Goal: Task Accomplishment & Management: Manage account settings

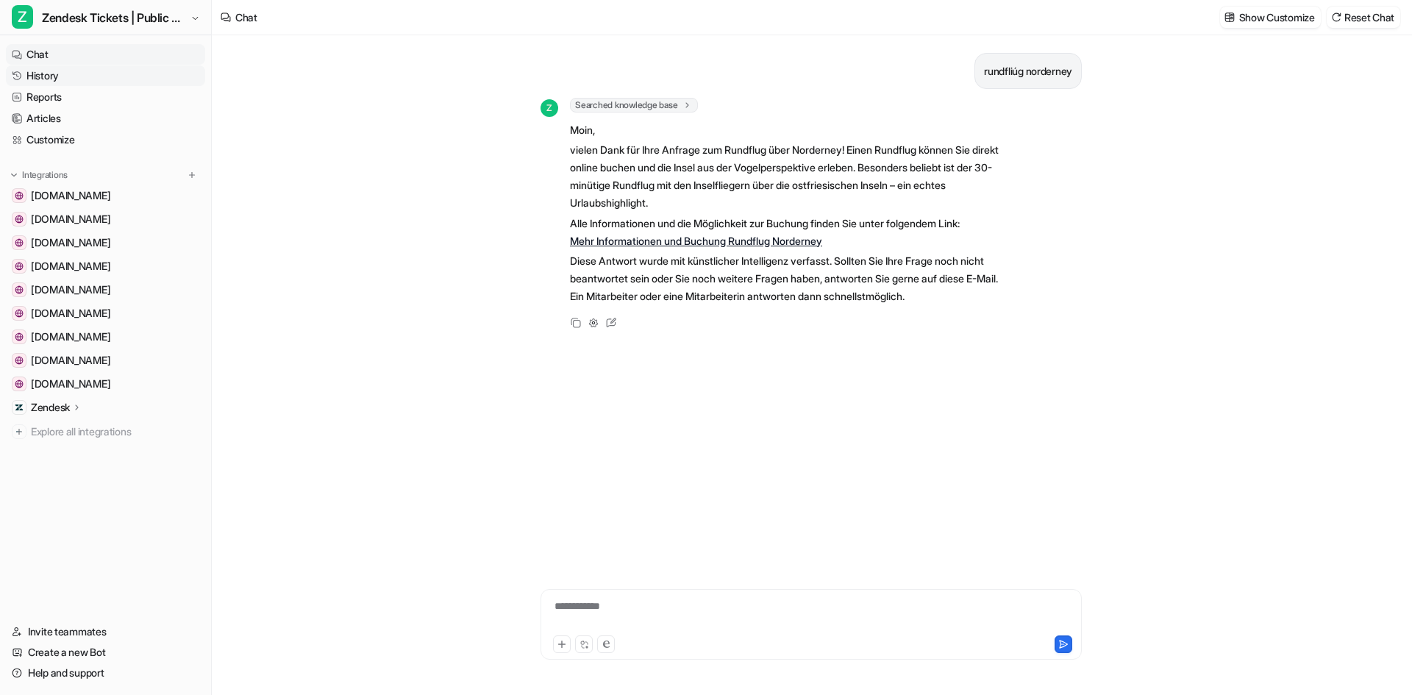
click at [48, 74] on link "History" at bounding box center [105, 75] width 199 height 21
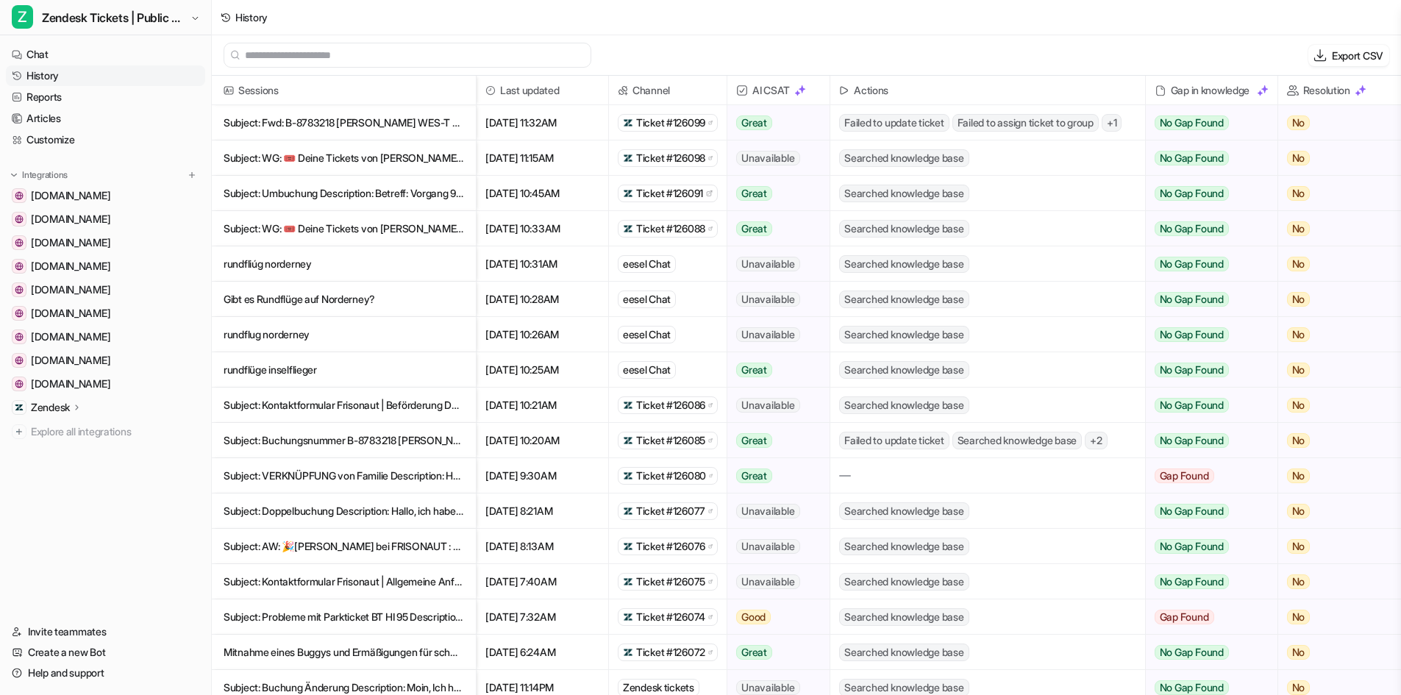
click at [430, 268] on p "rundfliúg norderney" at bounding box center [344, 263] width 240 height 35
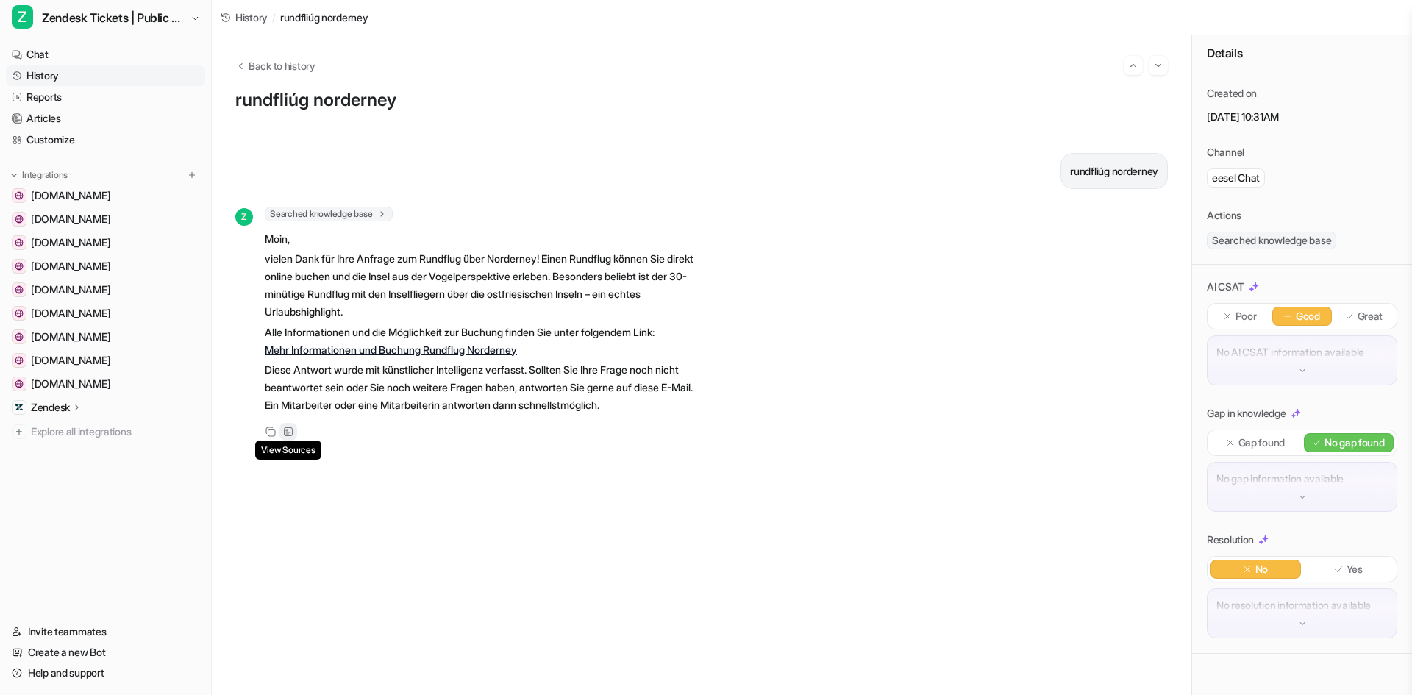
click at [291, 425] on div "View Sources" at bounding box center [288, 432] width 18 height 18
click at [290, 431] on icon at bounding box center [288, 431] width 10 height 10
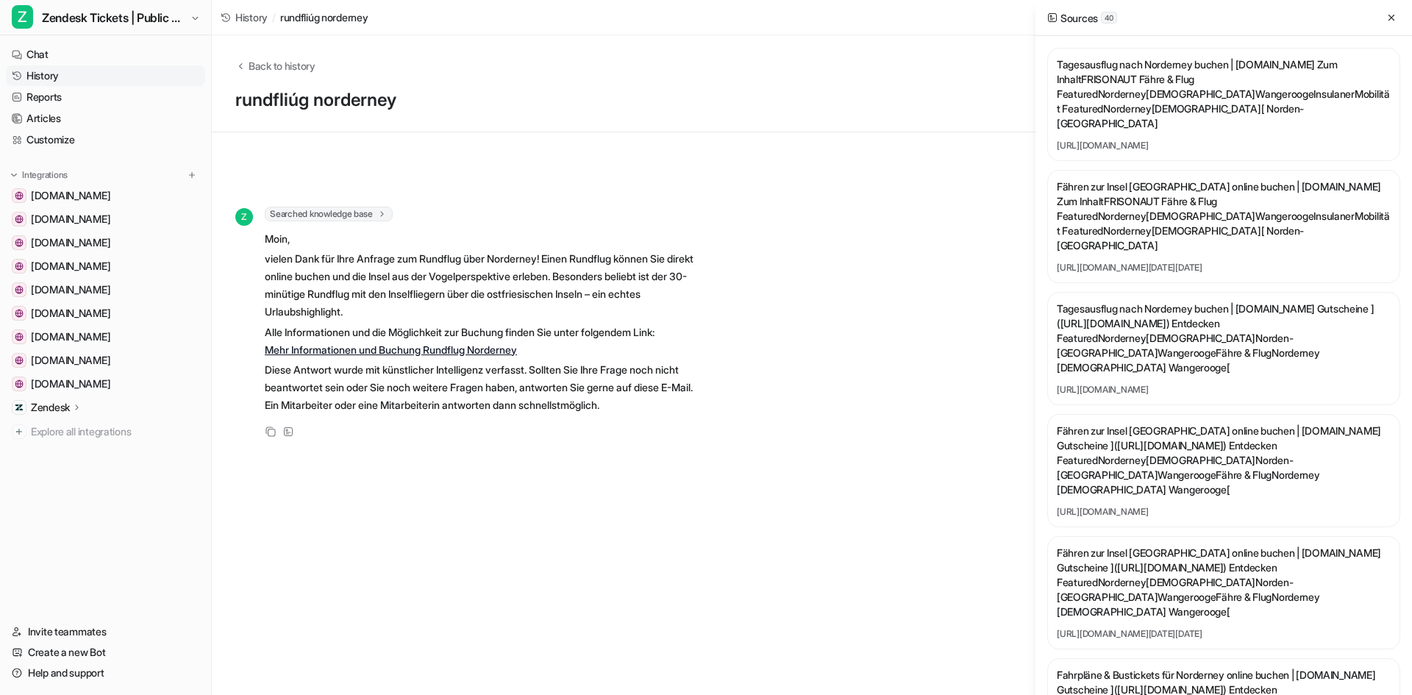
drag, startPoint x: 1253, startPoint y: 532, endPoint x: 679, endPoint y: 556, distance: 574.0
click at [666, 556] on div "rundfliúg norderney Z Searched knowledge base search_queries : [ "Rundflug Nord…" at bounding box center [701, 413] width 932 height 521
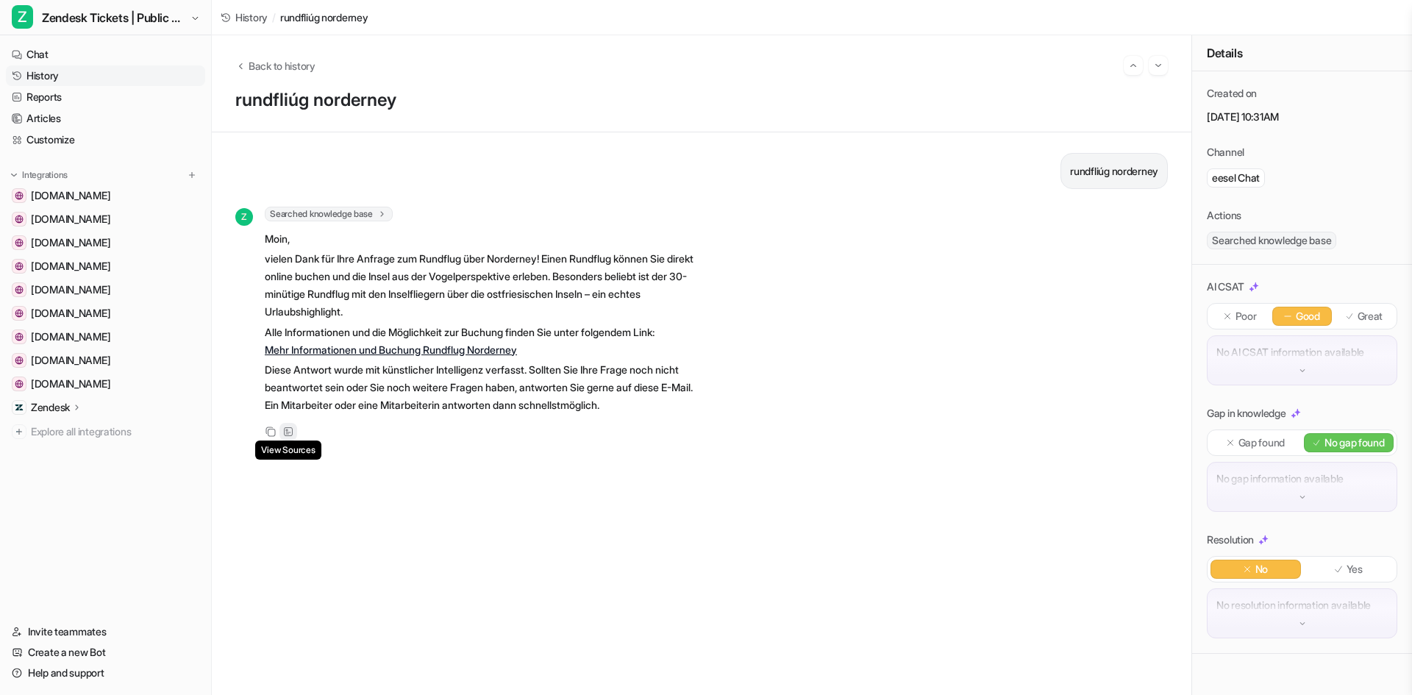
click at [290, 432] on icon at bounding box center [288, 431] width 9 height 9
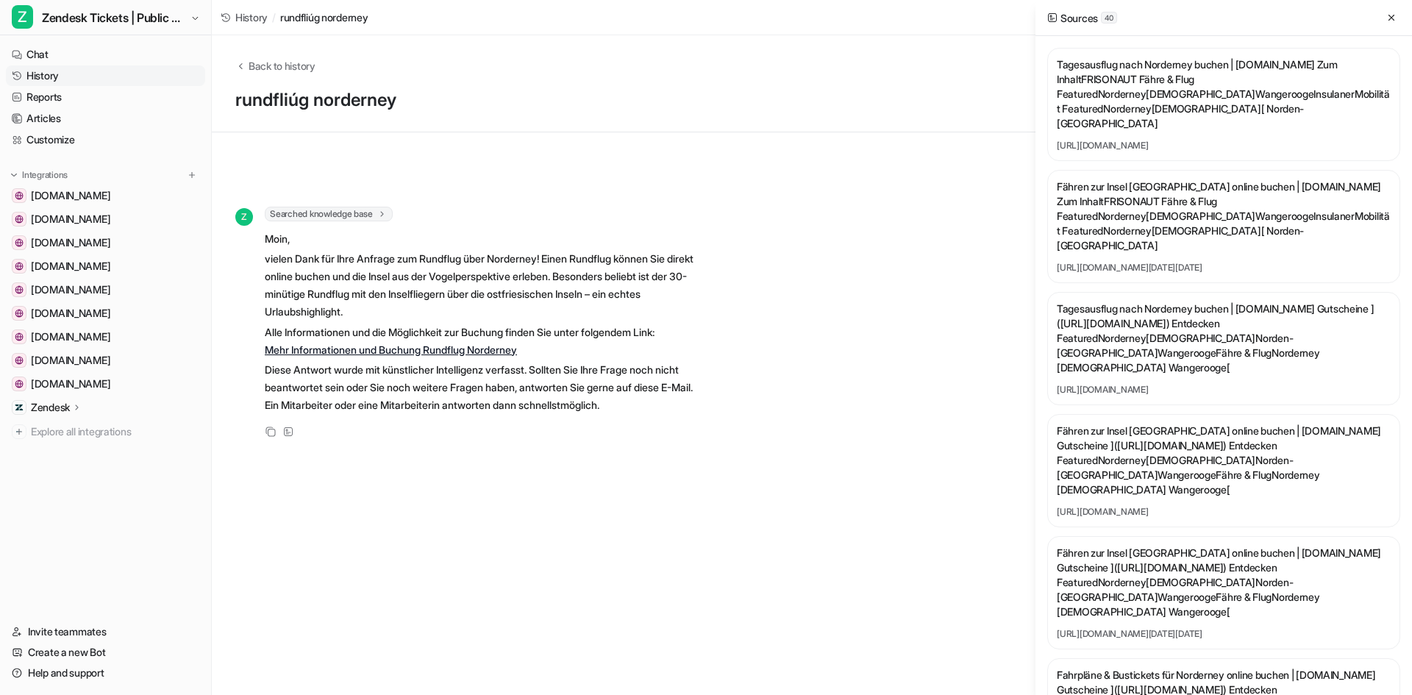
drag, startPoint x: 1168, startPoint y: 104, endPoint x: 1215, endPoint y: 110, distance: 47.4
click at [1215, 110] on div "Tagesausflug nach Norderney buchen | Frisonaut.de Zum Inhalt FRISONAUT Fähre & …" at bounding box center [1223, 104] width 353 height 113
click at [1215, 140] on link "https://www.frisonaut.de/de/entdecken/norderney/tagesausflug" at bounding box center [1224, 146] width 334 height 12
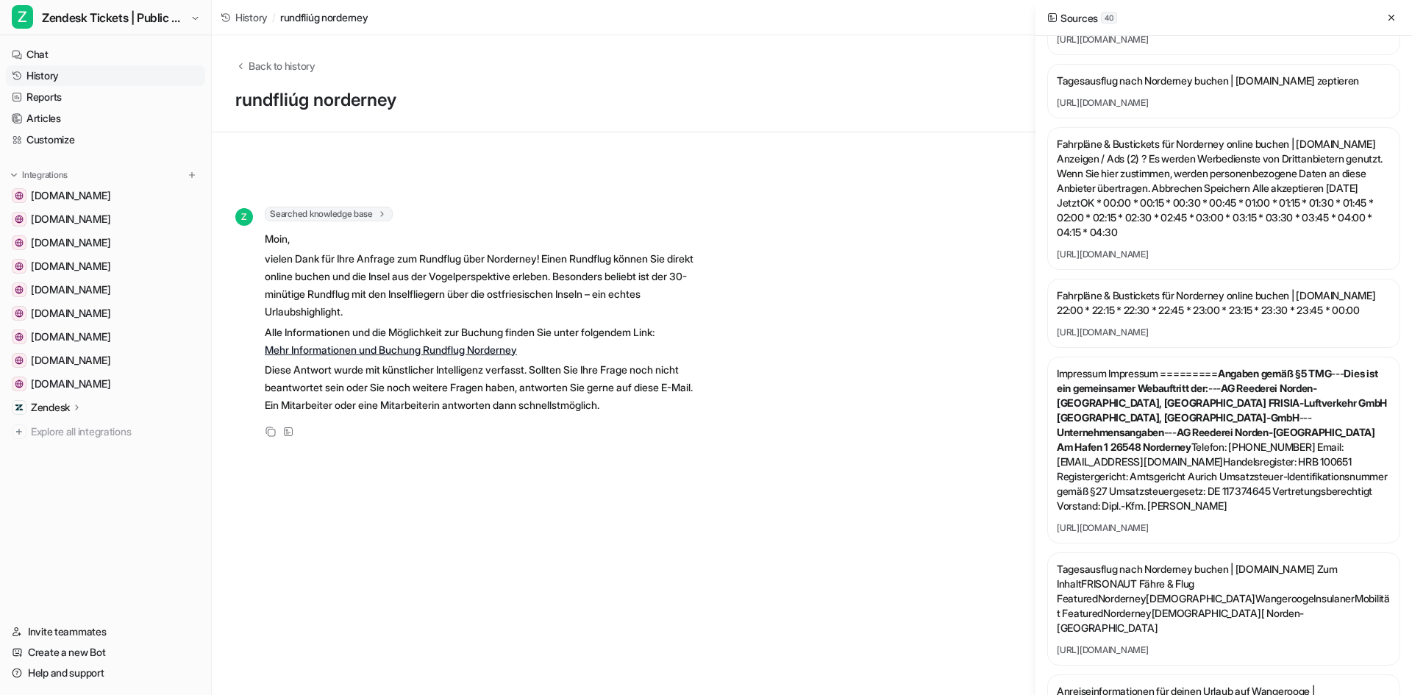
scroll to position [956, 0]
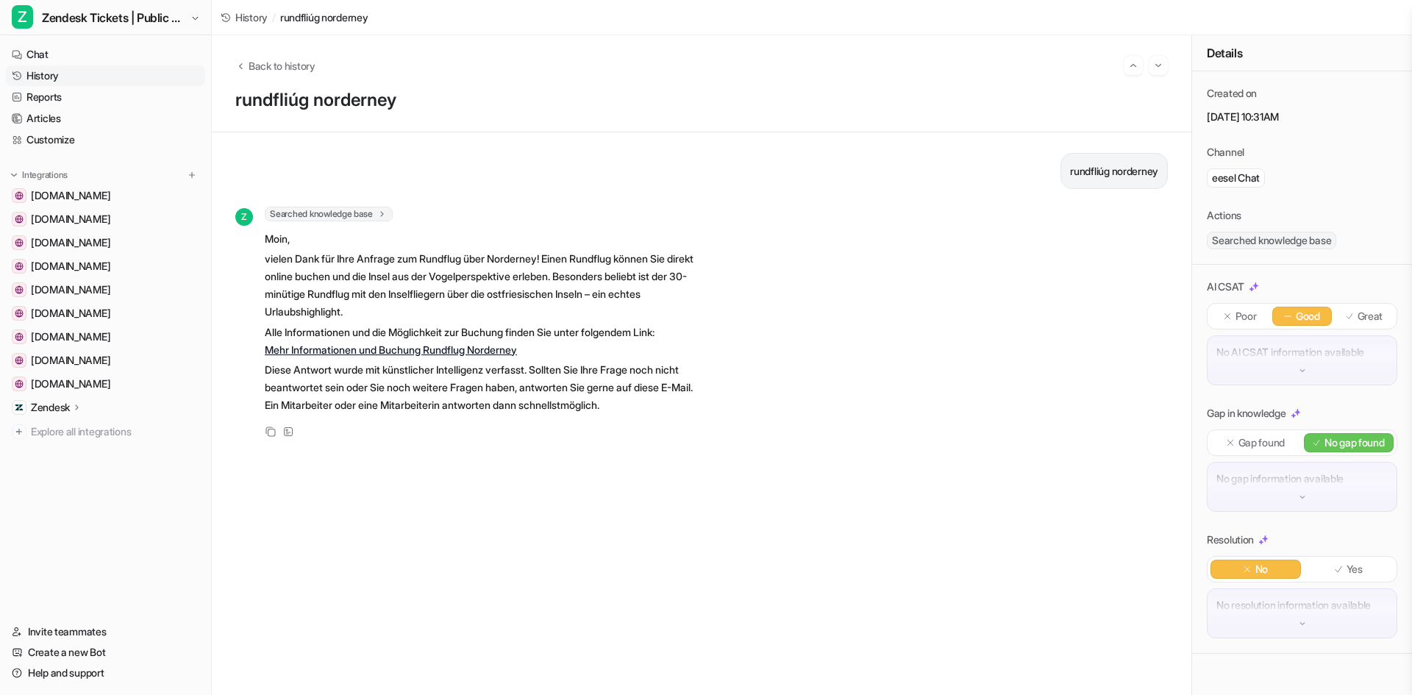
click at [365, 351] on link "Mehr Informationen und Buchung Rundflug Norderney" at bounding box center [391, 349] width 252 height 12
click at [65, 18] on span "Zendesk Tickets | Public Reply" at bounding box center [114, 17] width 145 height 21
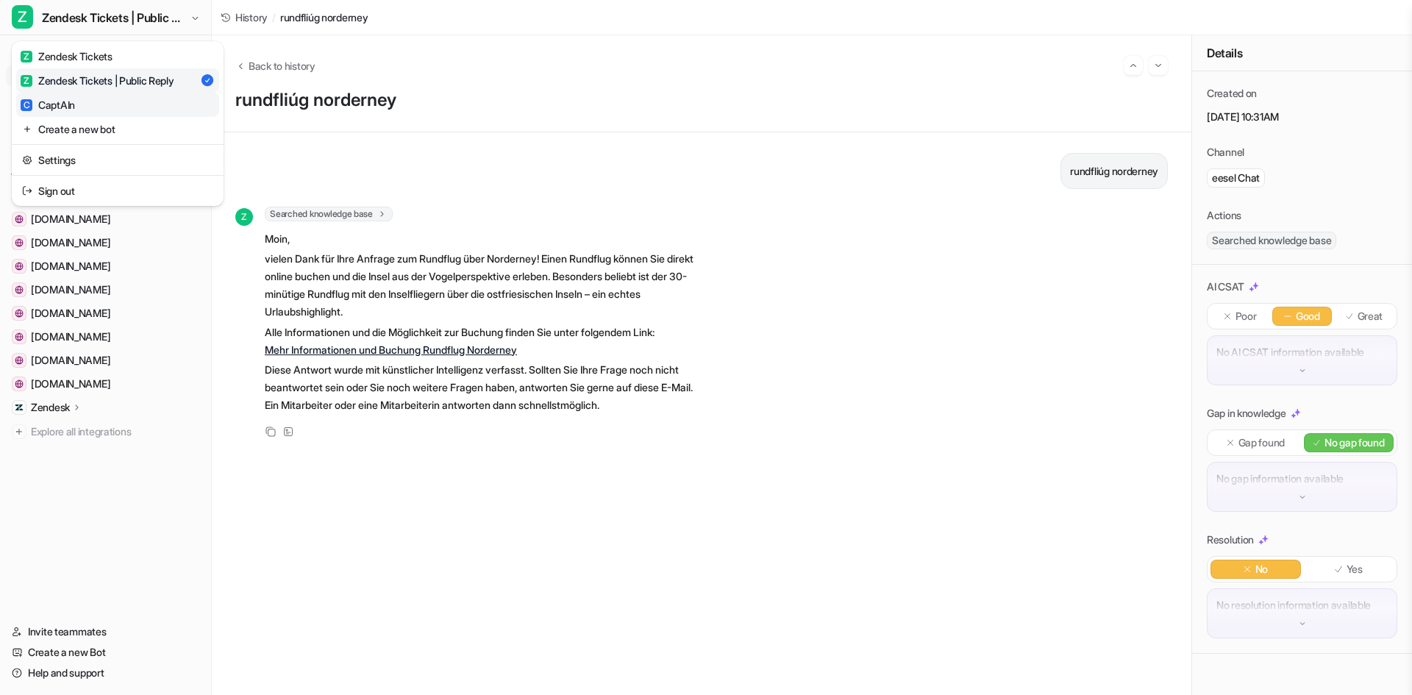
click at [78, 99] on link "C CaptAIn" at bounding box center [117, 105] width 203 height 24
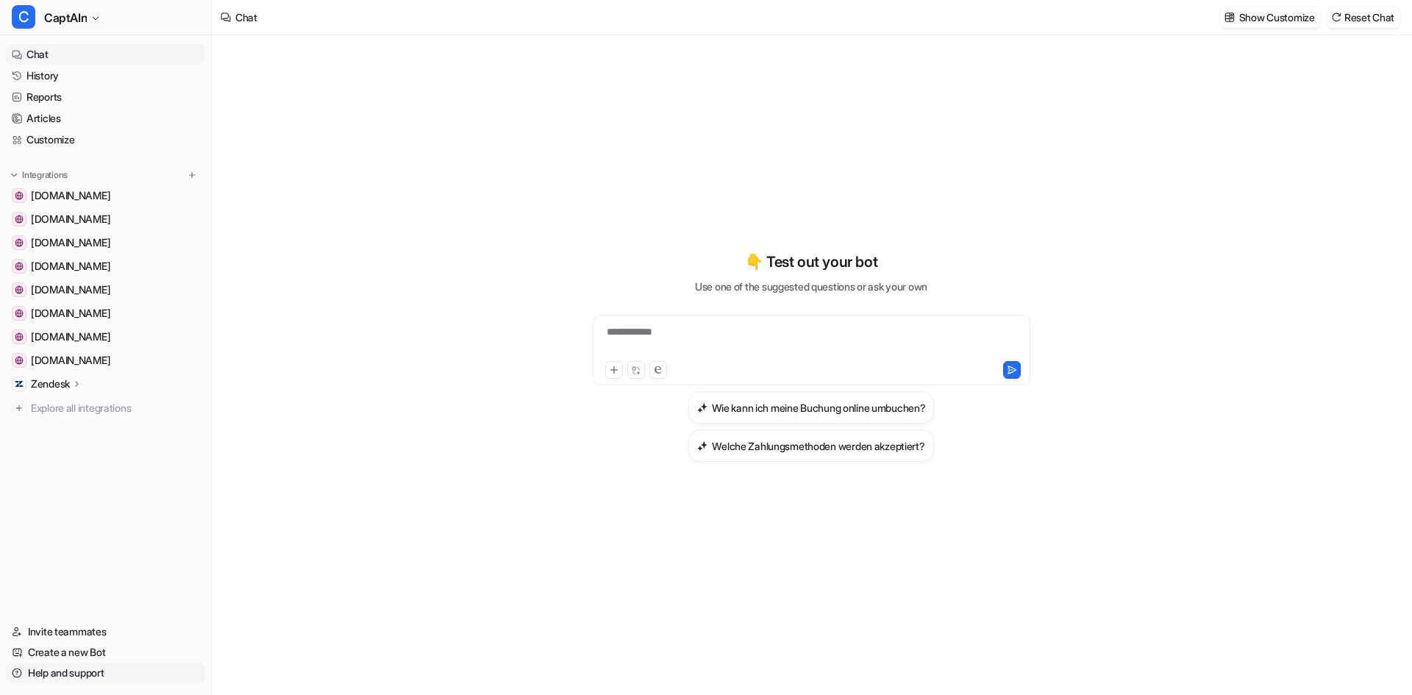
type textarea "**********"
click at [716, 341] on div at bounding box center [811, 341] width 430 height 34
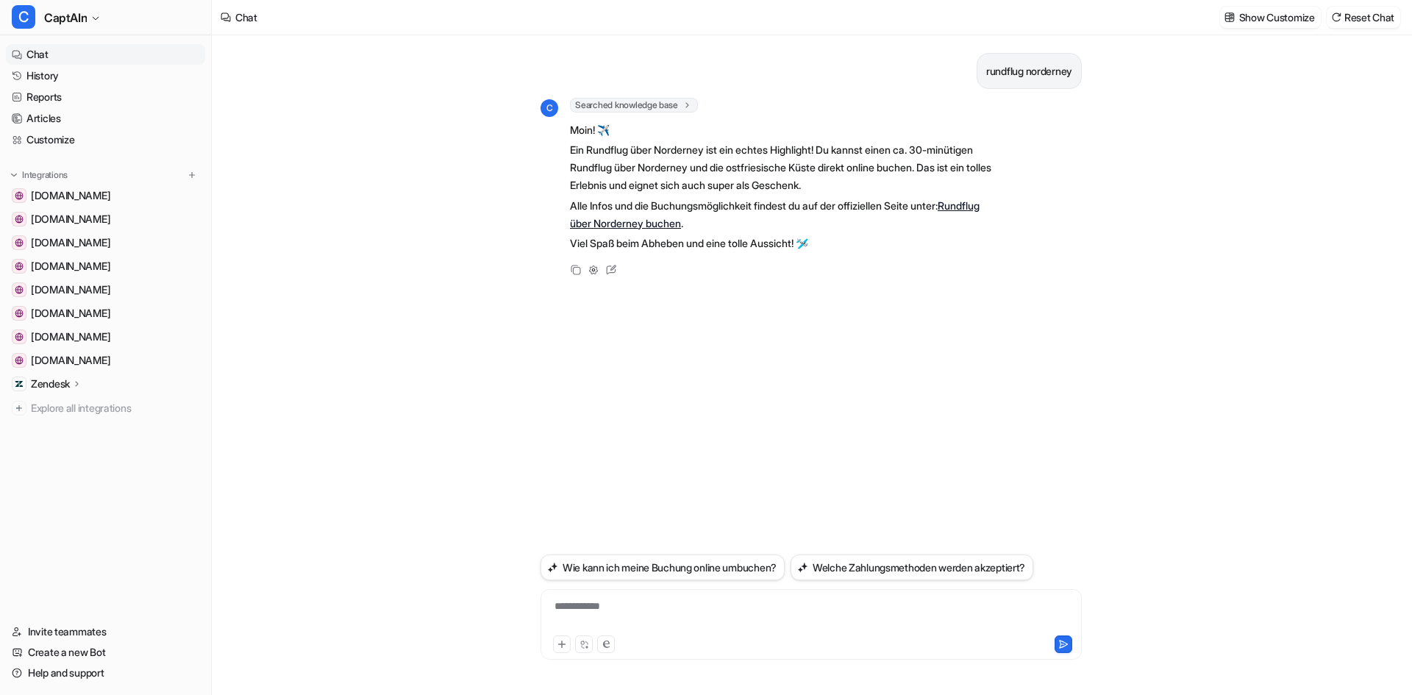
click at [691, 106] on icon at bounding box center [687, 105] width 10 height 11
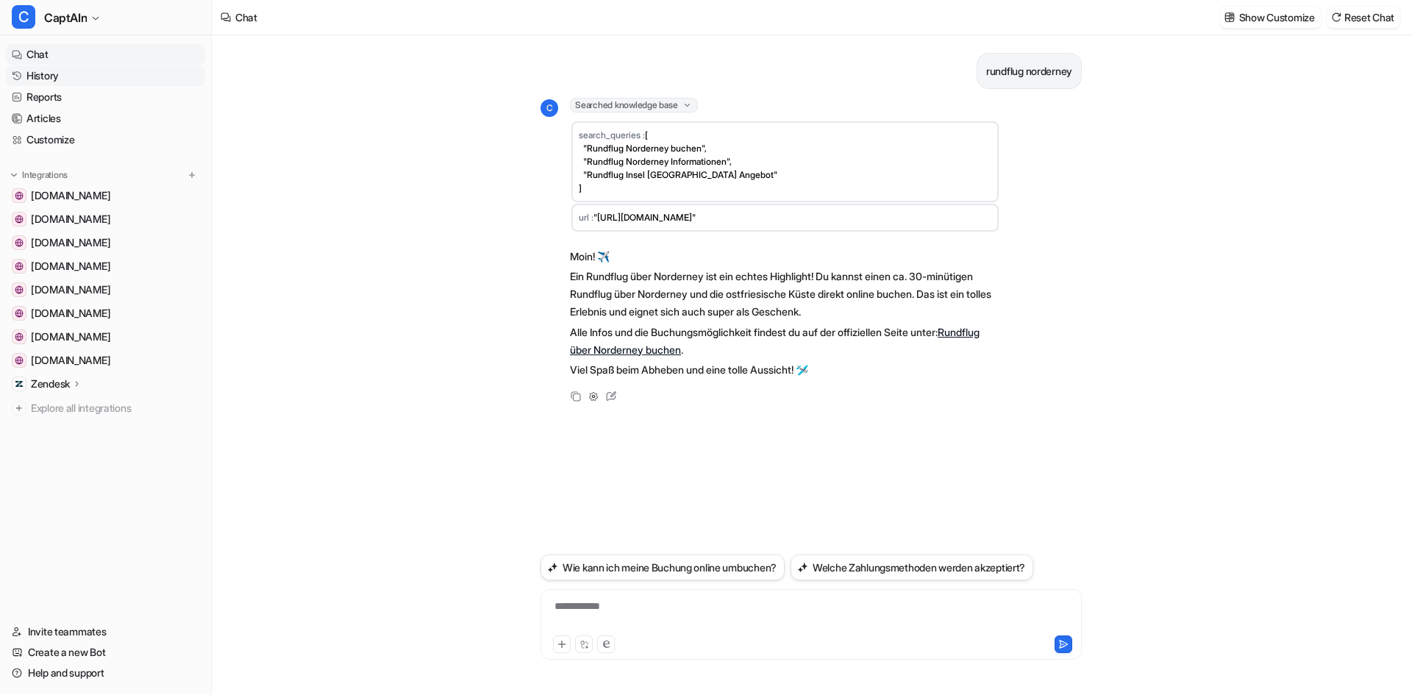
click at [38, 75] on link "History" at bounding box center [105, 75] width 199 height 21
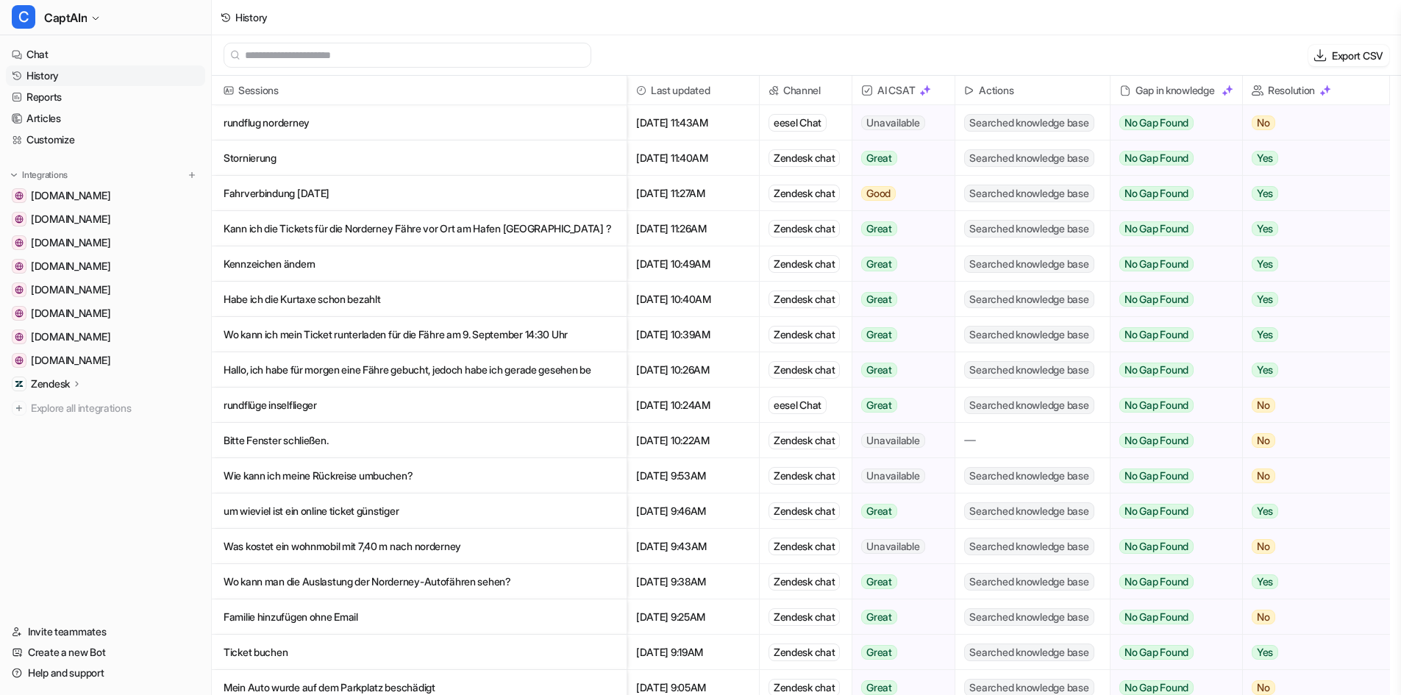
click at [354, 110] on p "rundflug norderney" at bounding box center [419, 122] width 391 height 35
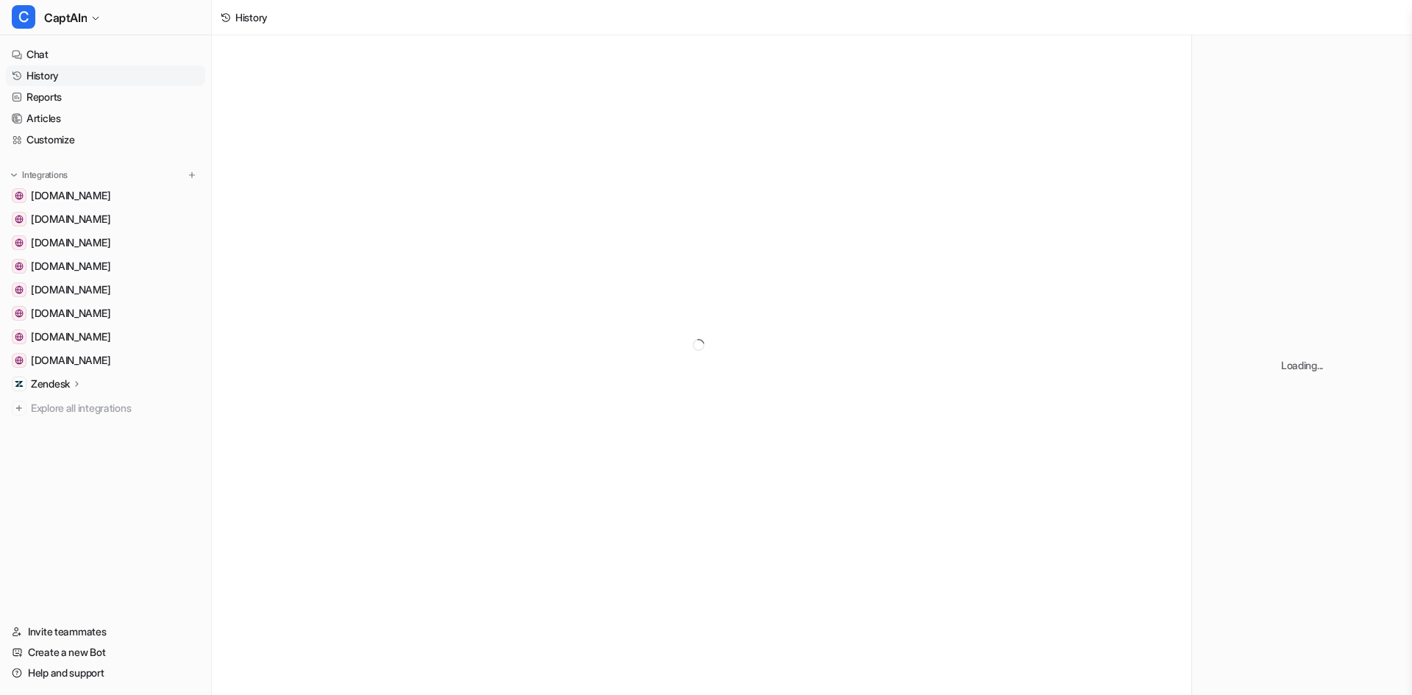
click at [443, 120] on div at bounding box center [701, 344] width 979 height 618
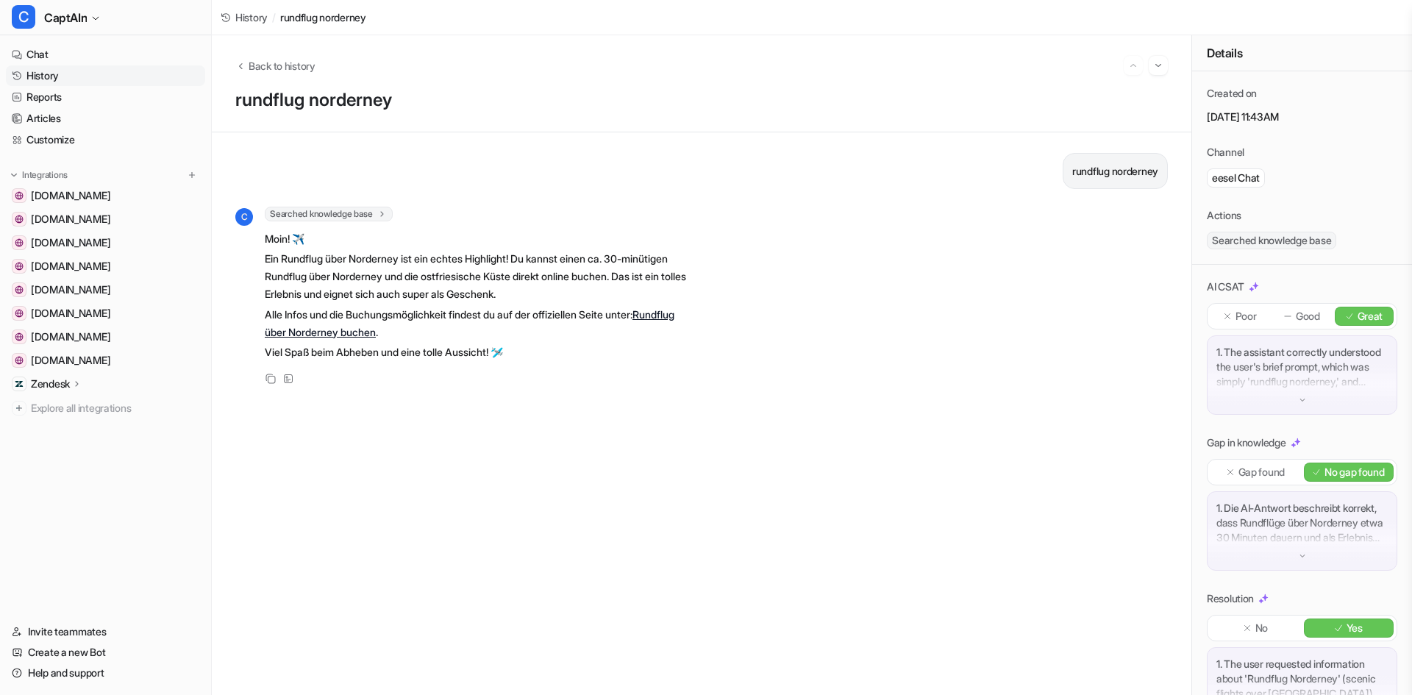
drag, startPoint x: 287, startPoint y: 379, endPoint x: 329, endPoint y: 374, distance: 42.1
click at [288, 378] on icon at bounding box center [288, 379] width 10 height 10
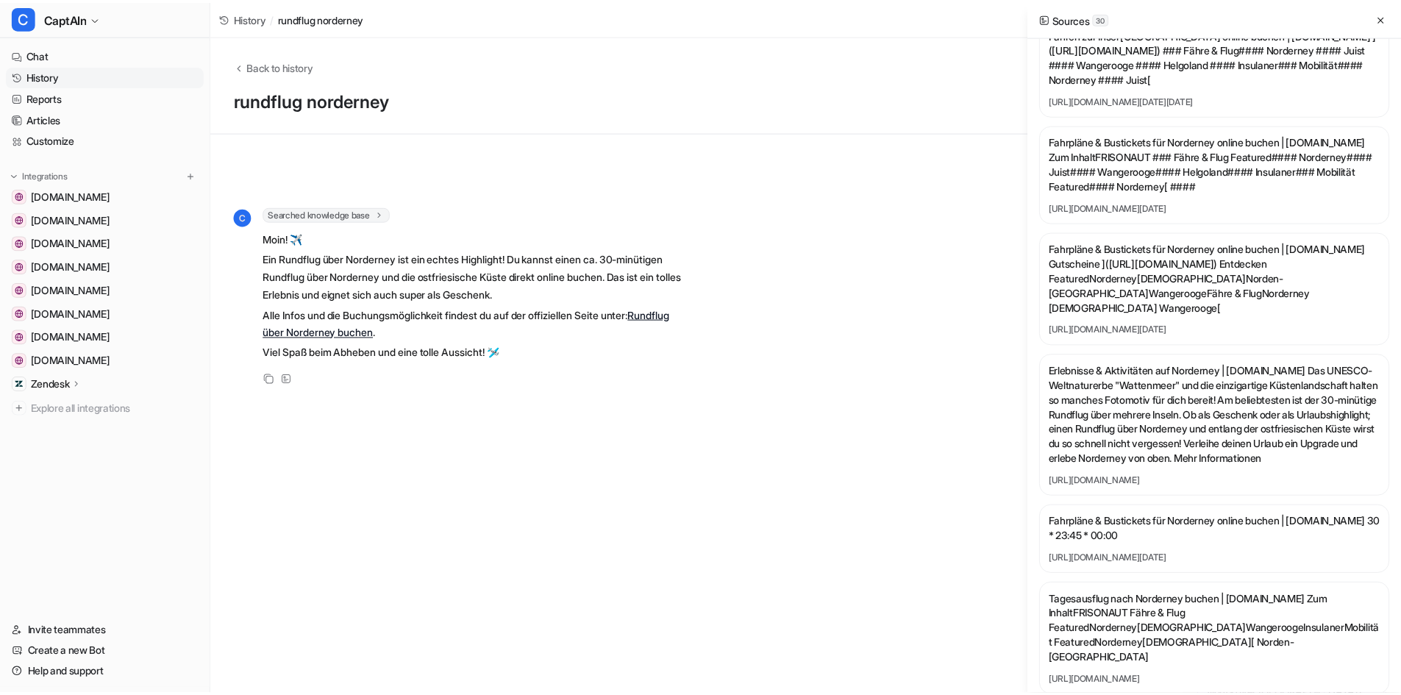
scroll to position [662, 0]
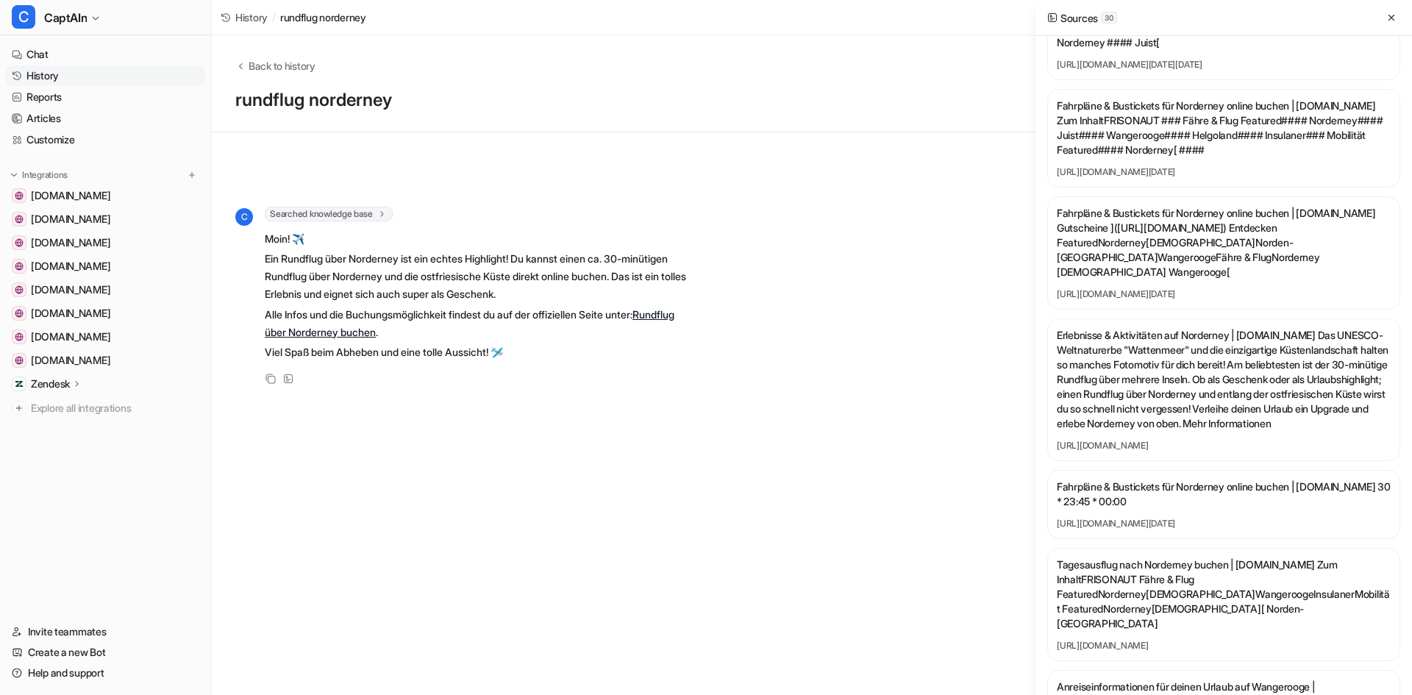
click at [1187, 451] on link "https://www.frisonaut.de/de/aktivitaeten/norderney" at bounding box center [1224, 446] width 334 height 12
drag, startPoint x: 1219, startPoint y: 146, endPoint x: 1210, endPoint y: 149, distance: 9.1
drag, startPoint x: 1210, startPoint y: 149, endPoint x: 885, endPoint y: 357, distance: 386.5
click at [884, 364] on div "C Searched knowledge base search_queries : [ "Rundflug Norderney buchen", "Rund…" at bounding box center [701, 297] width 932 height 181
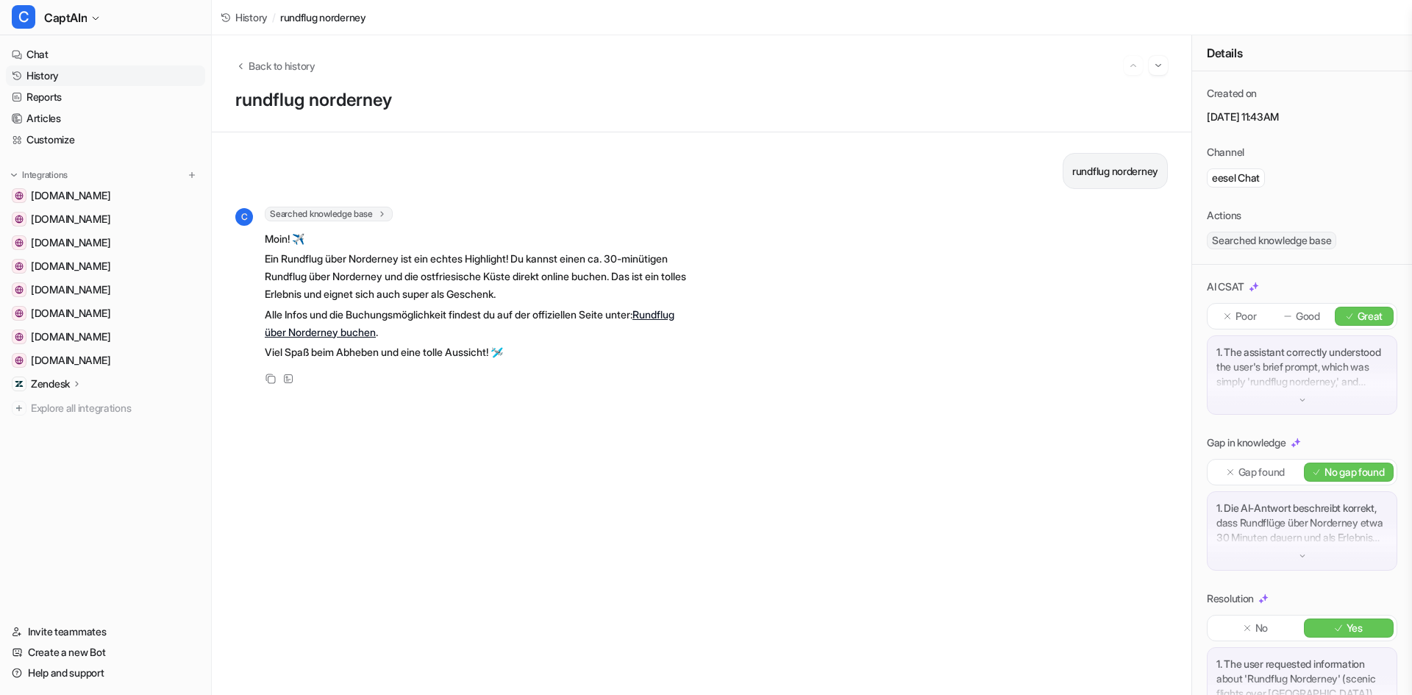
drag, startPoint x: 282, startPoint y: 377, endPoint x: 368, endPoint y: 374, distance: 86.1
click at [284, 376] on div "View Sources" at bounding box center [288, 379] width 18 height 18
click at [287, 383] on icon at bounding box center [288, 379] width 10 height 10
click at [280, 382] on div "View Sources" at bounding box center [288, 379] width 18 height 18
click at [289, 381] on icon at bounding box center [288, 379] width 10 height 10
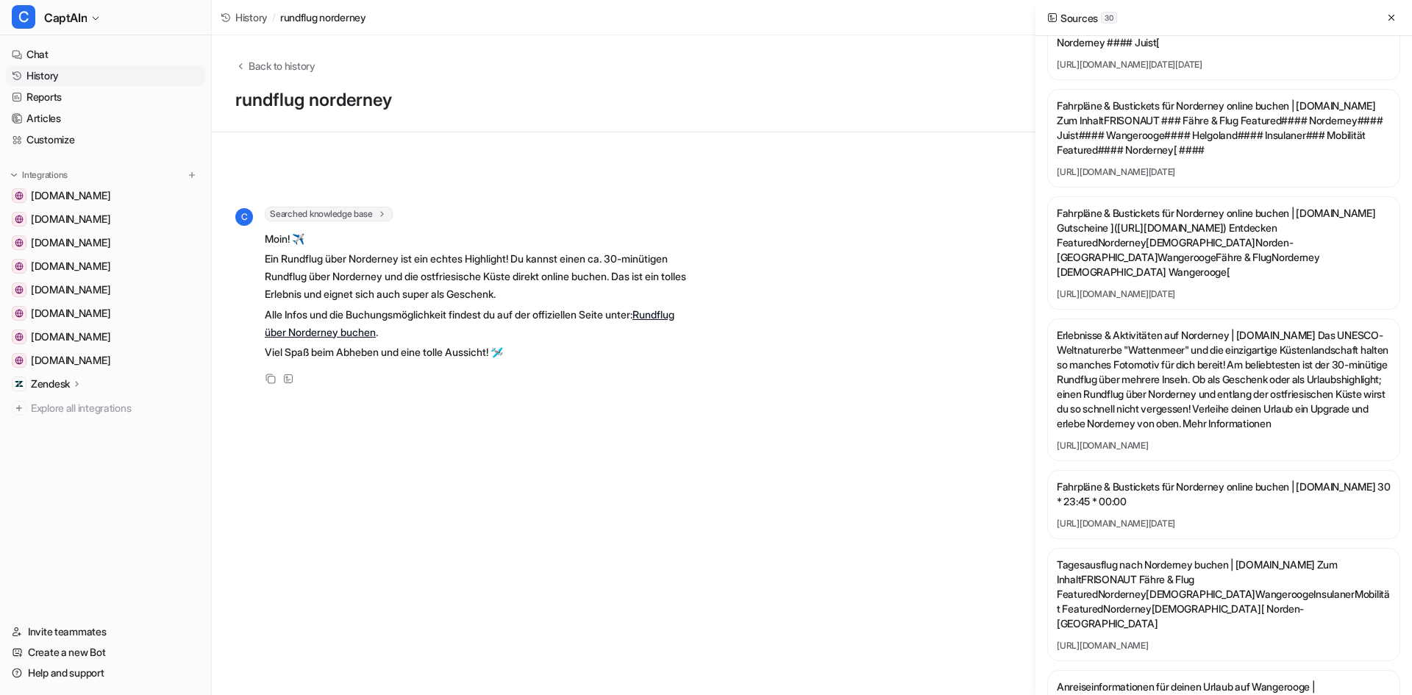
click at [1261, 451] on link "https://www.frisonaut.de/de/aktivitaeten/norderney" at bounding box center [1224, 446] width 334 height 12
click at [59, 26] on span "CaptAIn" at bounding box center [65, 17] width 43 height 21
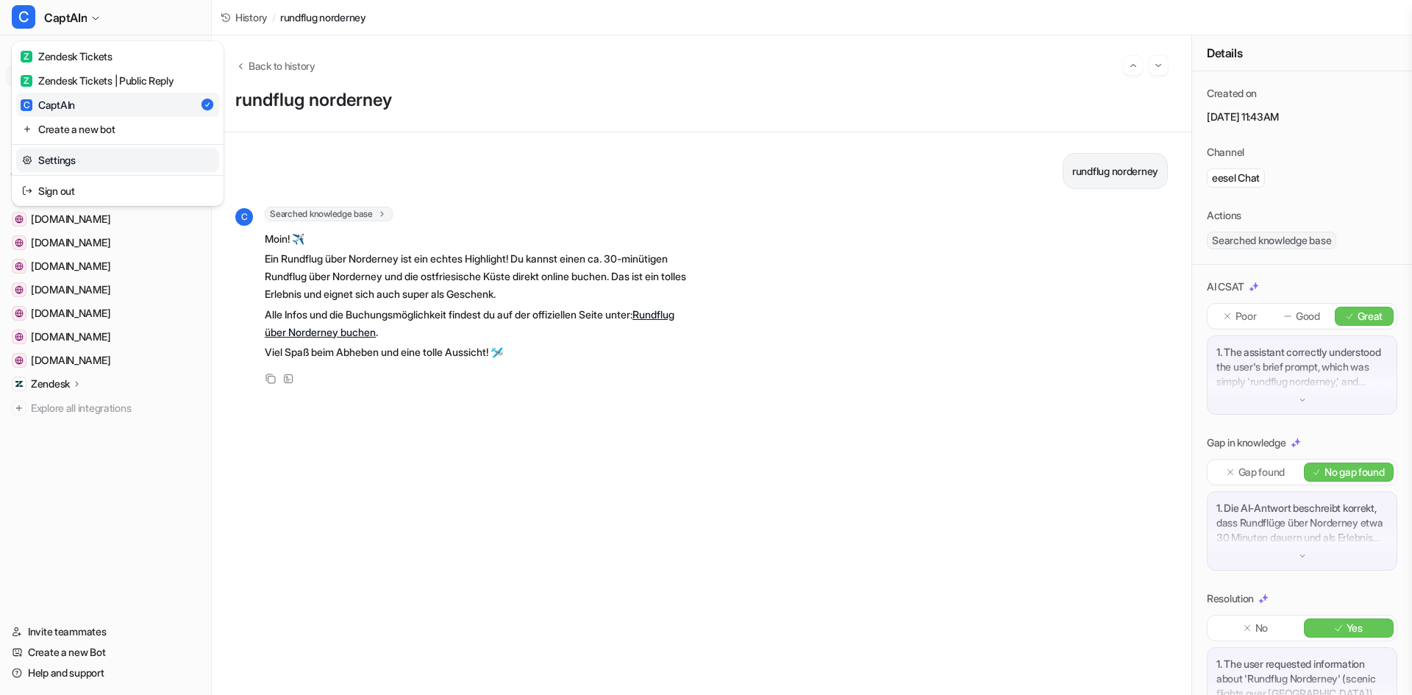
click at [72, 153] on link "Settings" at bounding box center [117, 160] width 203 height 24
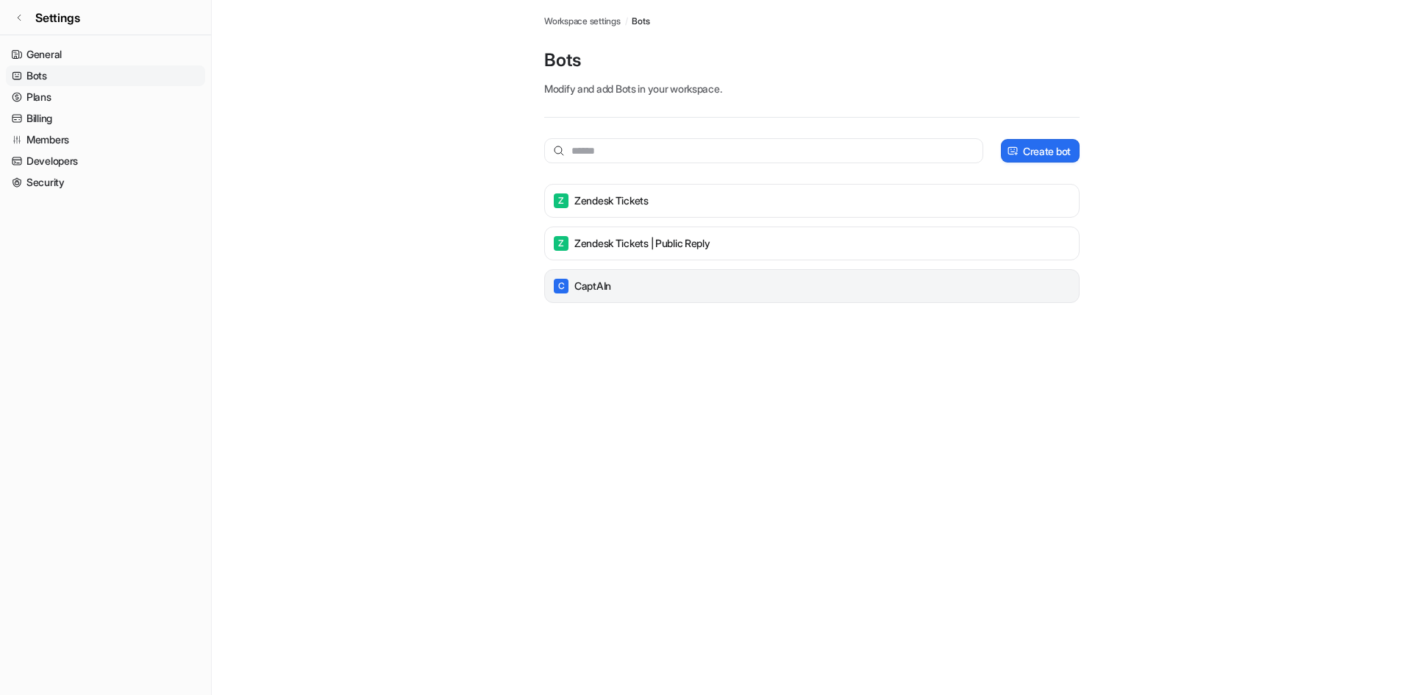
click at [611, 287] on p "CaptAIn" at bounding box center [592, 286] width 37 height 15
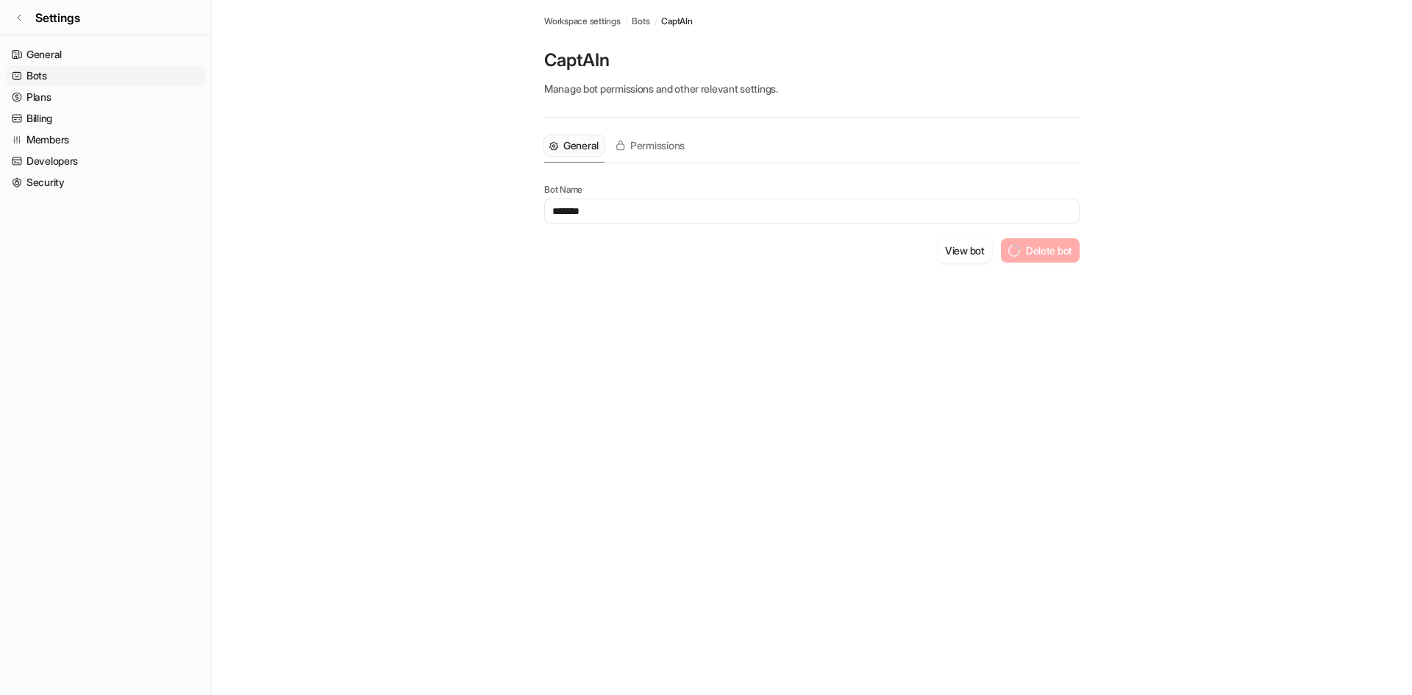
click at [675, 218] on input "*******" at bounding box center [811, 211] width 535 height 25
type input "**********"
click at [976, 256] on button "View bot" at bounding box center [982, 253] width 54 height 24
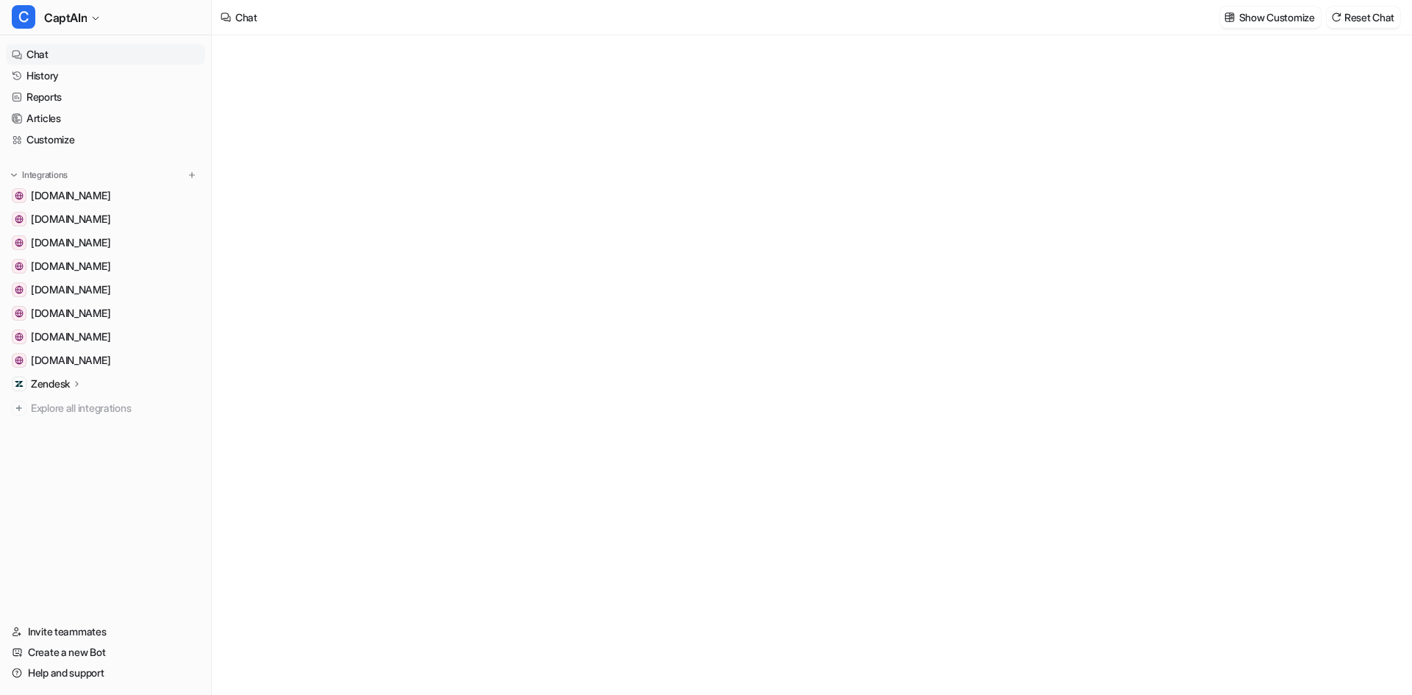
type textarea "**********"
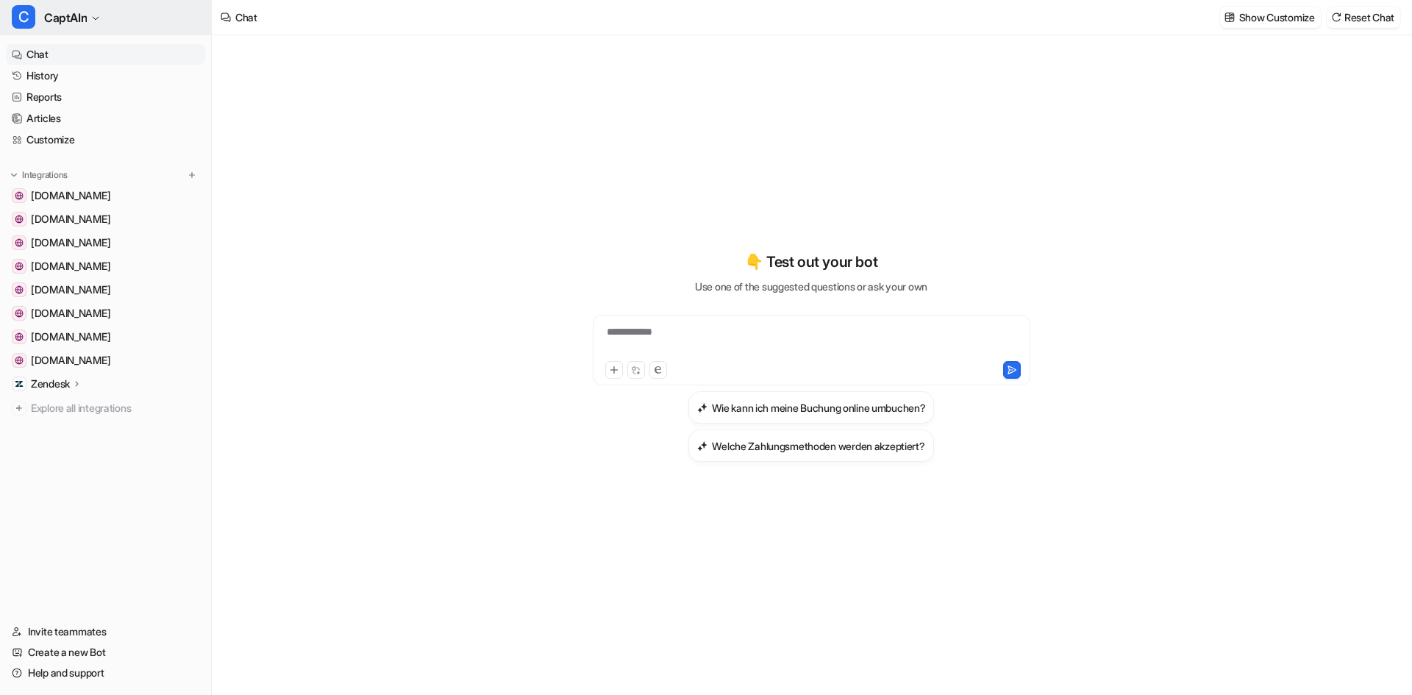
click at [92, 19] on icon "button" at bounding box center [95, 18] width 9 height 9
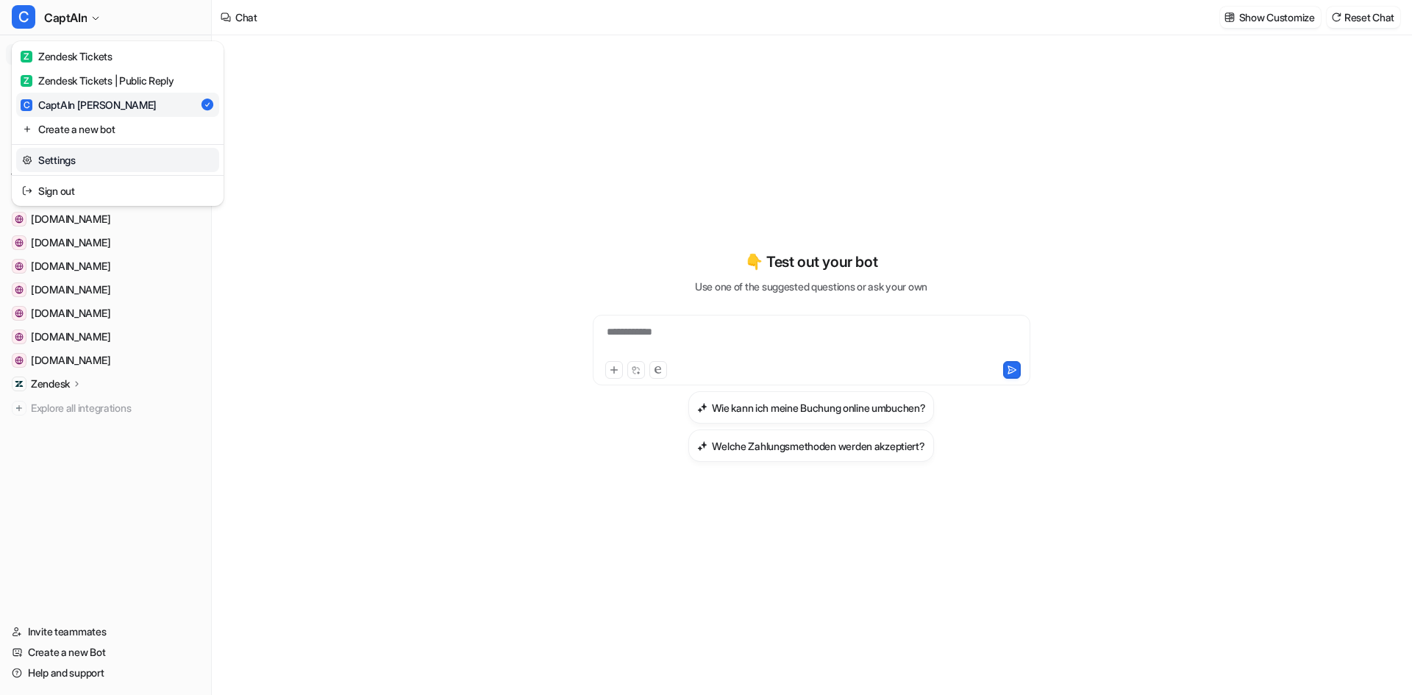
click at [81, 154] on link "Settings" at bounding box center [117, 160] width 203 height 24
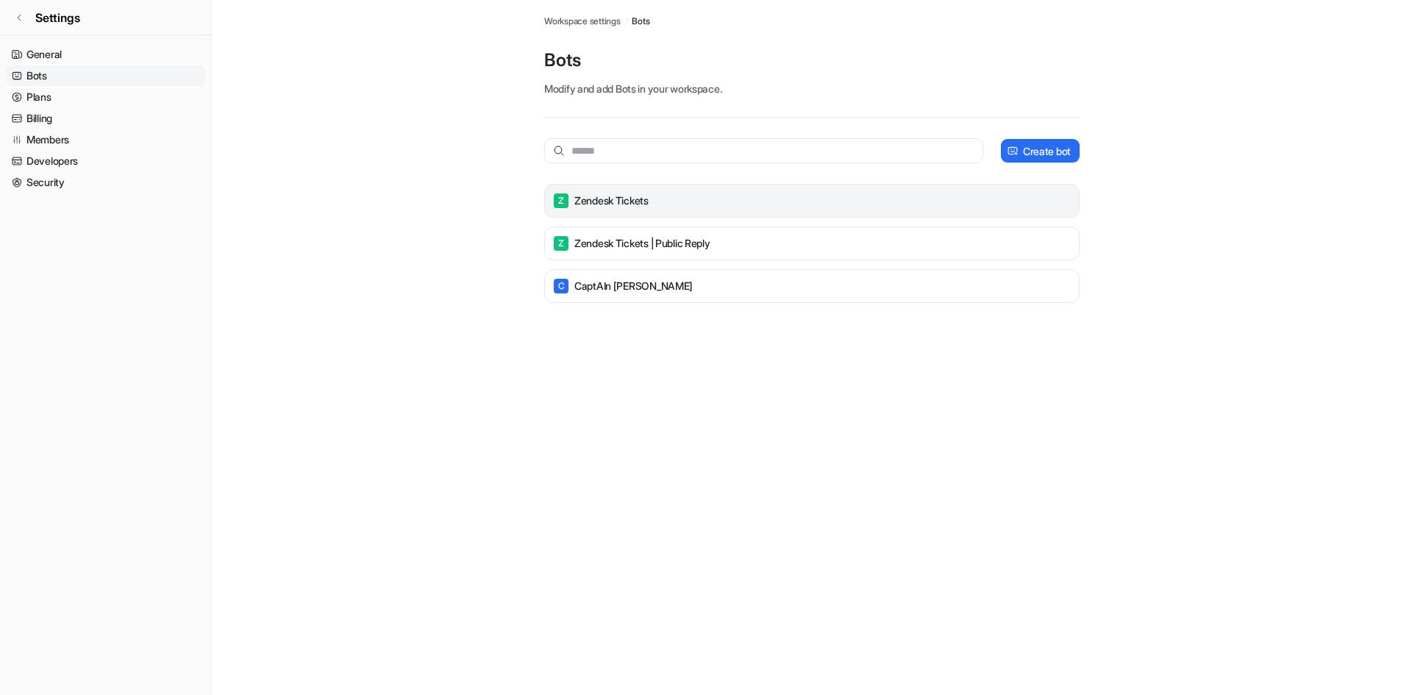
click at [649, 197] on p "Zendesk Tickets" at bounding box center [611, 200] width 74 height 15
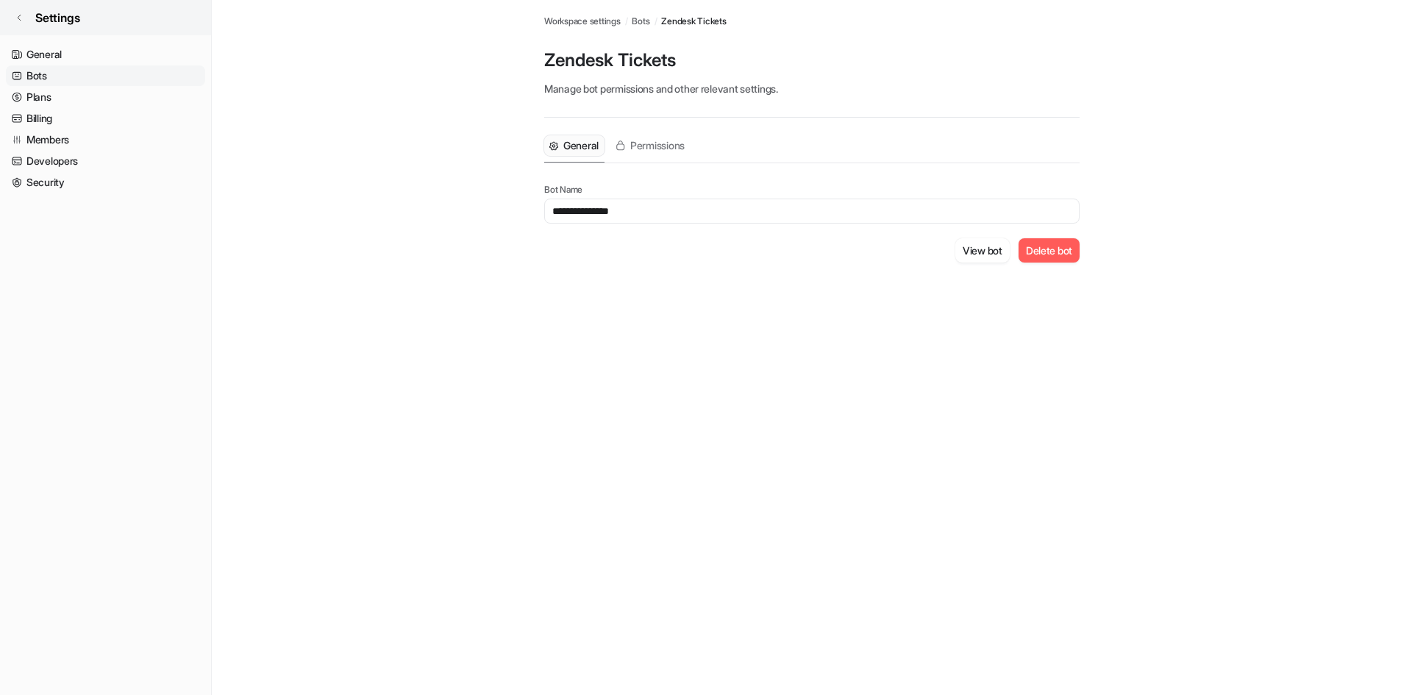
click at [16, 15] on icon at bounding box center [19, 17] width 9 height 9
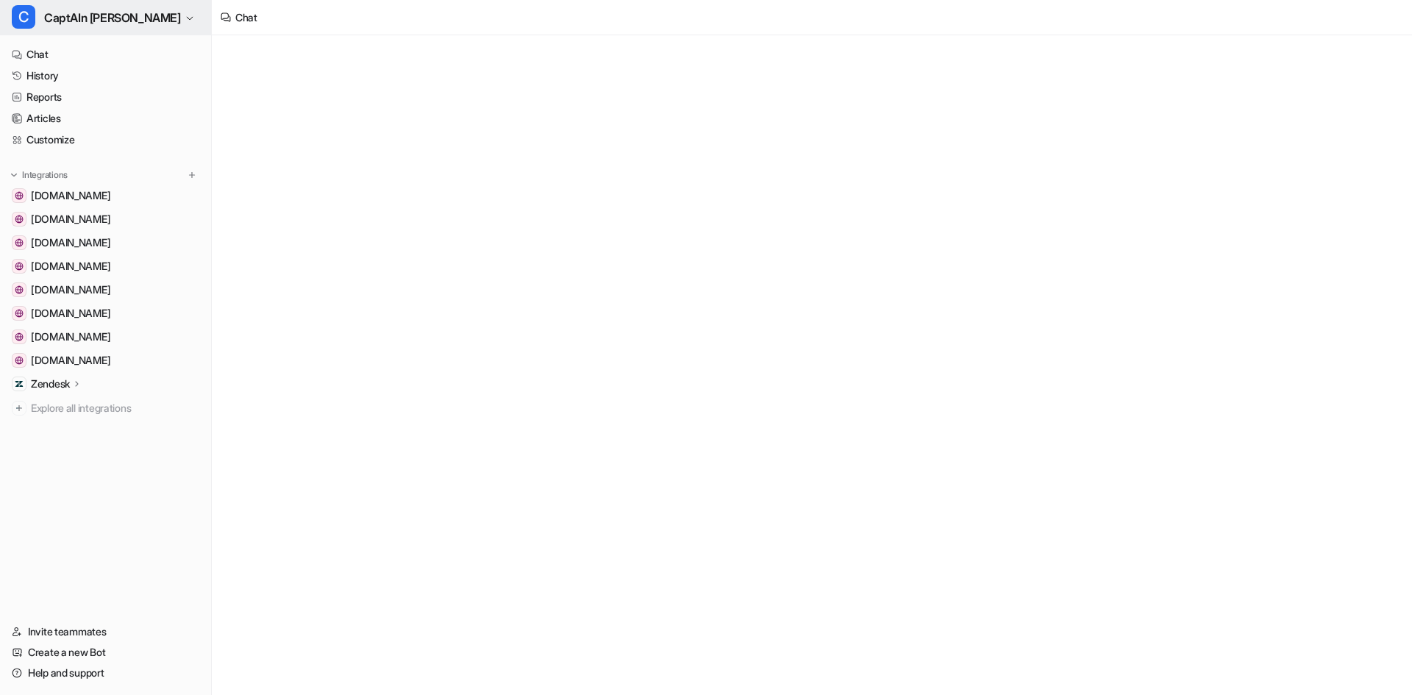
click at [72, 21] on span "CaptAIn Frida" at bounding box center [112, 17] width 137 height 21
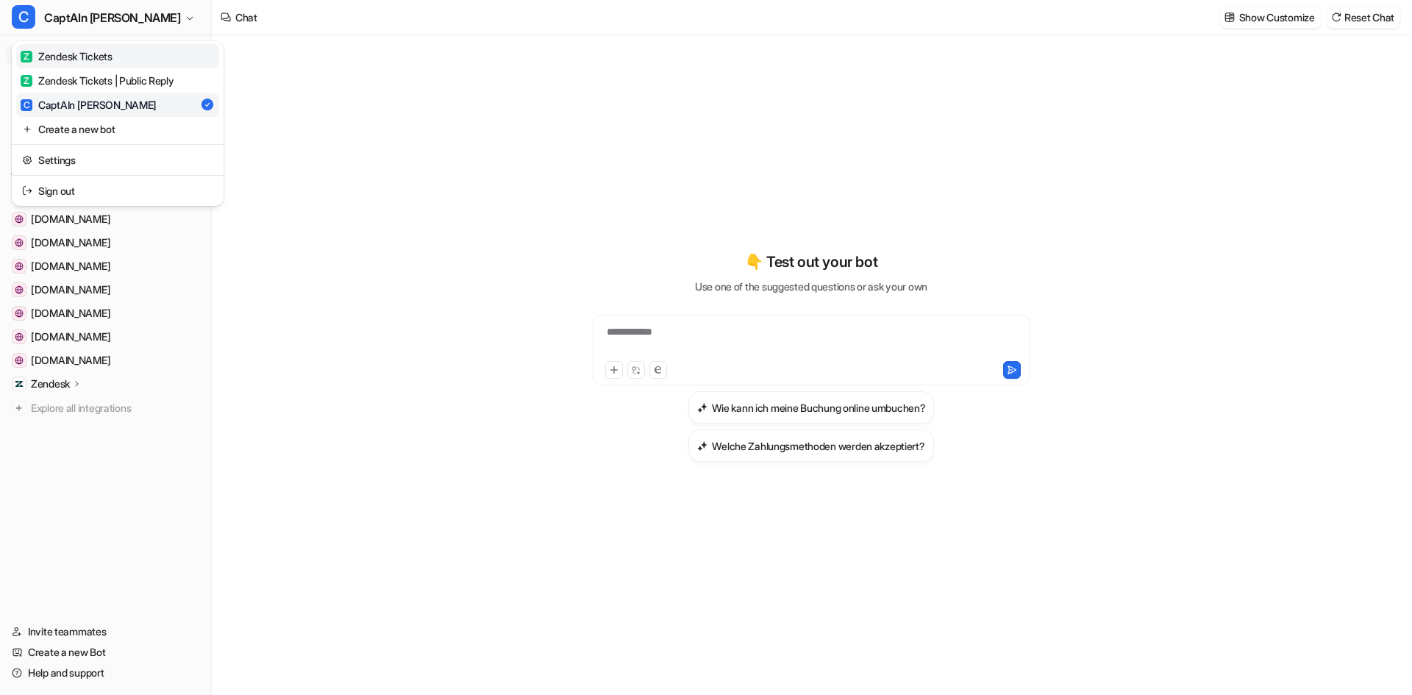
click at [93, 61] on div "Z Zendesk Tickets" at bounding box center [67, 56] width 92 height 15
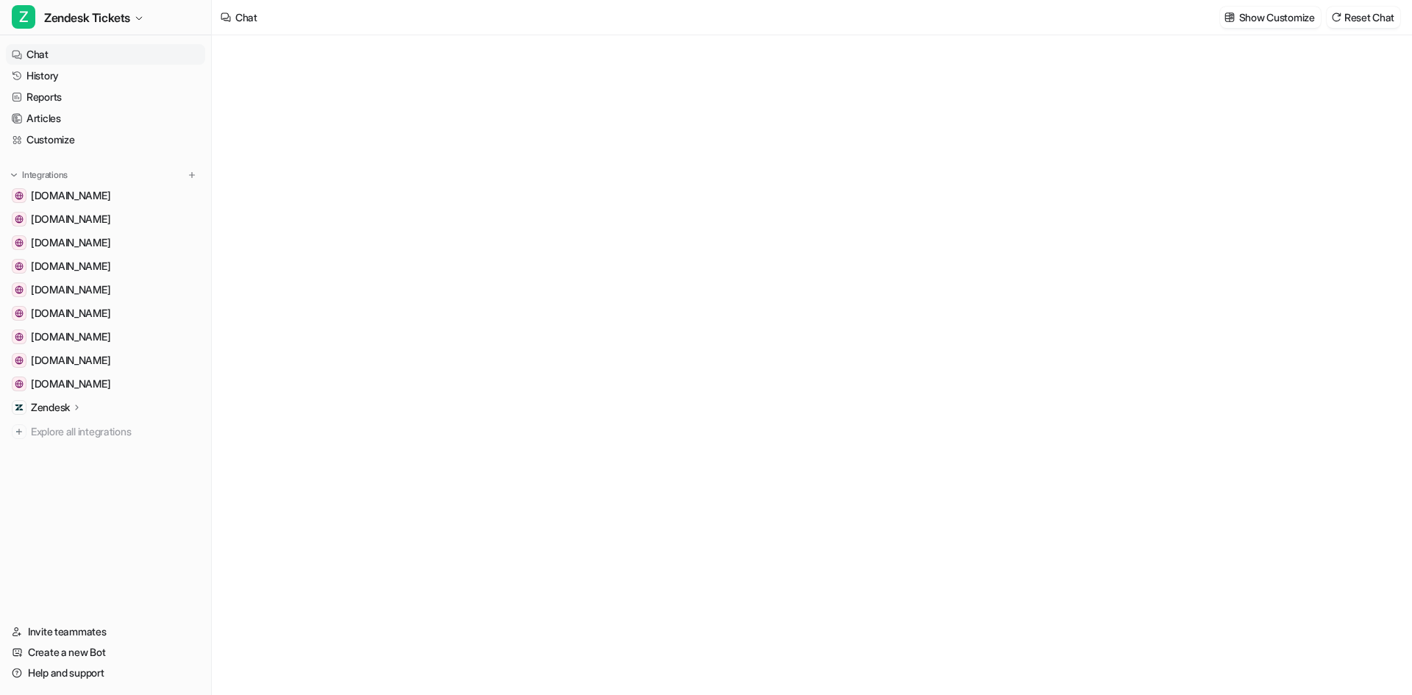
type textarea "**********"
click at [77, 197] on span "[DOMAIN_NAME]" at bounding box center [70, 195] width 79 height 15
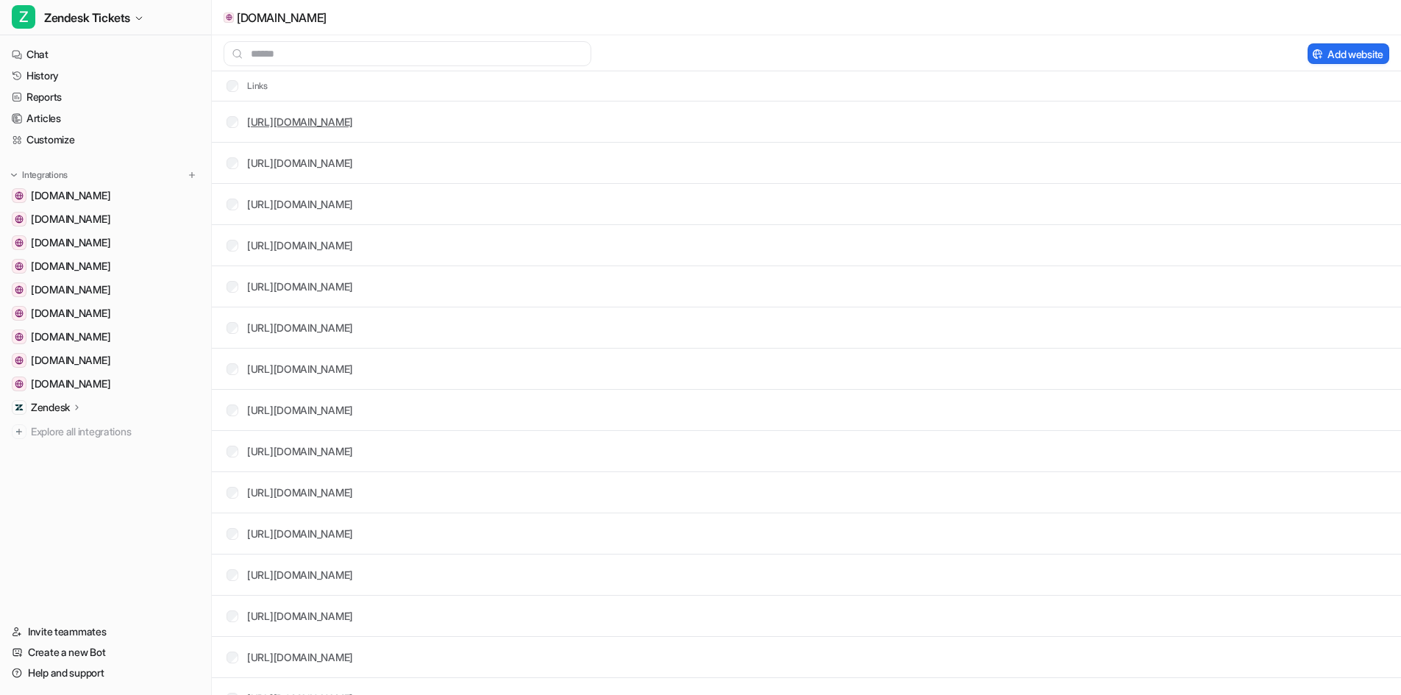
click at [353, 118] on link "https://www.inselbus-norderney.de/" at bounding box center [300, 121] width 106 height 12
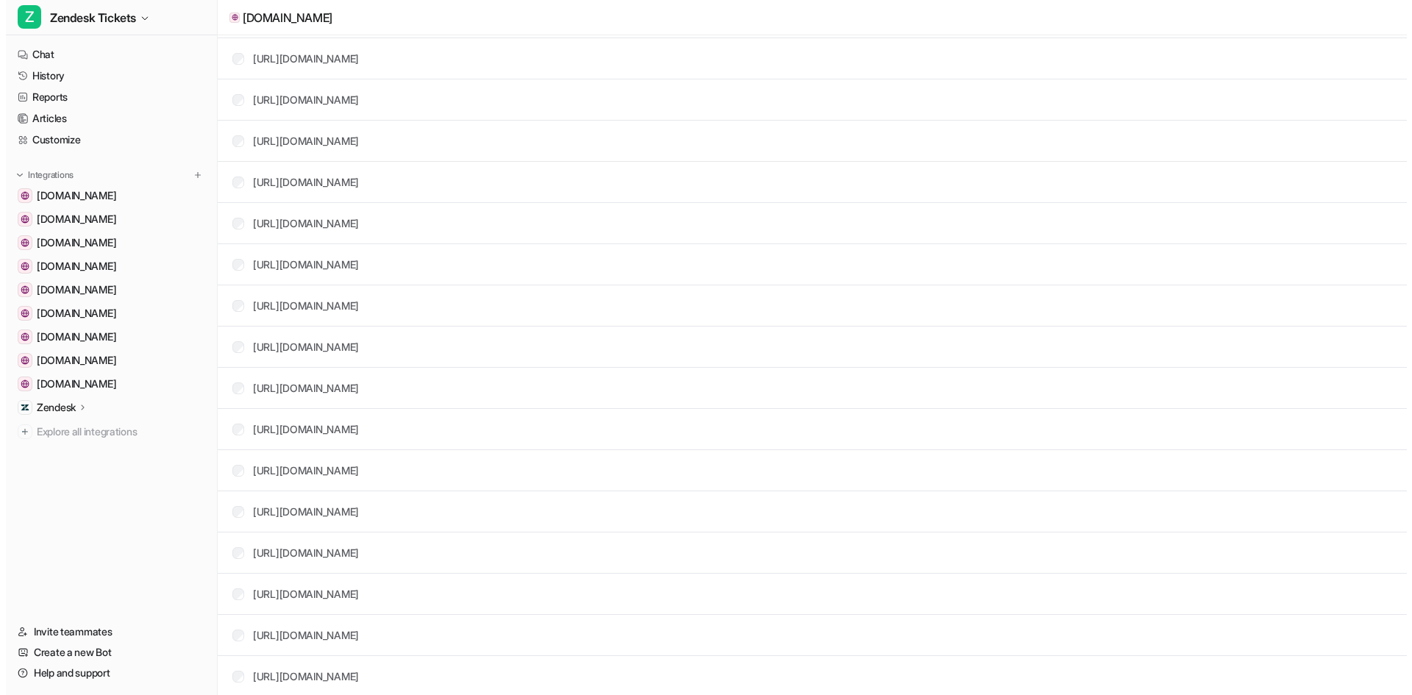
scroll to position [354, 0]
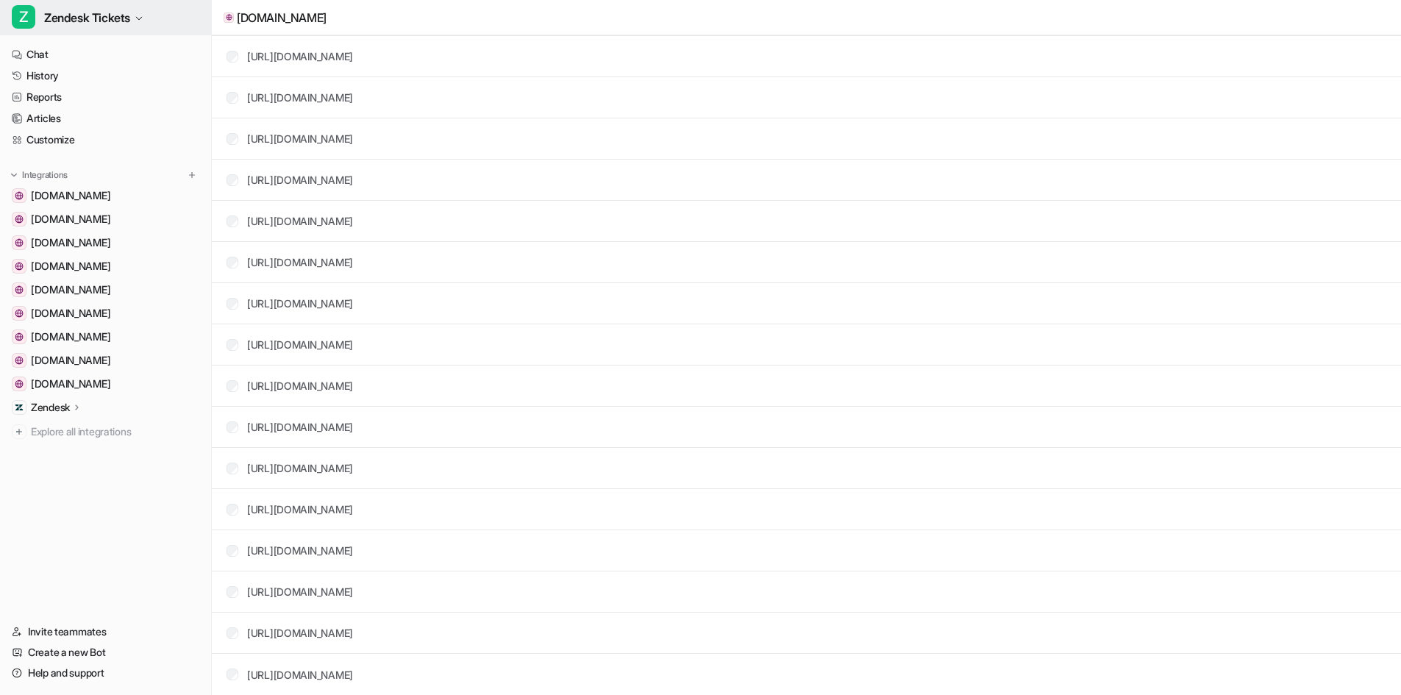
click at [121, 19] on span "Zendesk Tickets" at bounding box center [87, 17] width 86 height 21
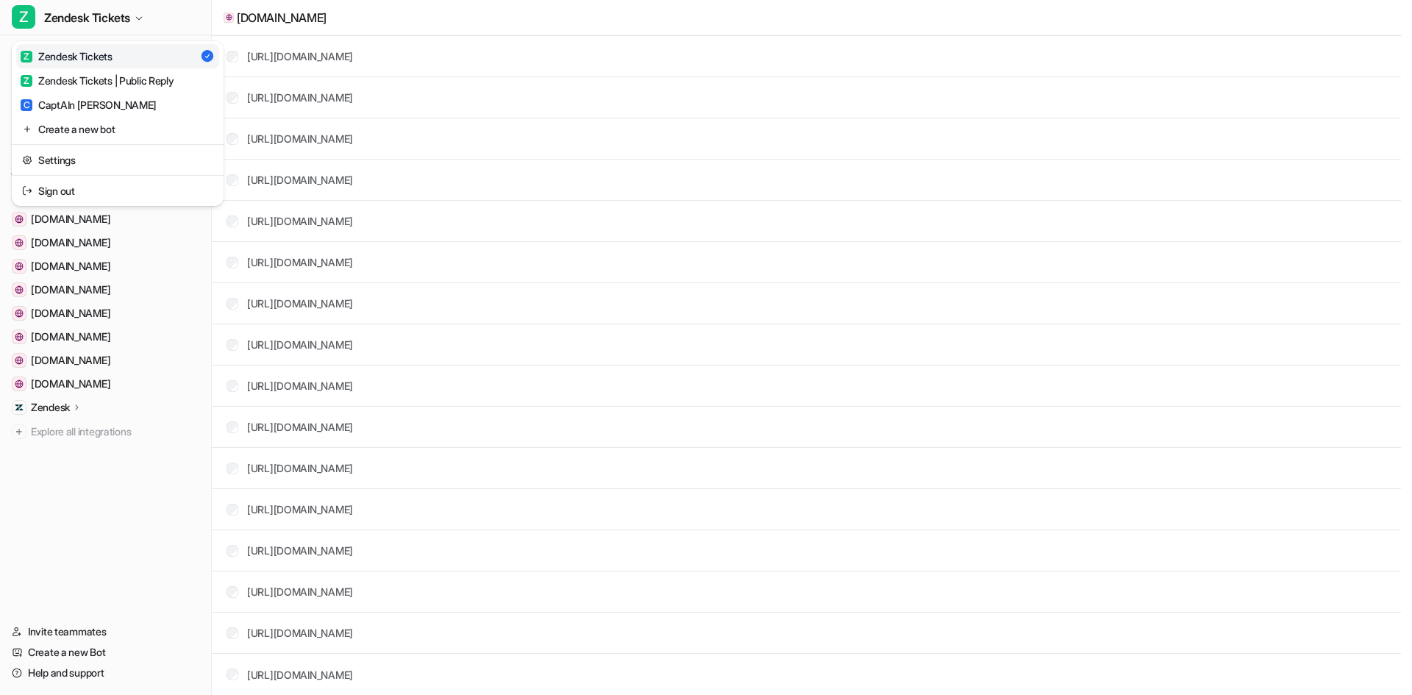
click at [94, 542] on div "Z Zendesk Tickets Z Zendesk Tickets Z Zendesk Tickets | Public Reply C CaptAIn …" at bounding box center [106, 347] width 212 height 695
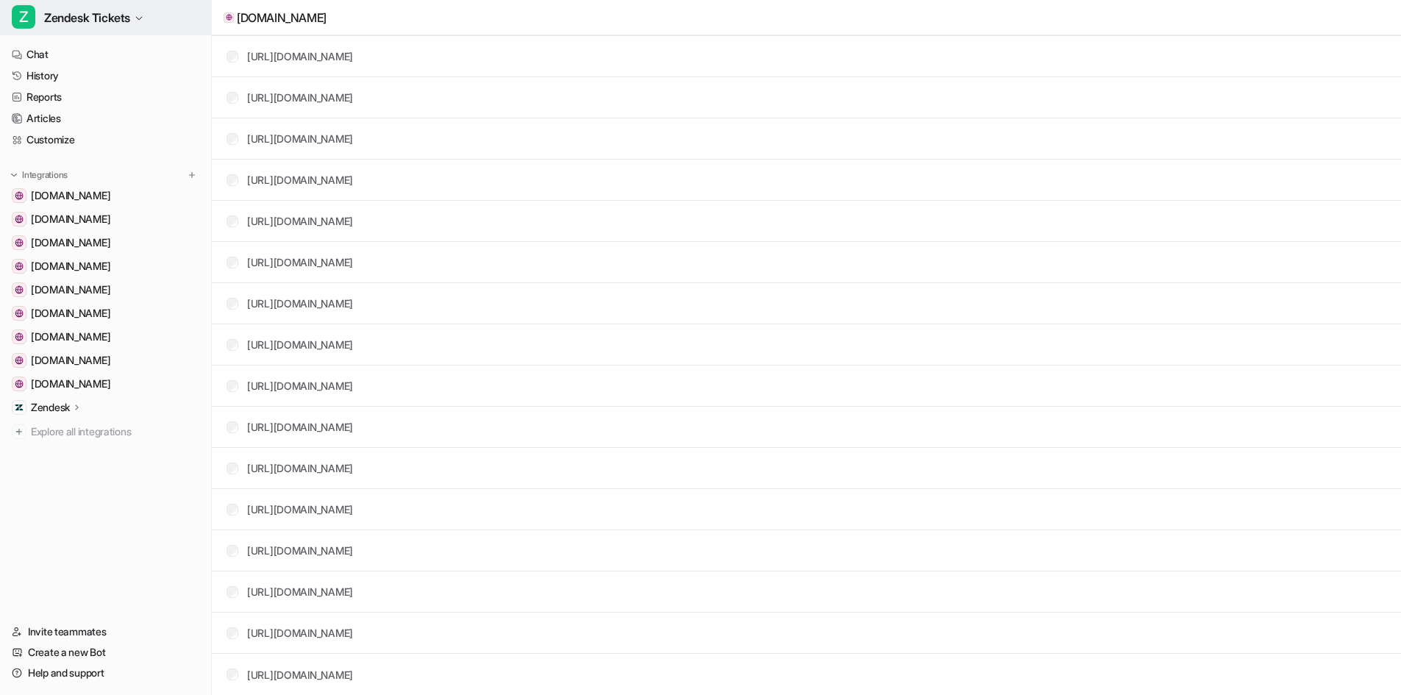
click at [108, 23] on span "Zendesk Tickets" at bounding box center [87, 17] width 86 height 21
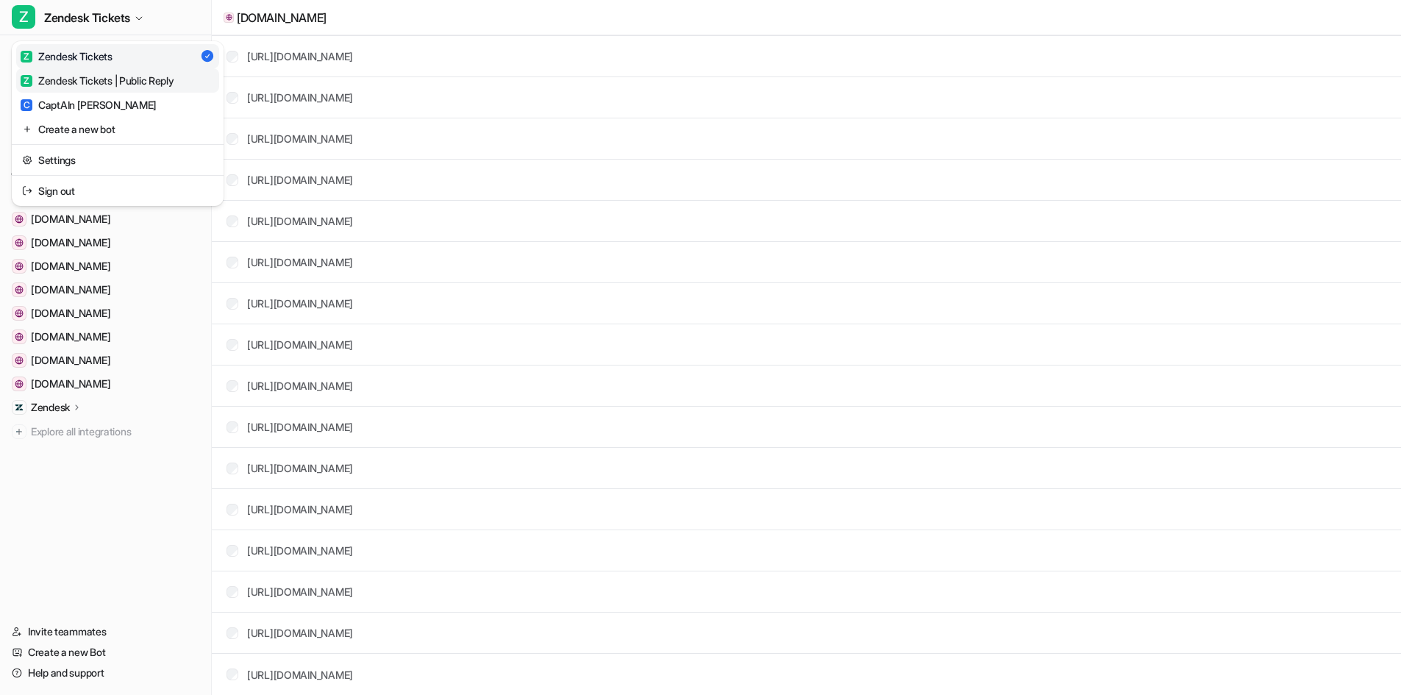
click at [122, 79] on div "Z Zendesk Tickets | Public Reply" at bounding box center [98, 80] width 154 height 15
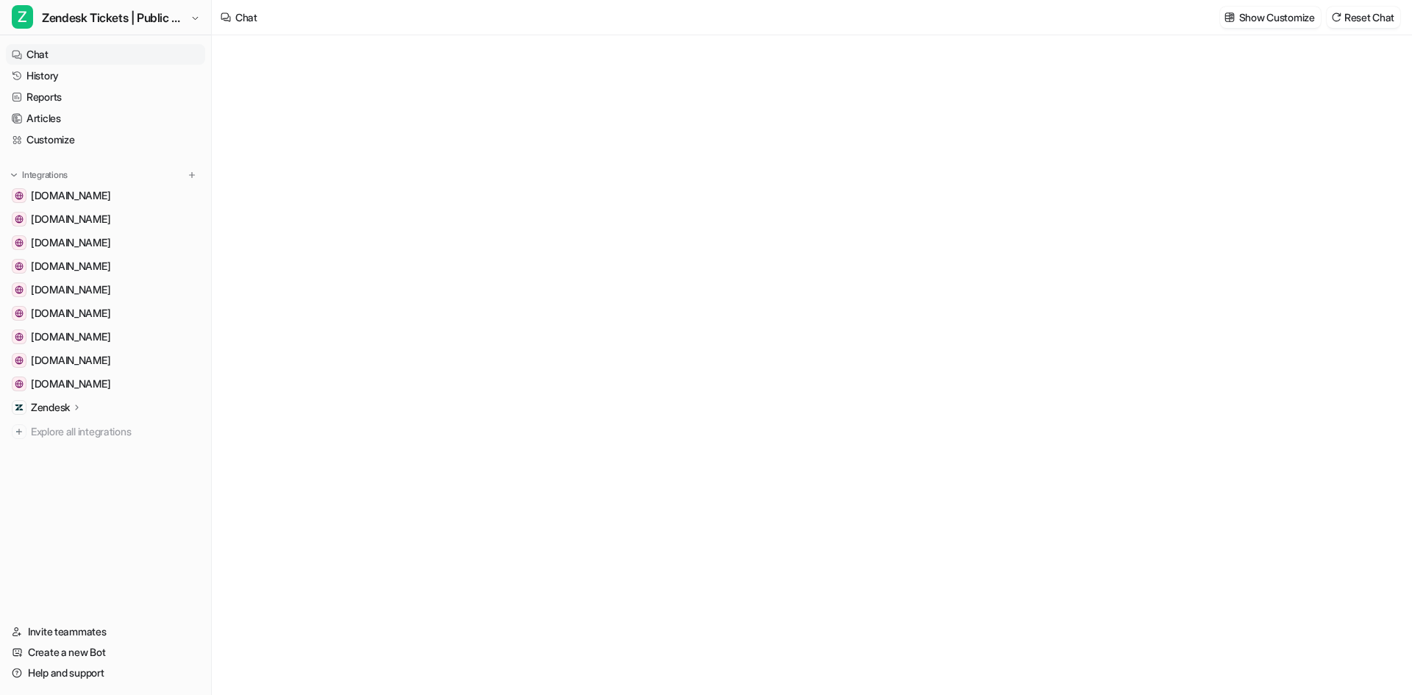
type textarea "**********"
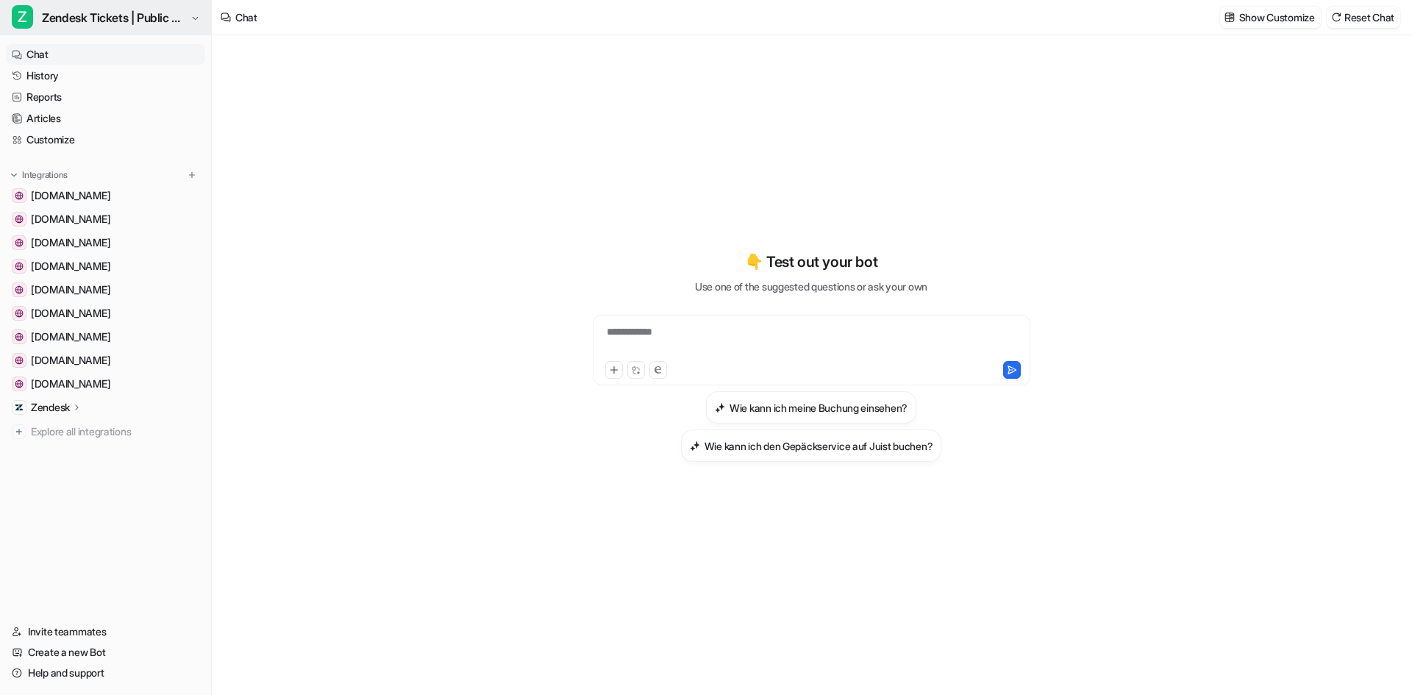
click at [187, 20] on span "Zendesk Tickets | Public Reply" at bounding box center [114, 17] width 145 height 21
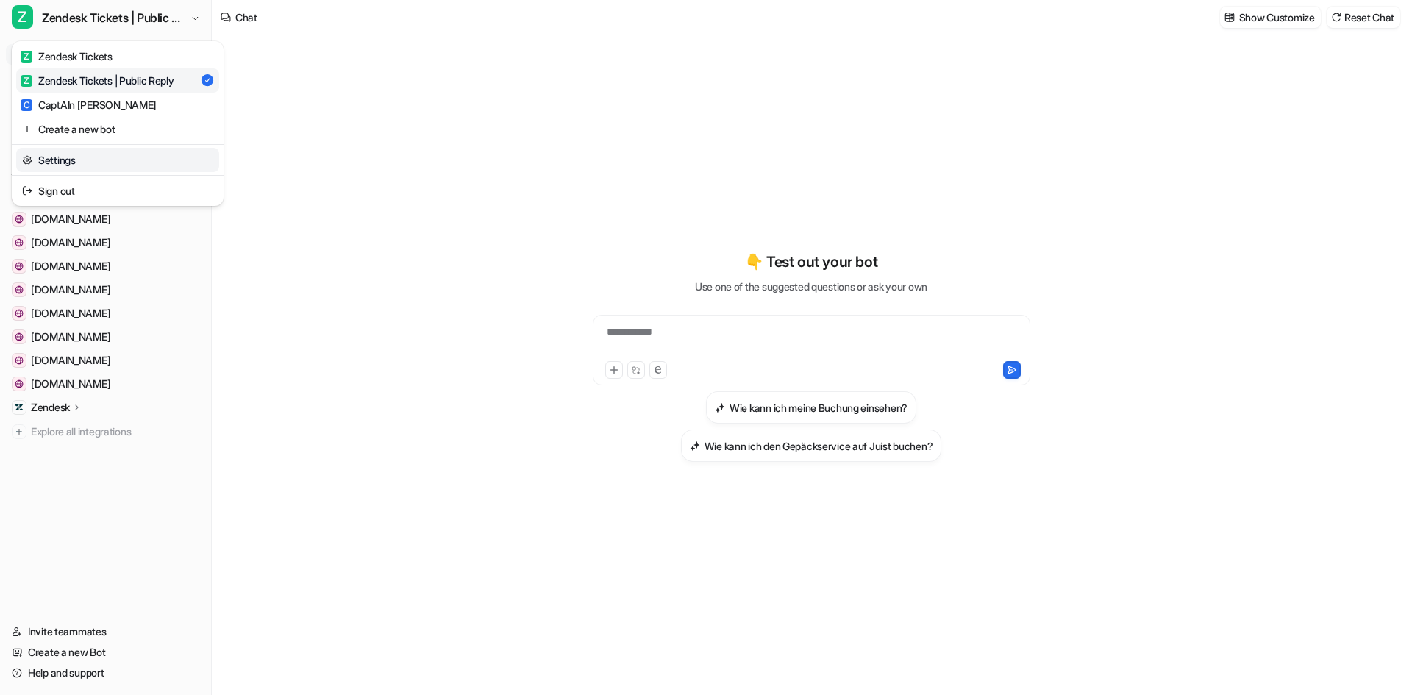
click at [81, 152] on link "Settings" at bounding box center [117, 160] width 203 height 24
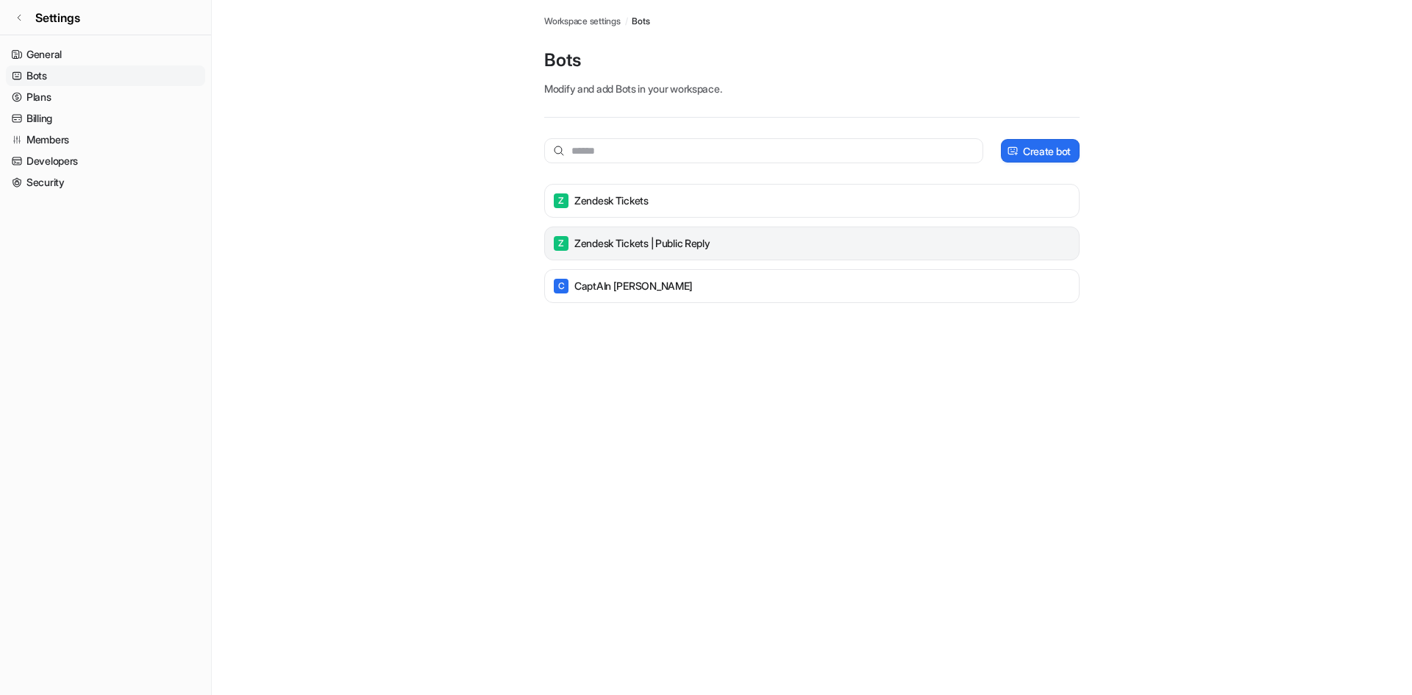
click at [710, 236] on p "Zendesk Tickets | Public Reply" at bounding box center [642, 243] width 136 height 15
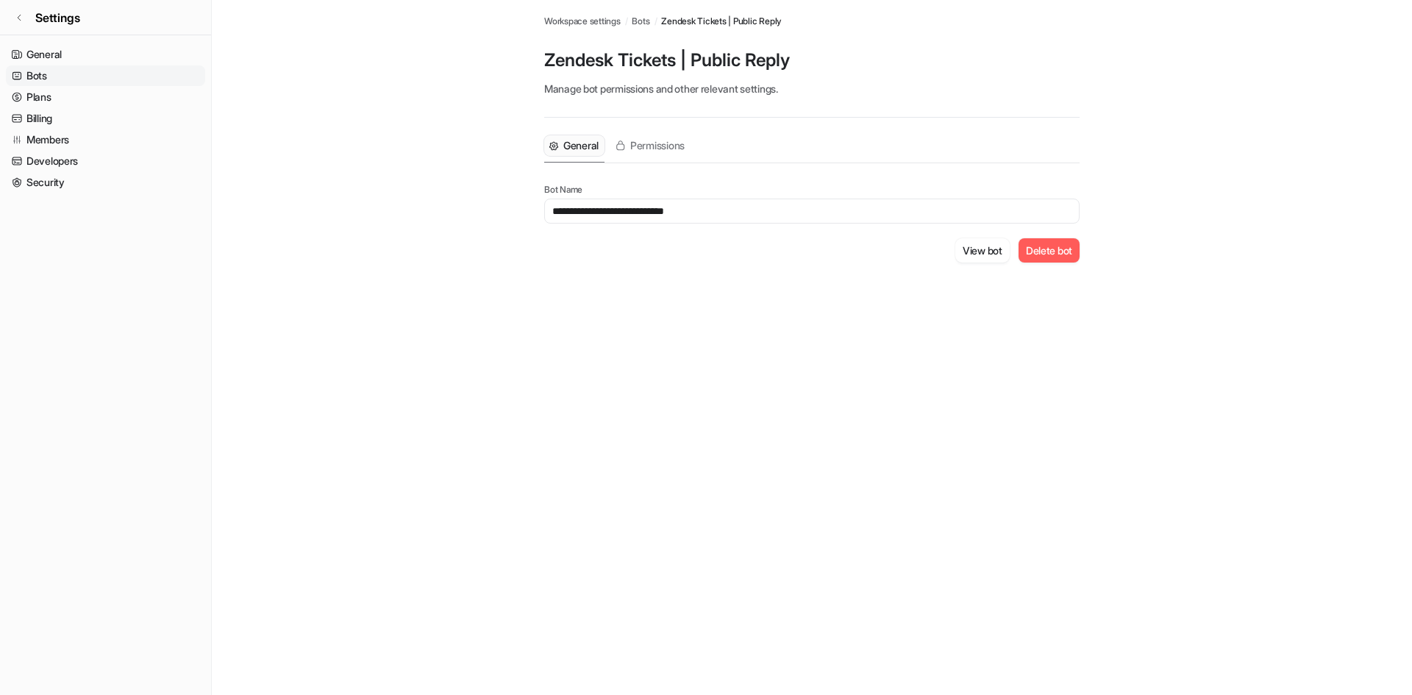
click at [551, 216] on input "**********" at bounding box center [811, 211] width 535 height 25
drag, startPoint x: 794, startPoint y: 211, endPoint x: 703, endPoint y: 208, distance: 91.2
click at [703, 208] on input "**********" at bounding box center [811, 211] width 535 height 25
type input "**********"
click at [991, 256] on button "View bot" at bounding box center [982, 253] width 54 height 24
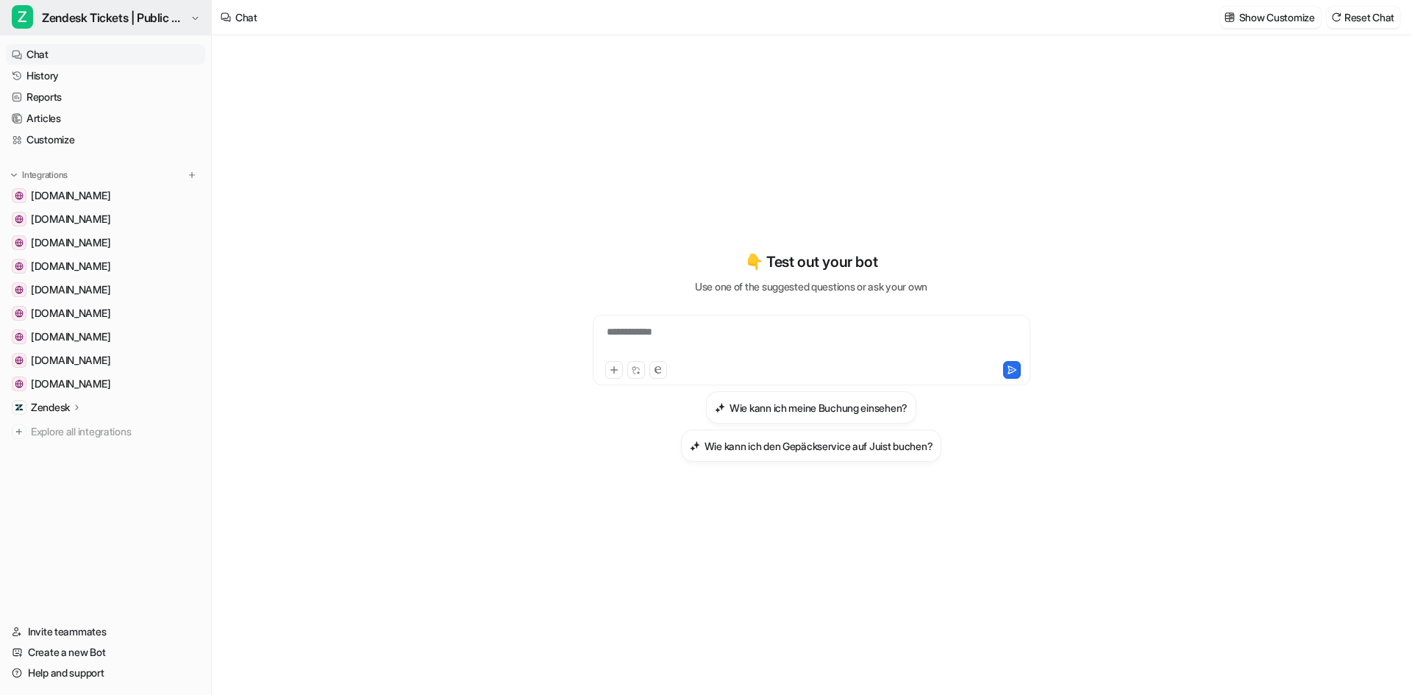
click at [111, 21] on span "Zendesk Tickets | Public Reply" at bounding box center [114, 17] width 145 height 21
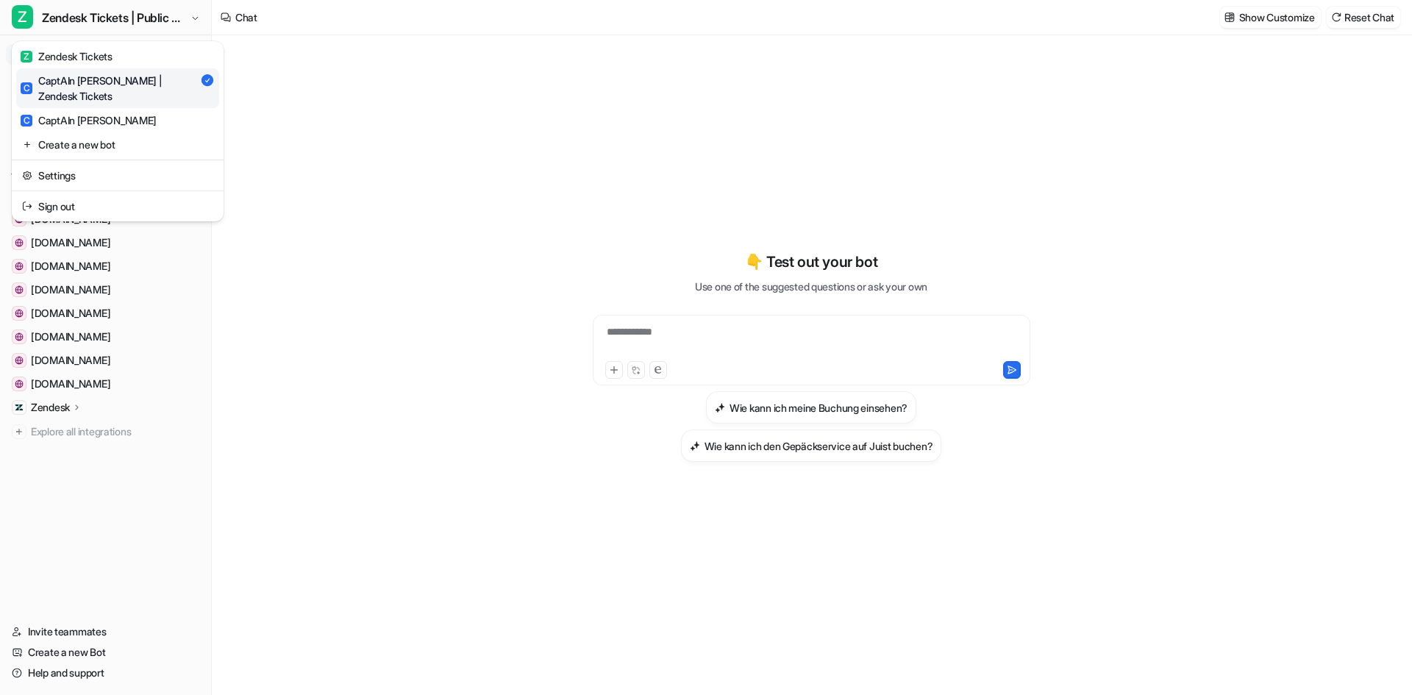
click at [354, 155] on div "**********" at bounding box center [706, 347] width 1412 height 695
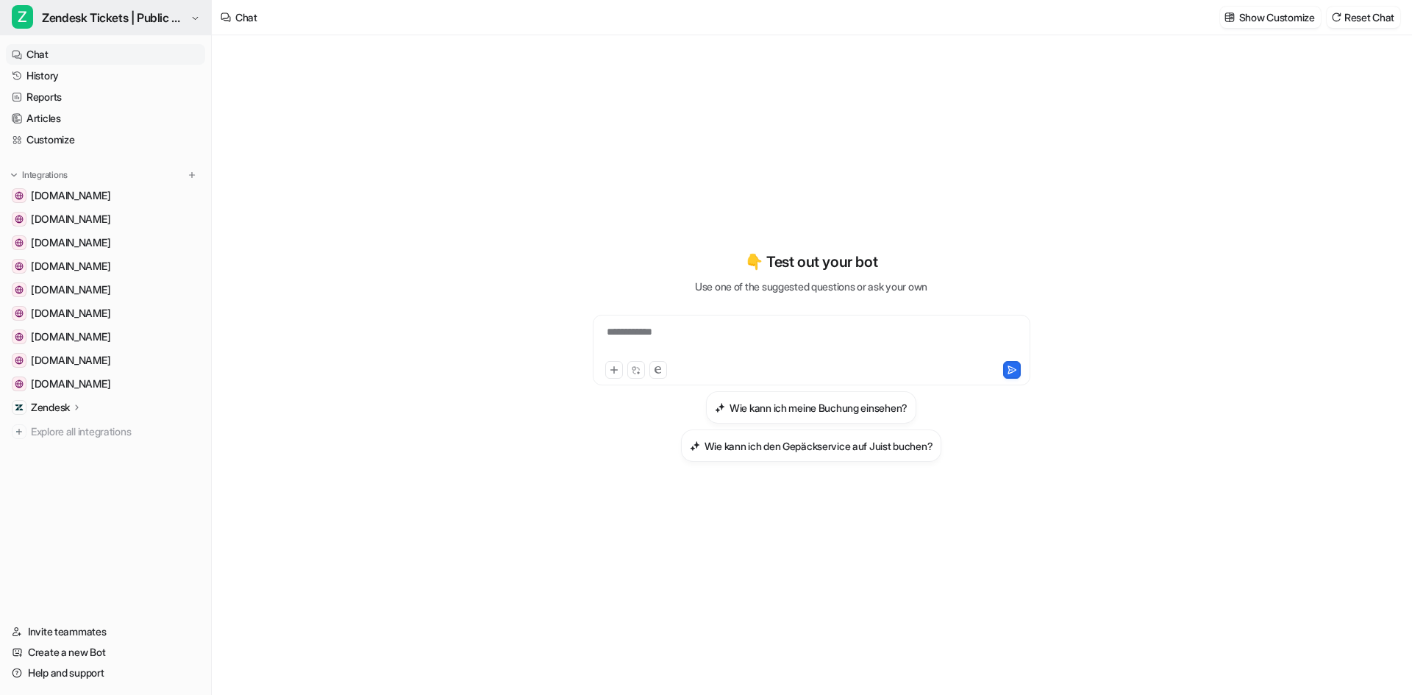
click at [133, 8] on span "Zendesk Tickets | Public Reply" at bounding box center [114, 17] width 145 height 21
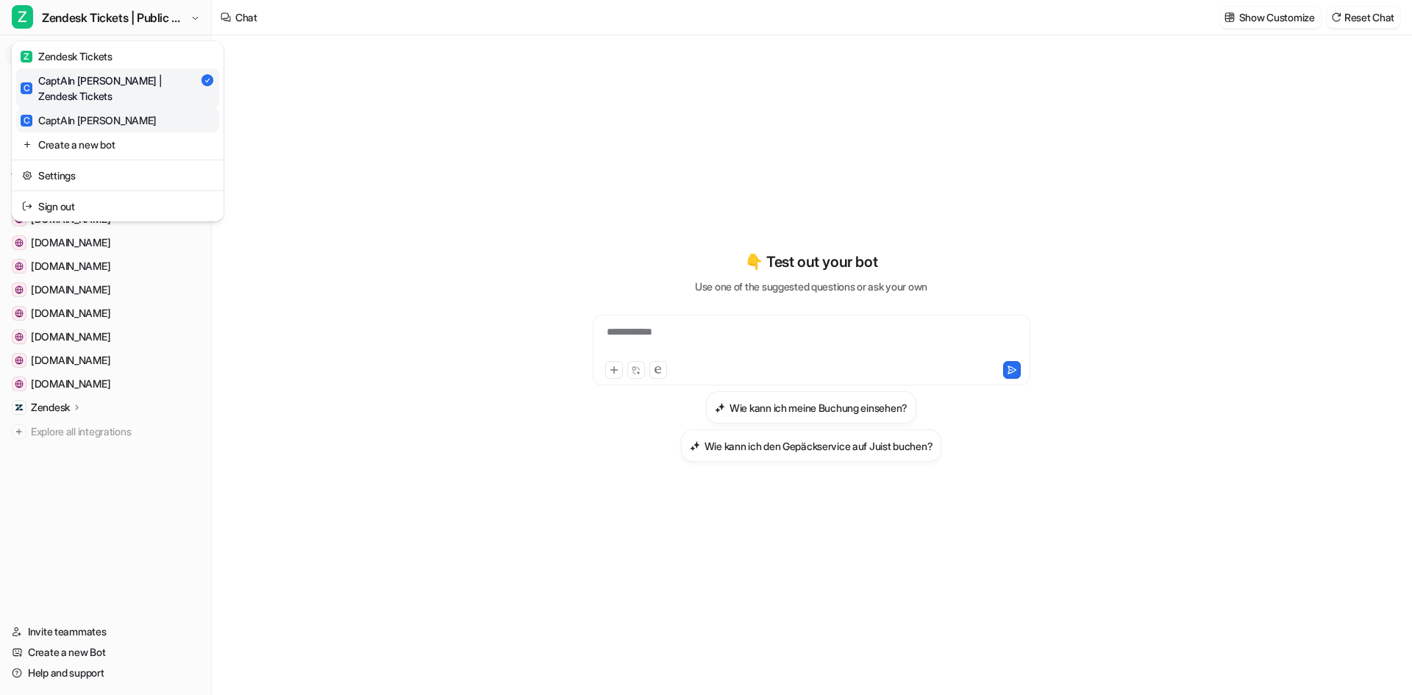
click at [76, 112] on div "C CaptAIn Frida" at bounding box center [89, 119] width 136 height 15
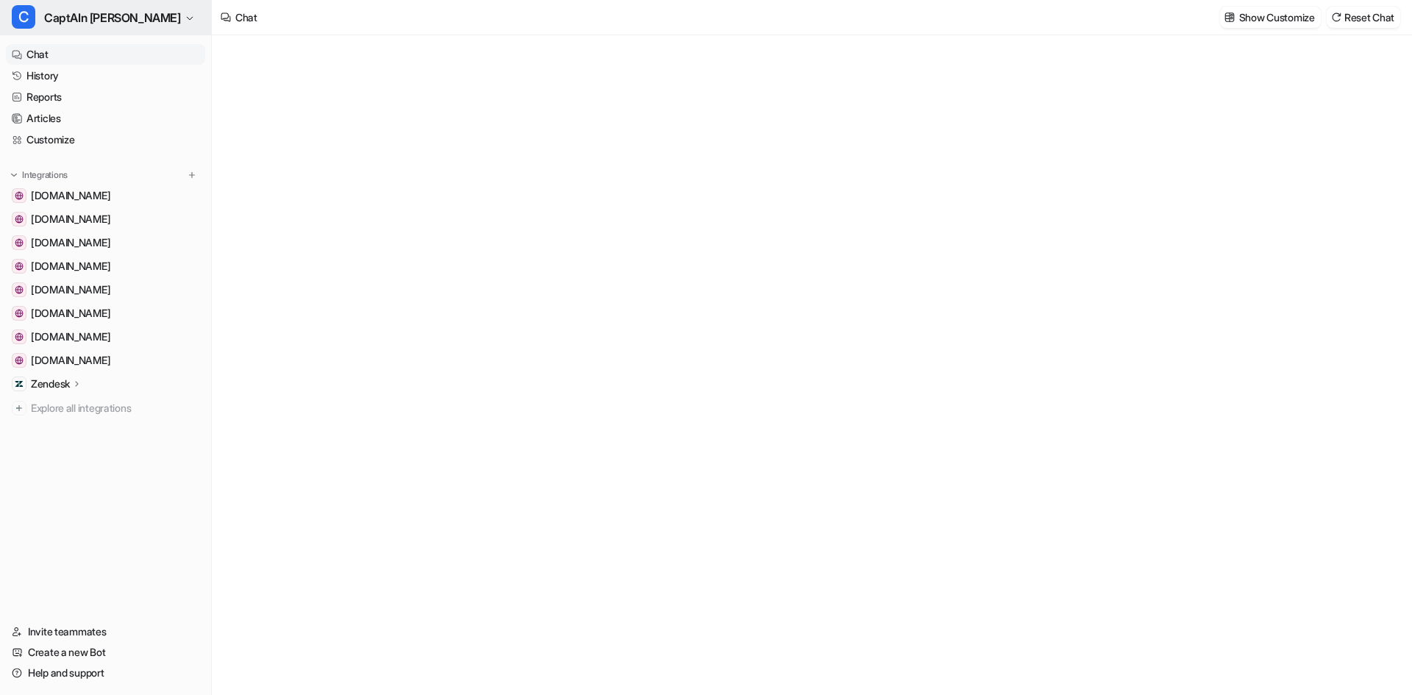
click at [99, 21] on span "CaptAIn Frida" at bounding box center [112, 17] width 137 height 21
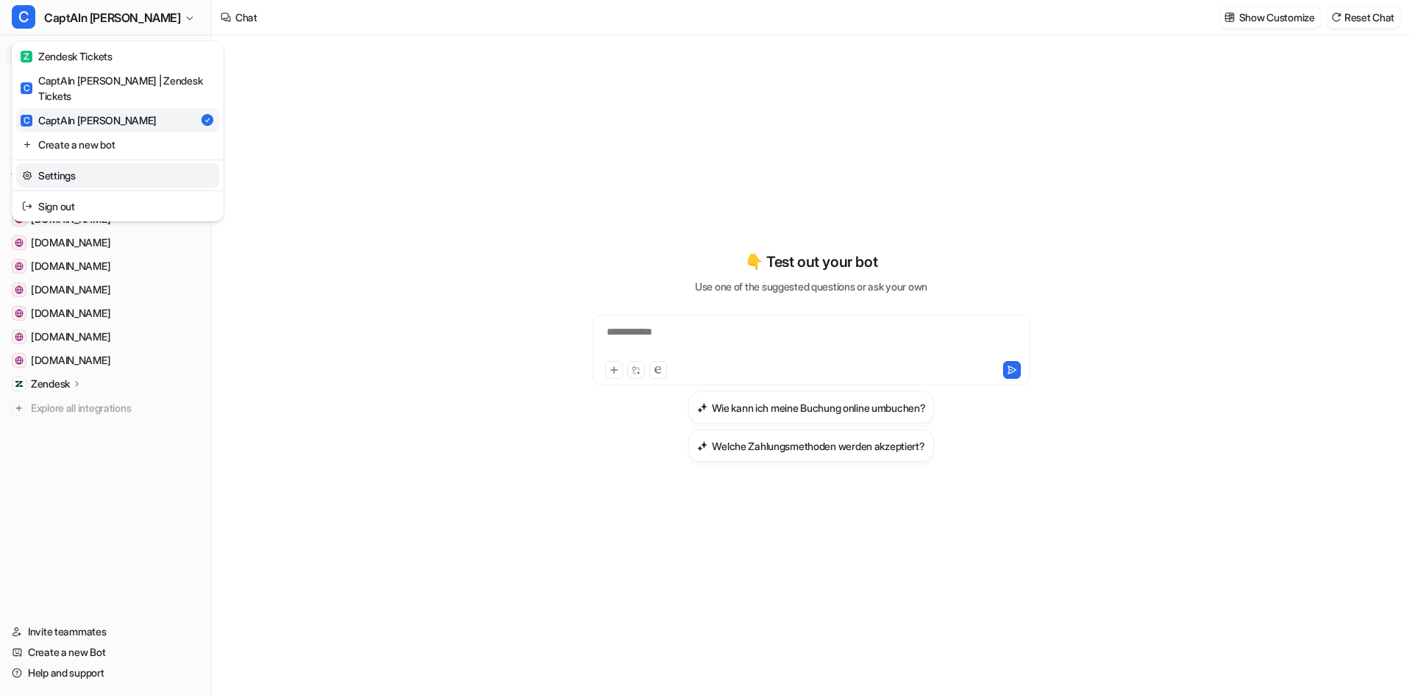
click at [76, 165] on link "Settings" at bounding box center [117, 175] width 203 height 24
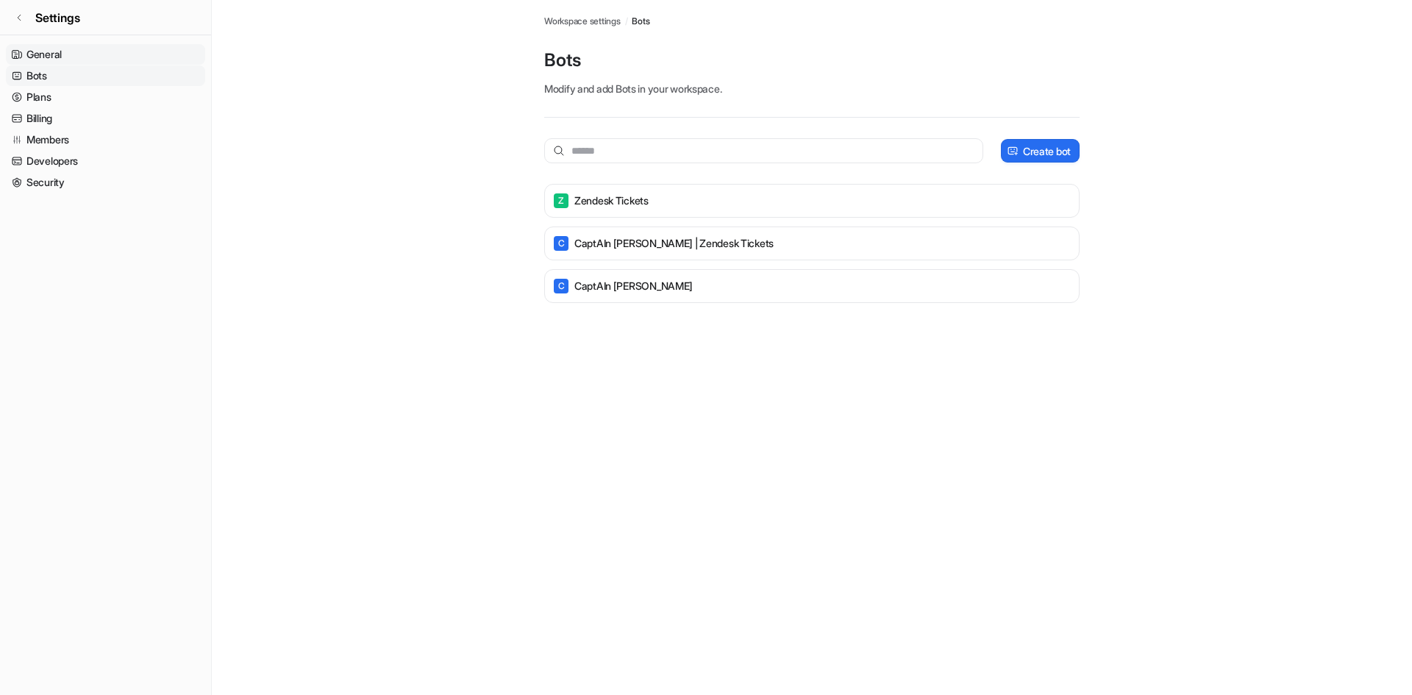
click at [47, 57] on link "General" at bounding box center [105, 54] width 199 height 21
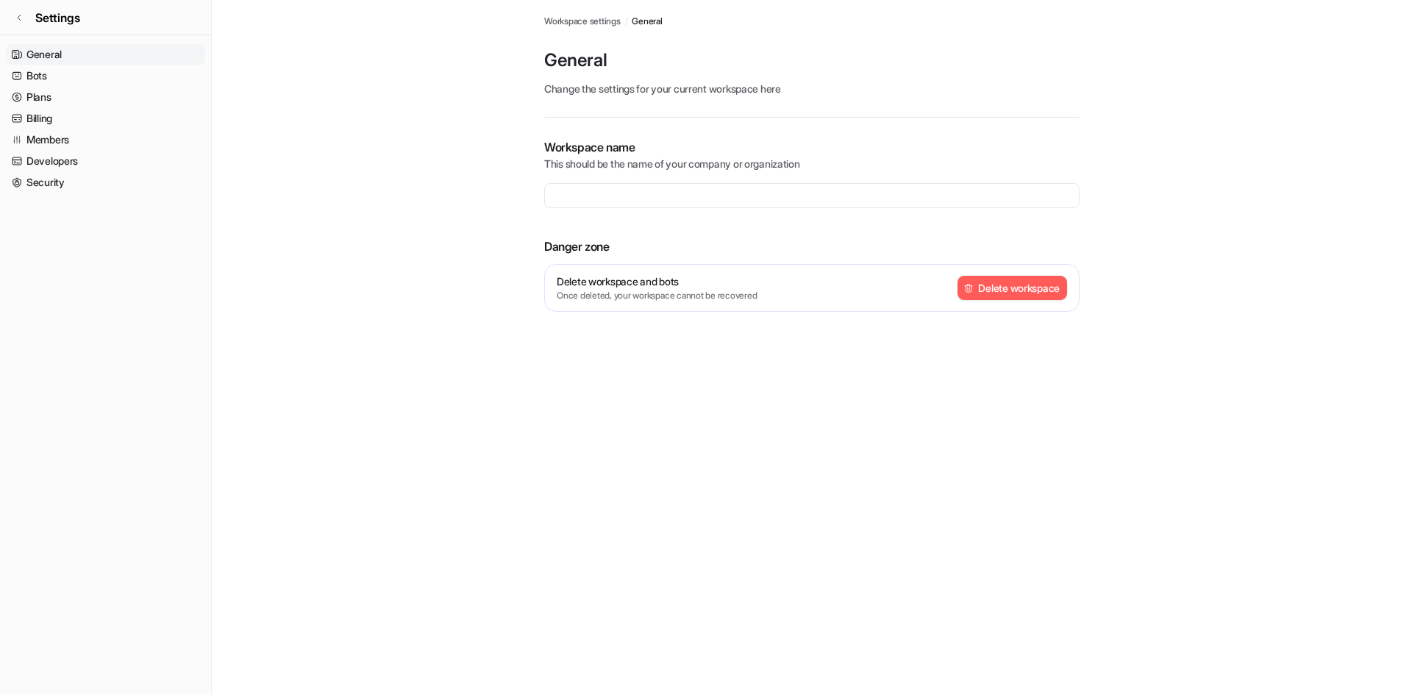
type input "**********"
click at [40, 93] on link "Plans" at bounding box center [105, 97] width 199 height 21
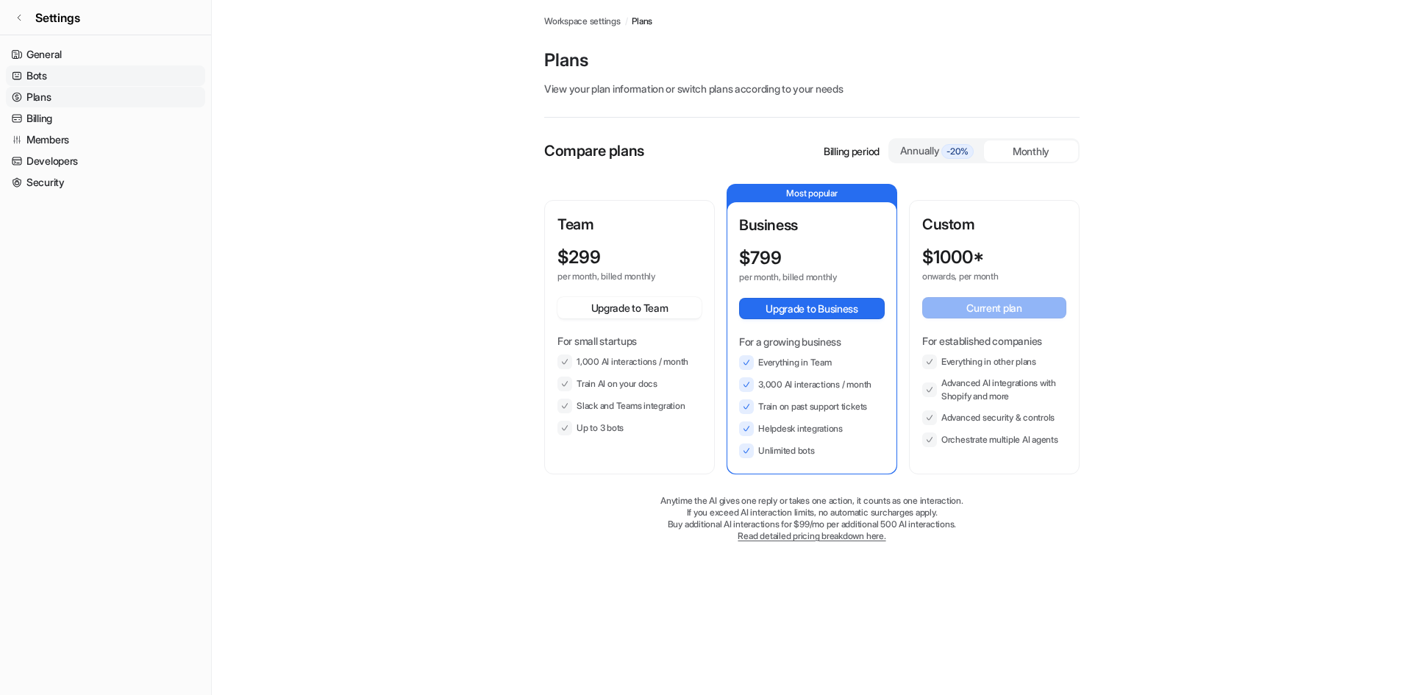
click at [40, 68] on link "Bots" at bounding box center [105, 75] width 199 height 21
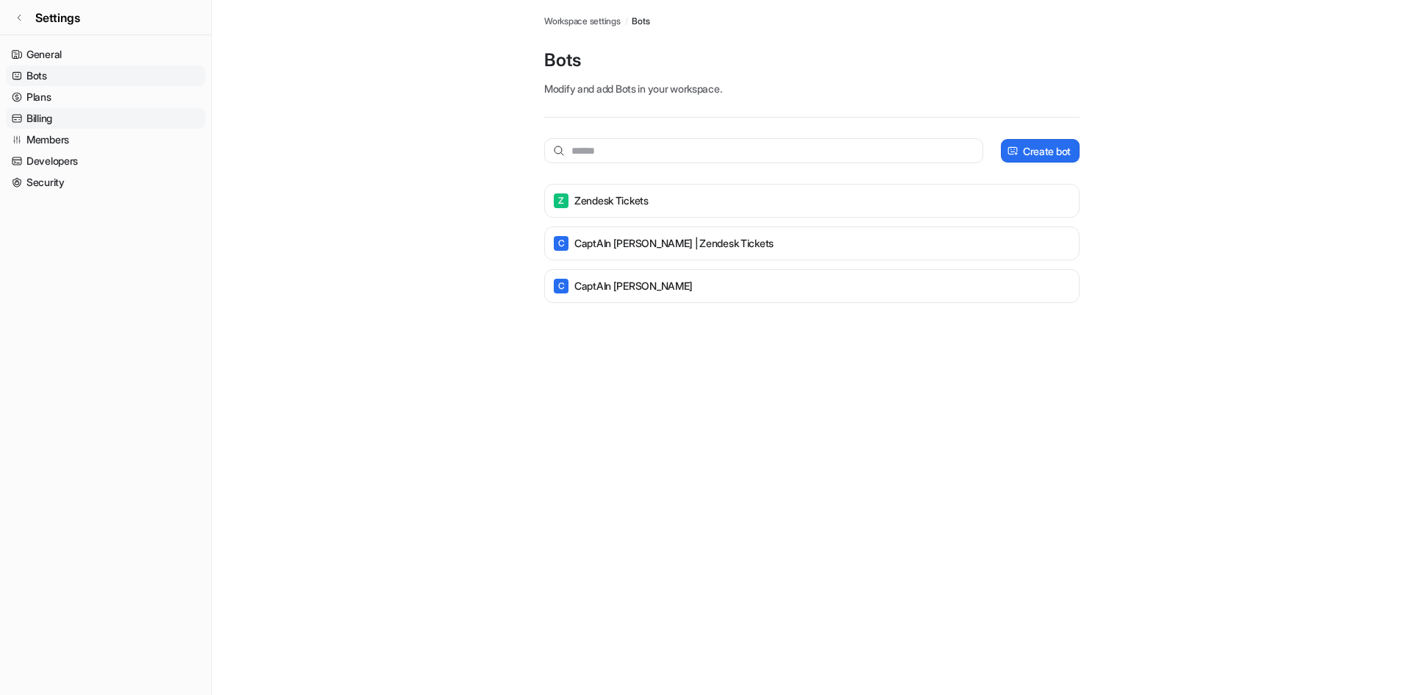
click at [45, 108] on link "Billing" at bounding box center [105, 118] width 199 height 21
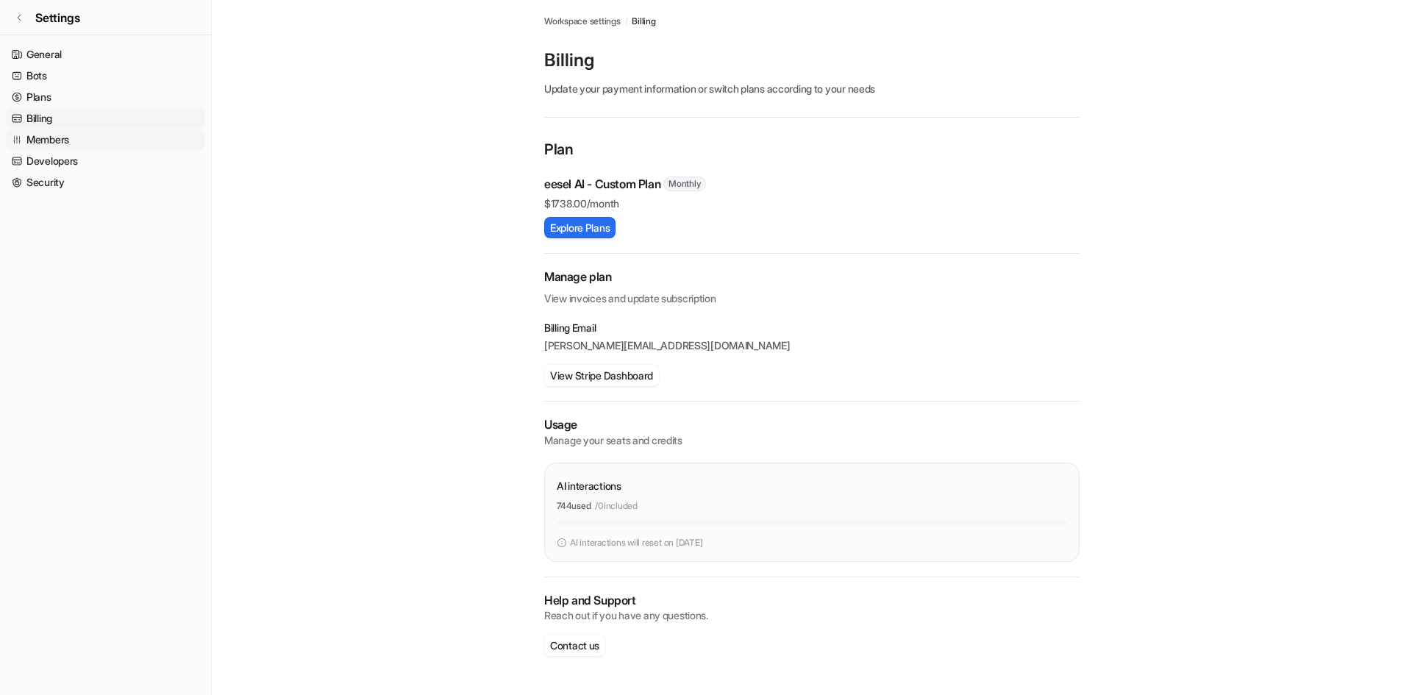
click at [47, 135] on link "Members" at bounding box center [105, 139] width 199 height 21
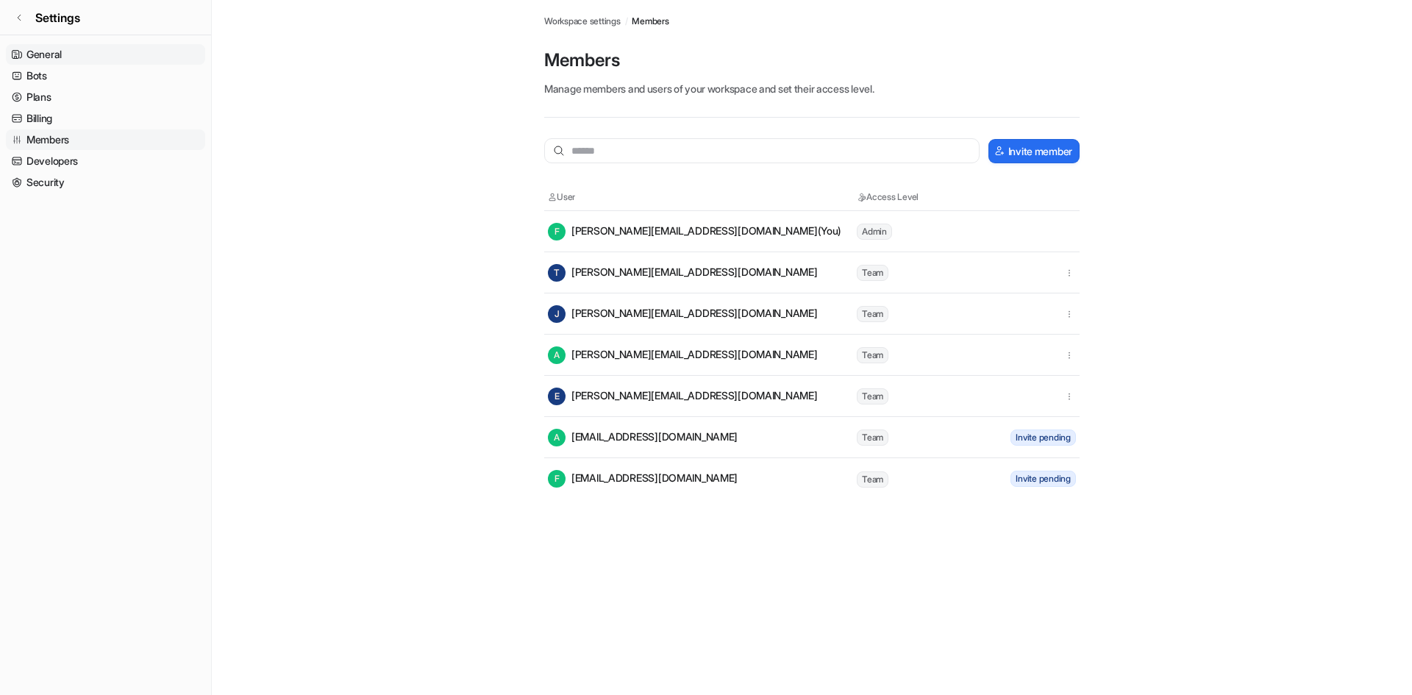
click at [34, 45] on link "General" at bounding box center [105, 54] width 199 height 21
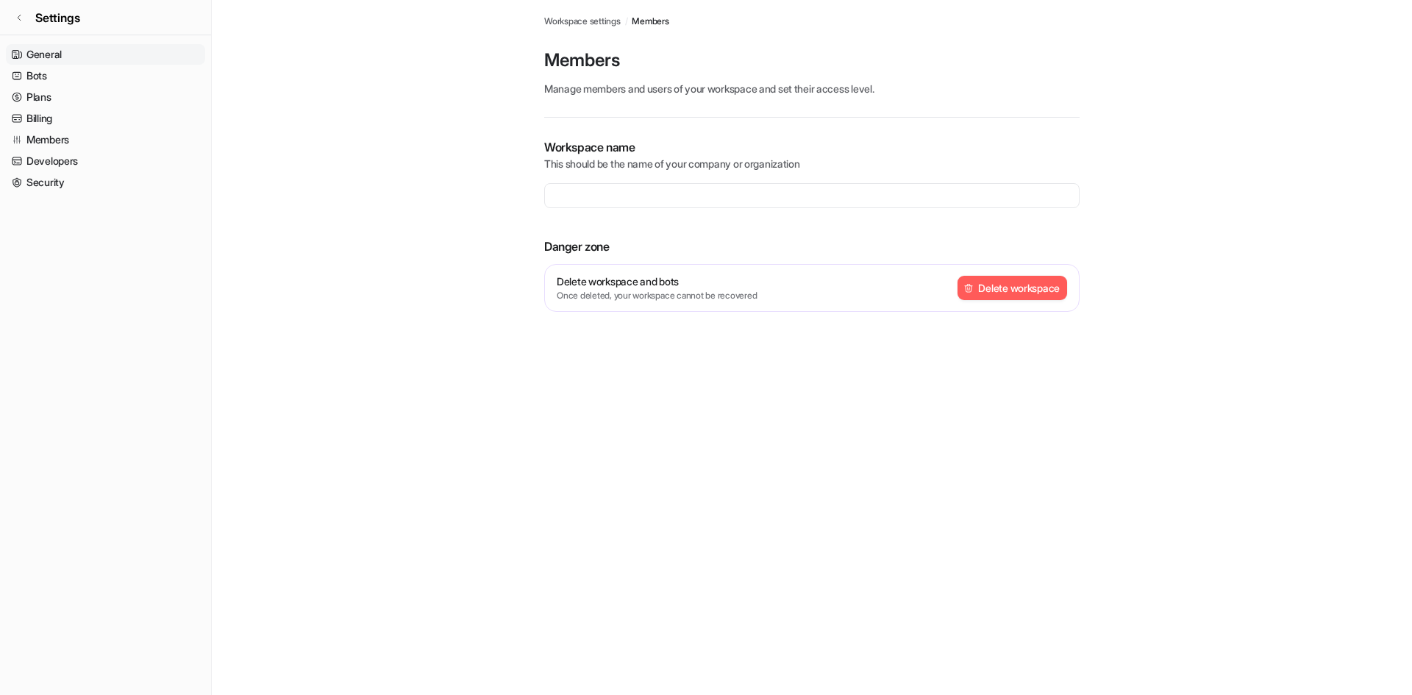
type input "**********"
click at [22, 11] on link "Settings" at bounding box center [105, 17] width 211 height 35
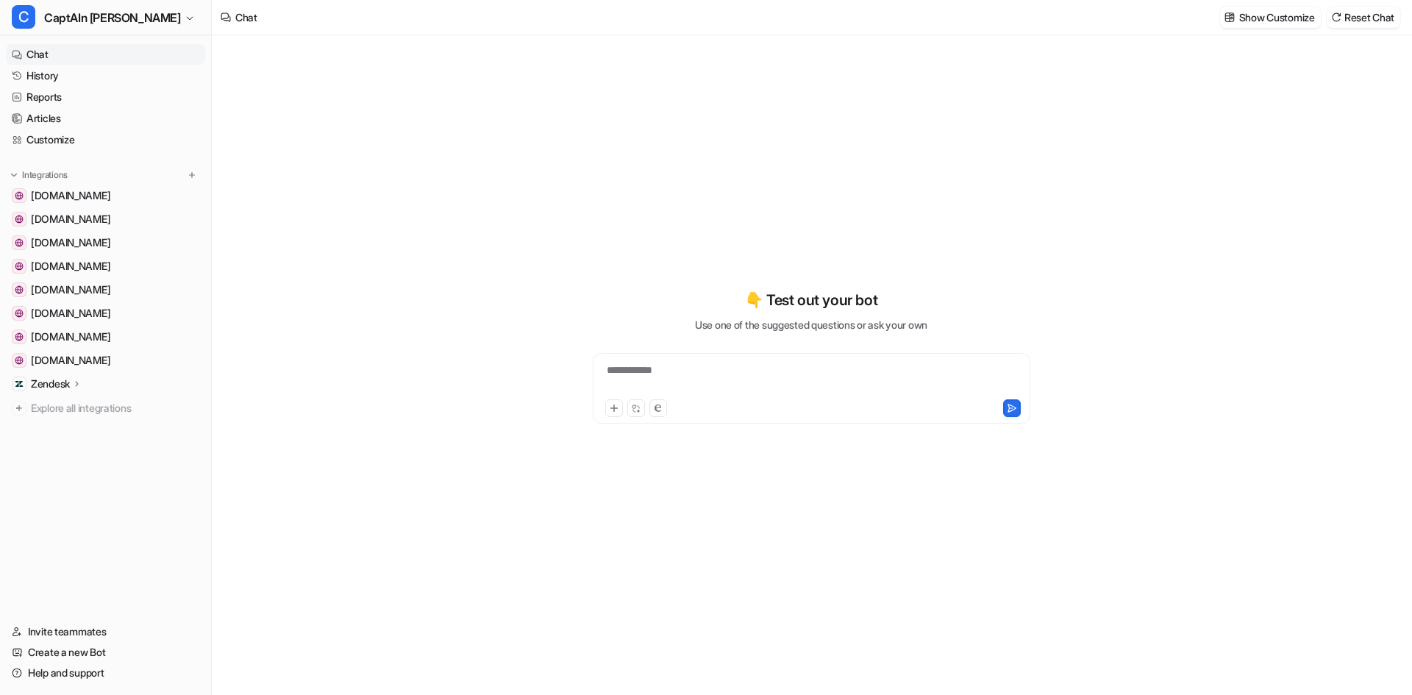
type textarea "**********"
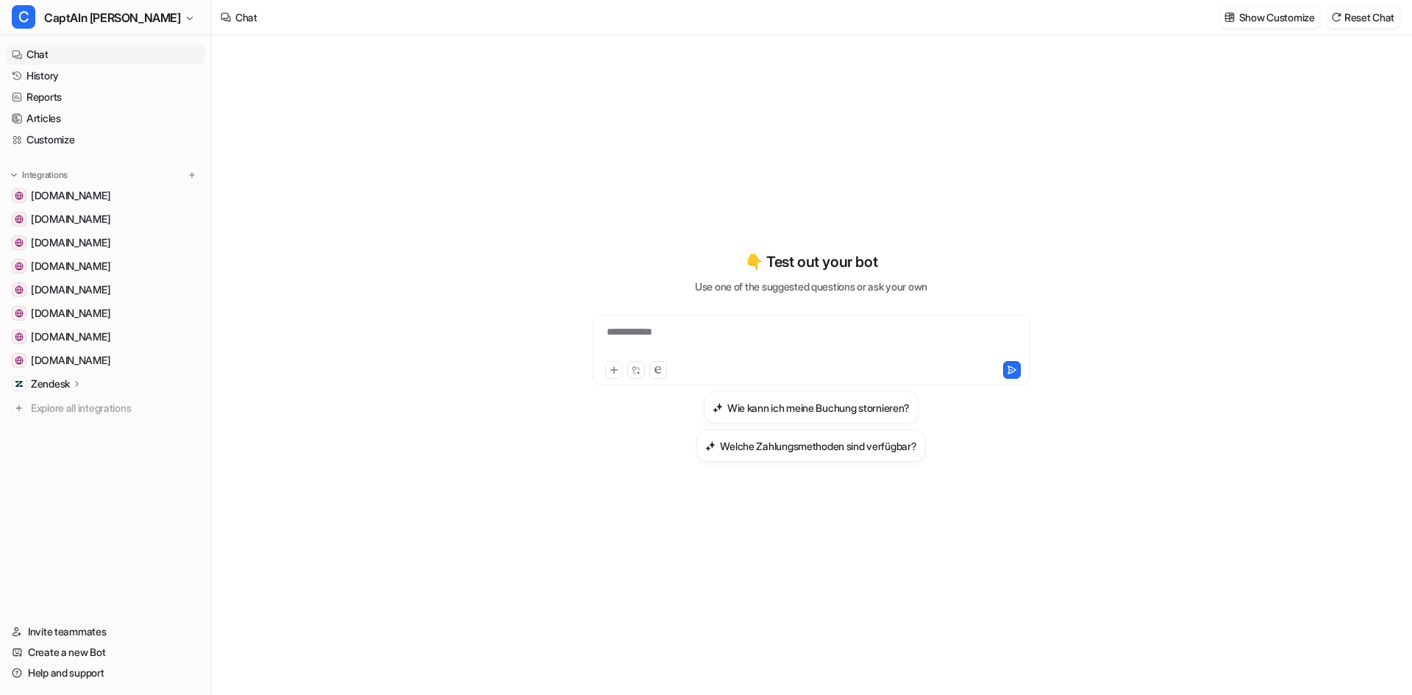
click at [61, 379] on p "Zendesk" at bounding box center [50, 383] width 39 height 15
click at [74, 13] on span "CaptAIn Frida" at bounding box center [112, 17] width 137 height 21
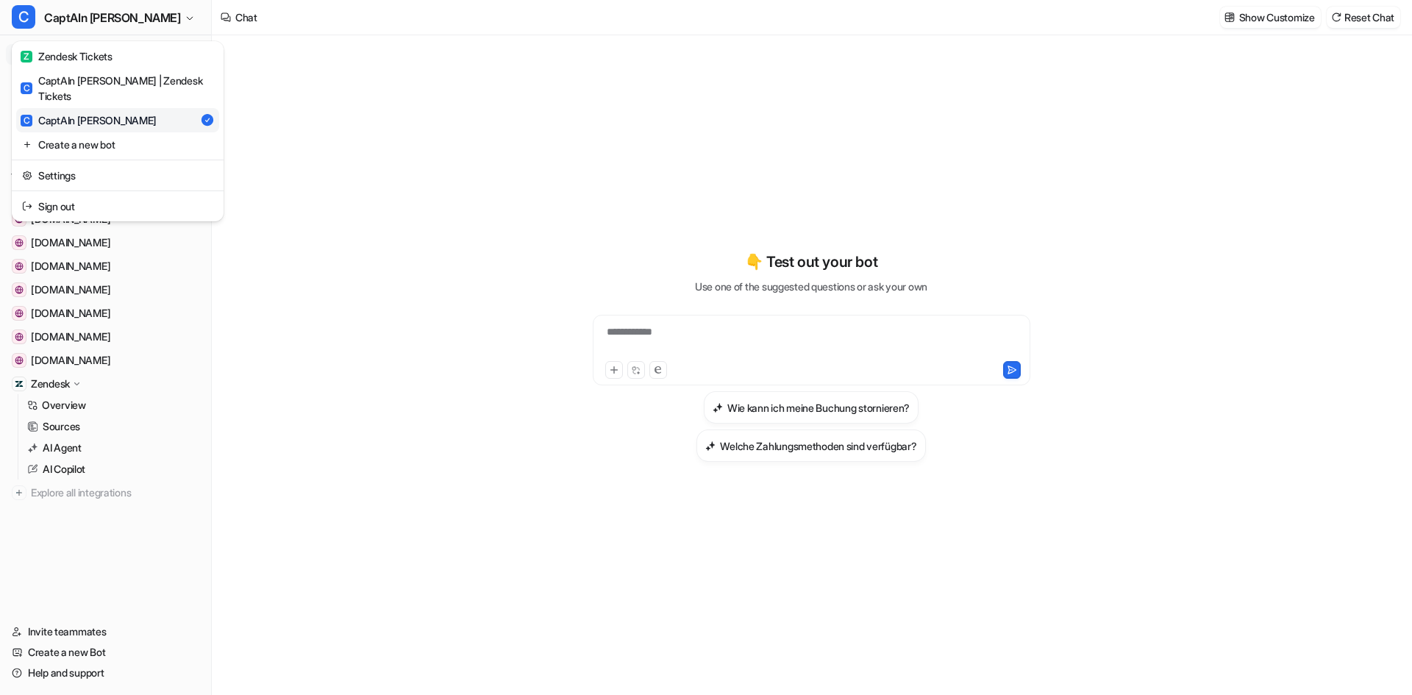
click at [67, 112] on div "C CaptAIn Frida" at bounding box center [89, 119] width 136 height 15
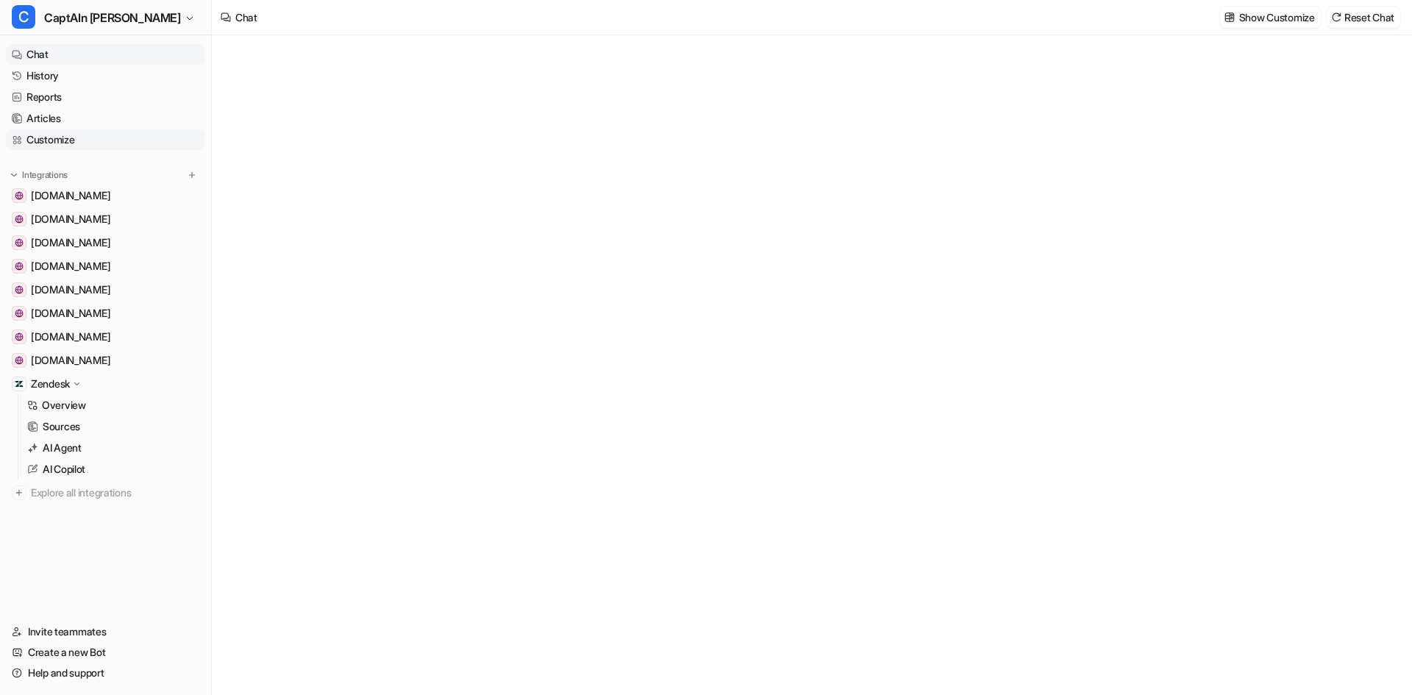
click at [68, 137] on link "Customize" at bounding box center [105, 139] width 199 height 21
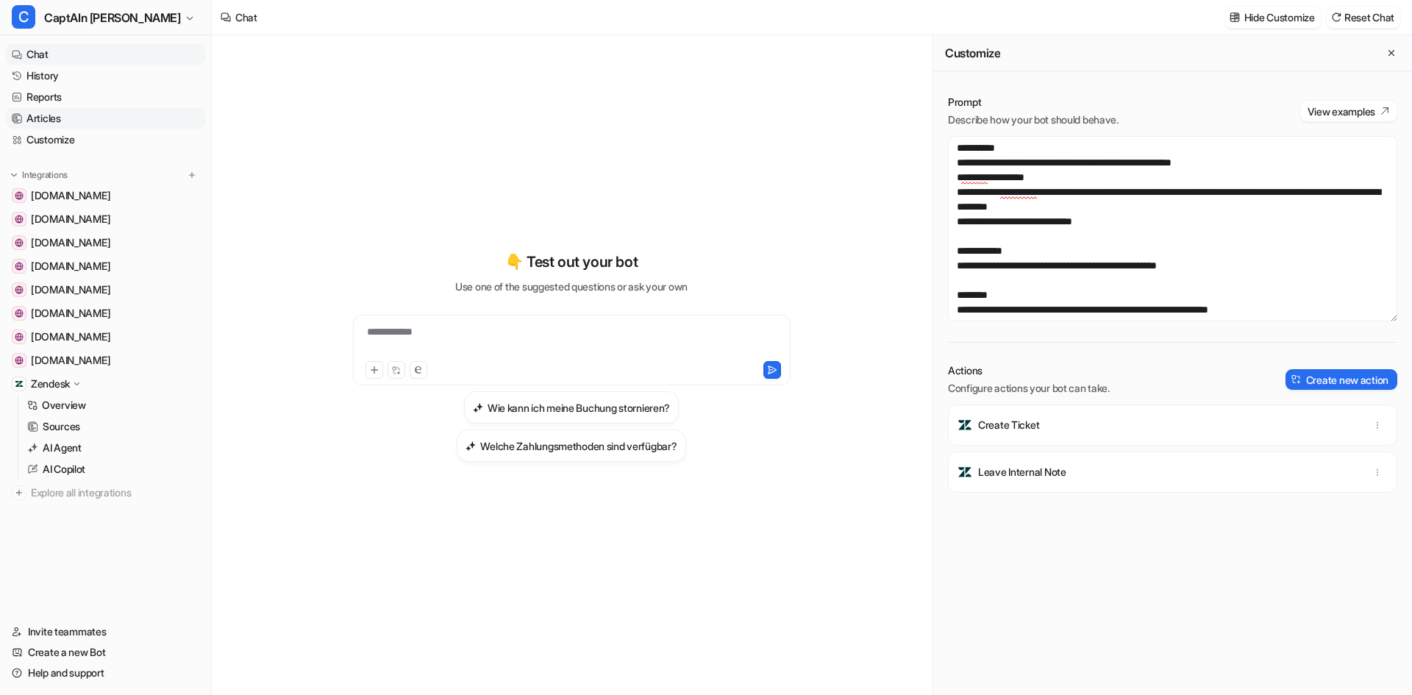
click at [71, 118] on link "Articles" at bounding box center [105, 118] width 199 height 21
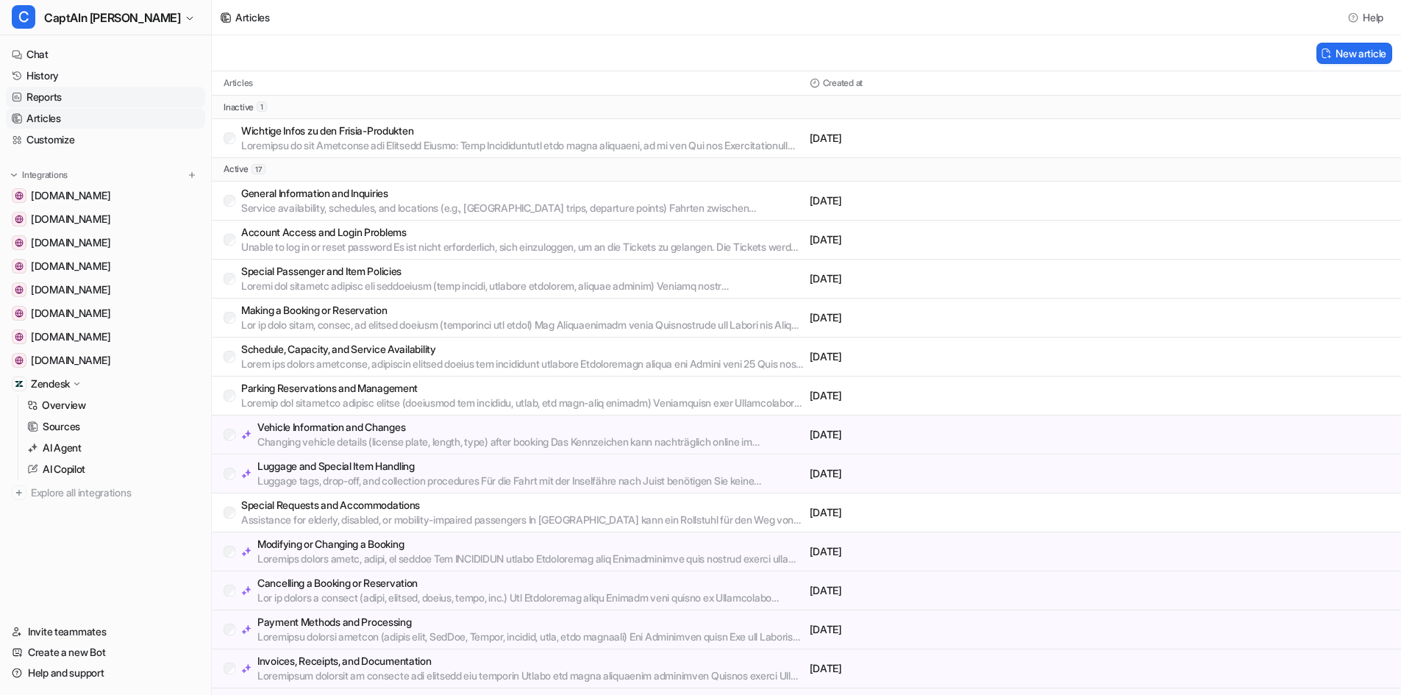
click at [66, 96] on link "Reports" at bounding box center [105, 97] width 199 height 21
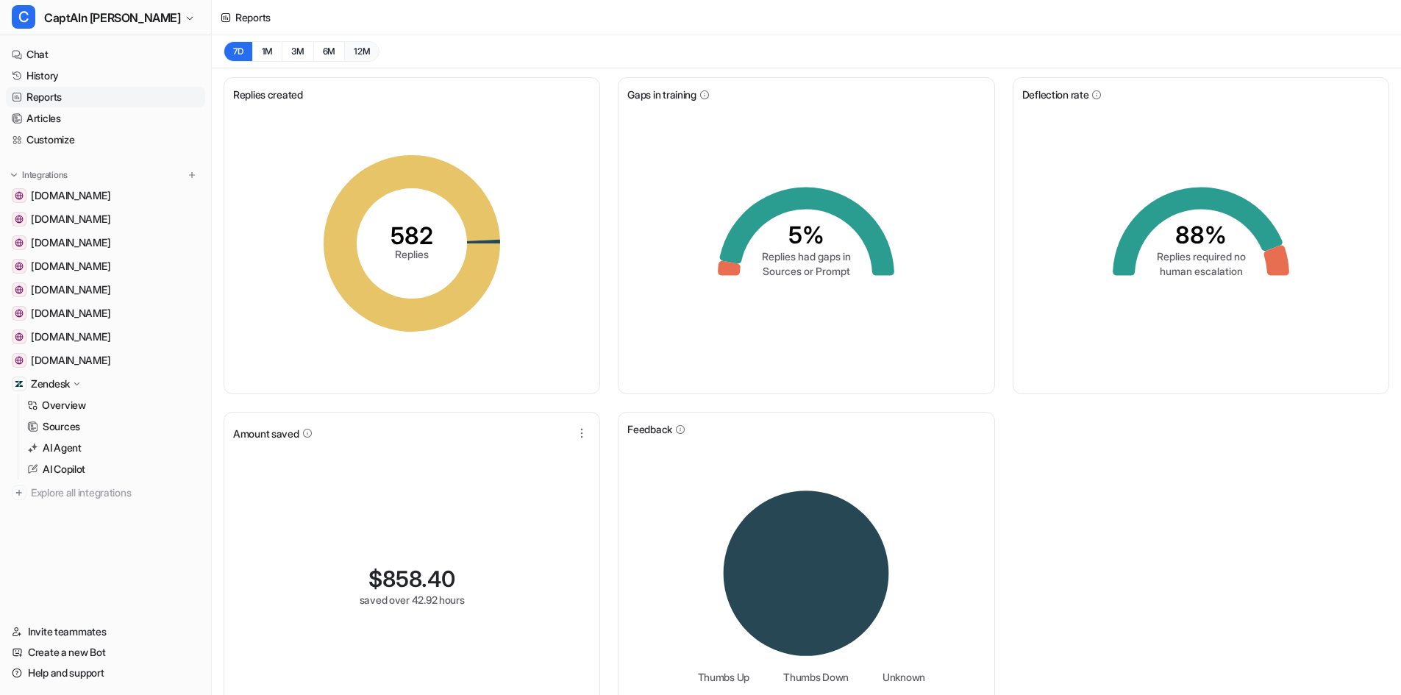
click at [365, 58] on button "12M" at bounding box center [361, 51] width 35 height 21
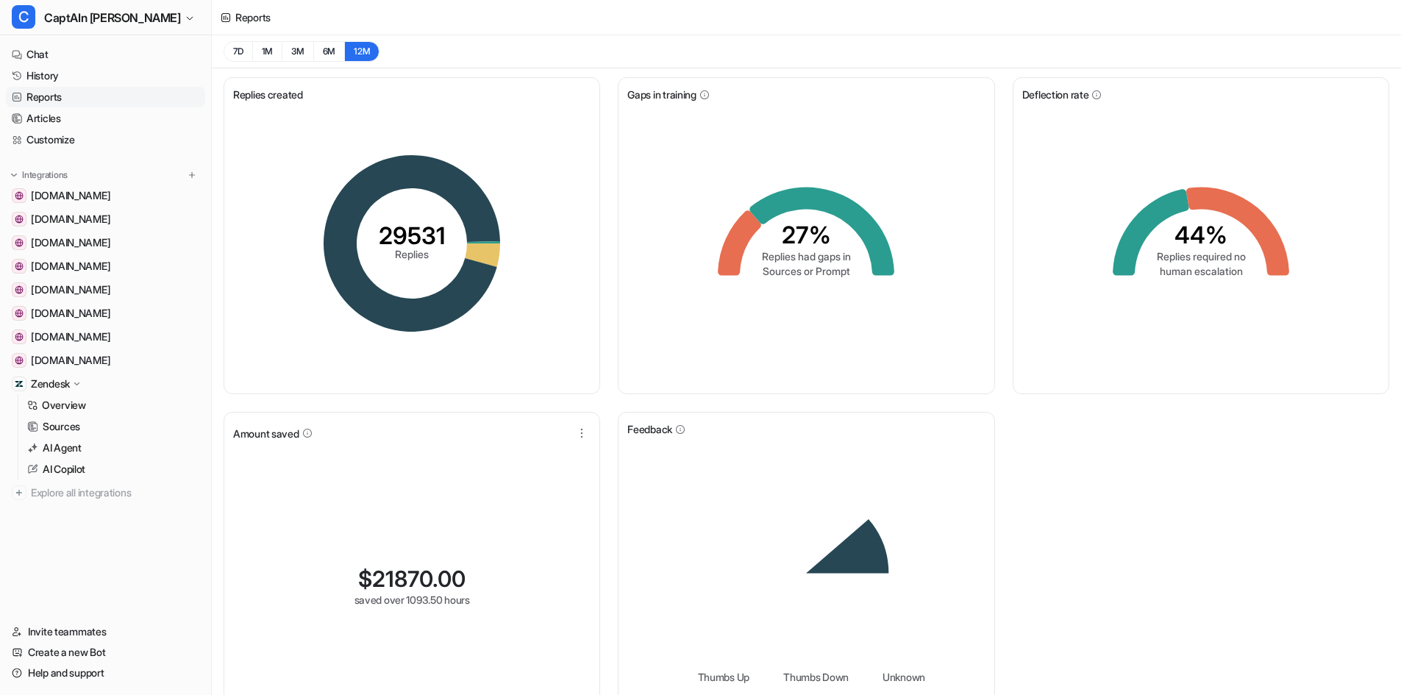
click at [365, 76] on div "Replies created 29531 Replies Gaps in training 27% Replies had gaps in Sources …" at bounding box center [806, 406] width 1189 height 677
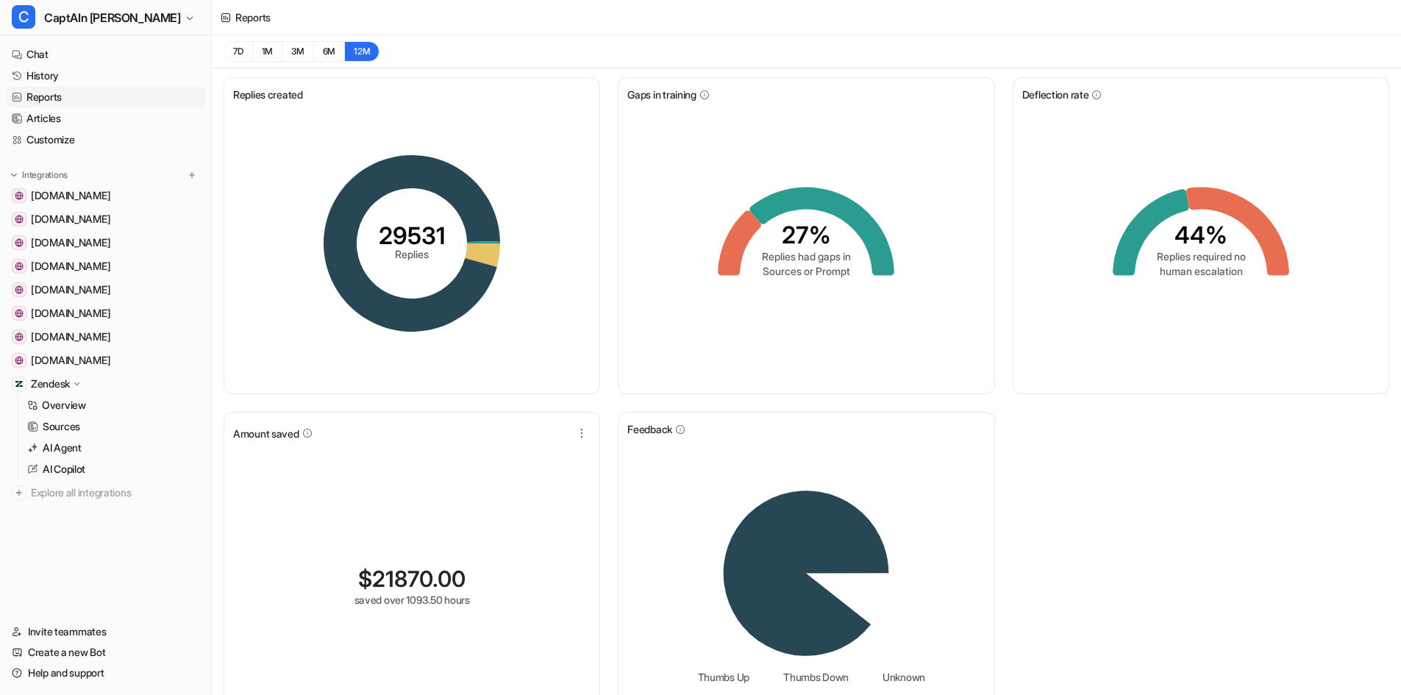
click at [365, 68] on div "7D 1M 3M 6M 12M" at bounding box center [806, 51] width 1189 height 33
click at [287, 49] on button "3M" at bounding box center [298, 51] width 32 height 21
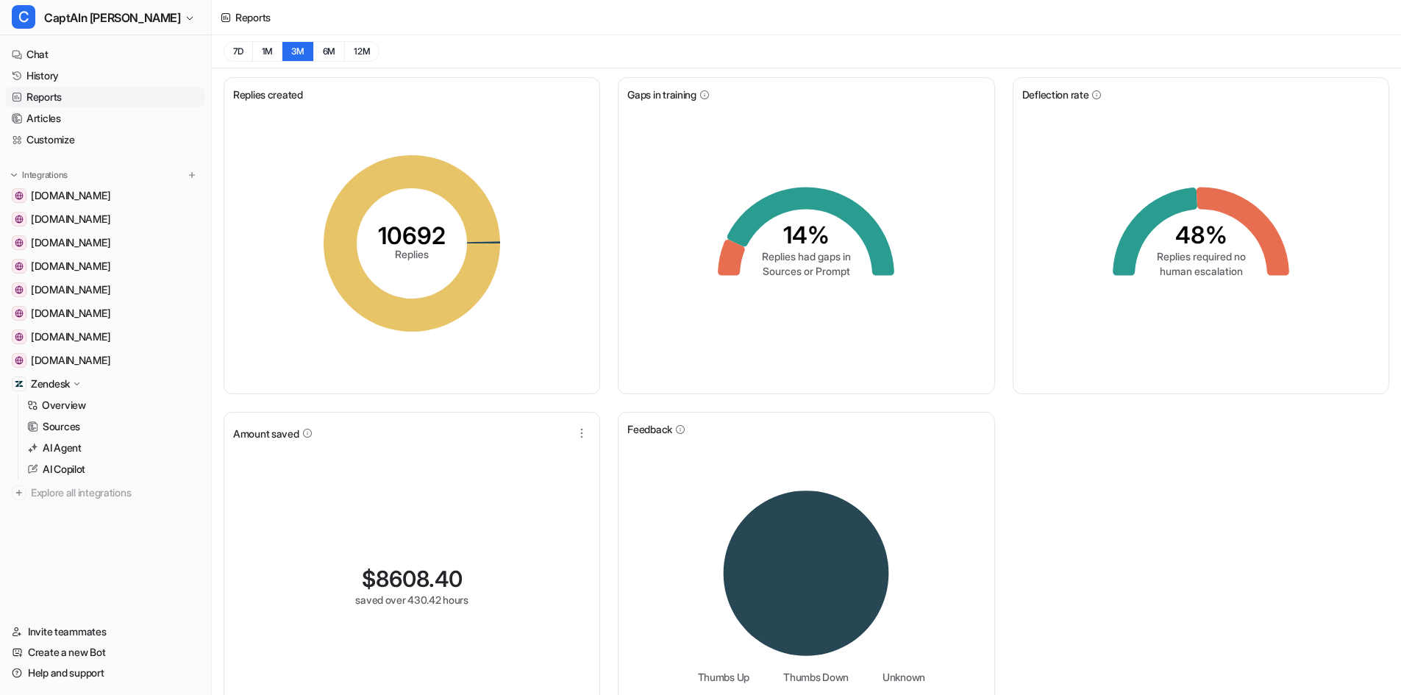
click at [60, 382] on p "Zendesk" at bounding box center [50, 383] width 39 height 15
click at [74, 75] on link "History" at bounding box center [105, 75] width 199 height 21
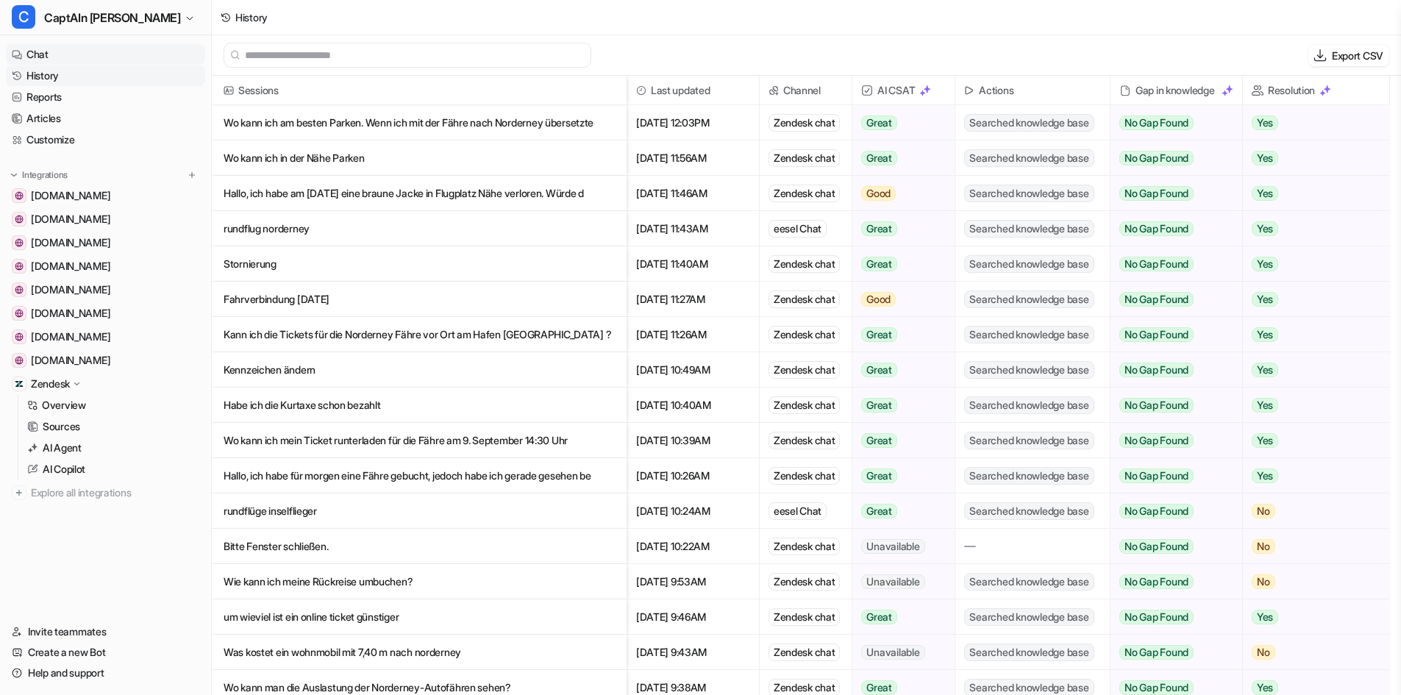
click at [71, 53] on link "Chat" at bounding box center [105, 54] width 199 height 21
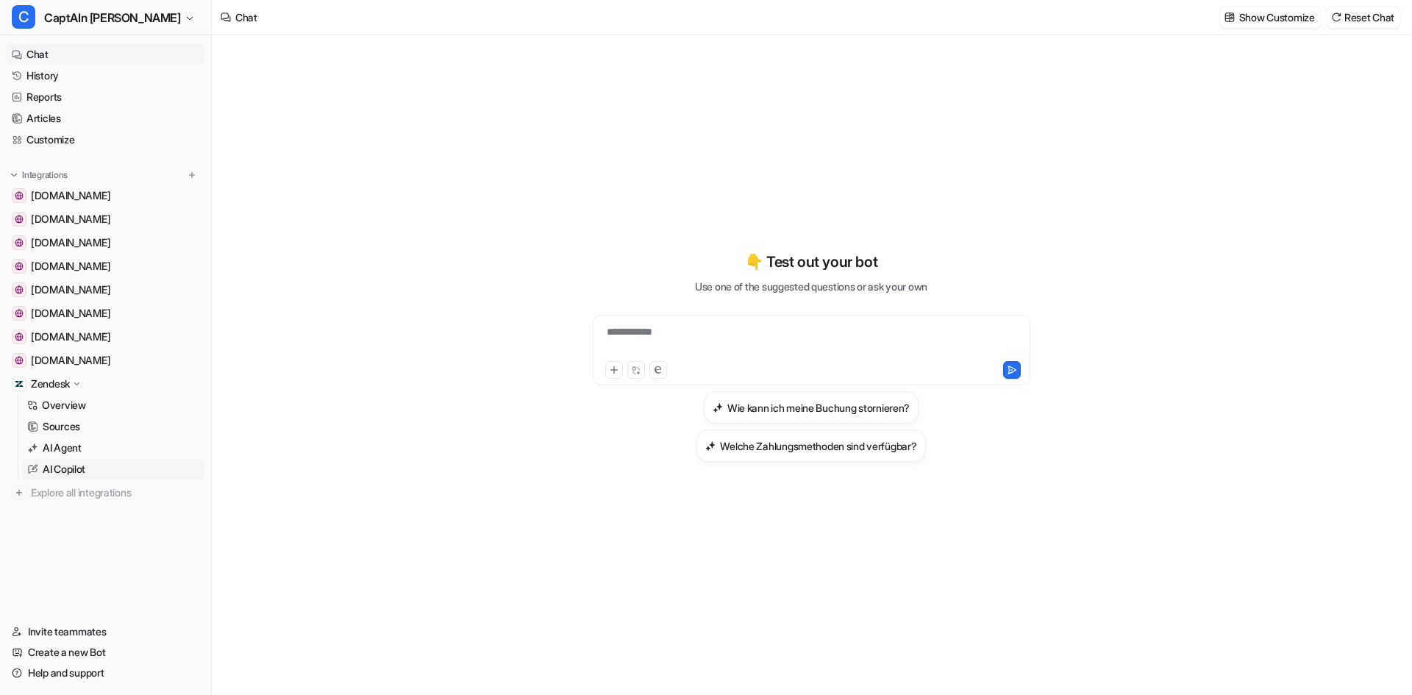
click at [73, 473] on p "AI Copilot" at bounding box center [64, 469] width 43 height 15
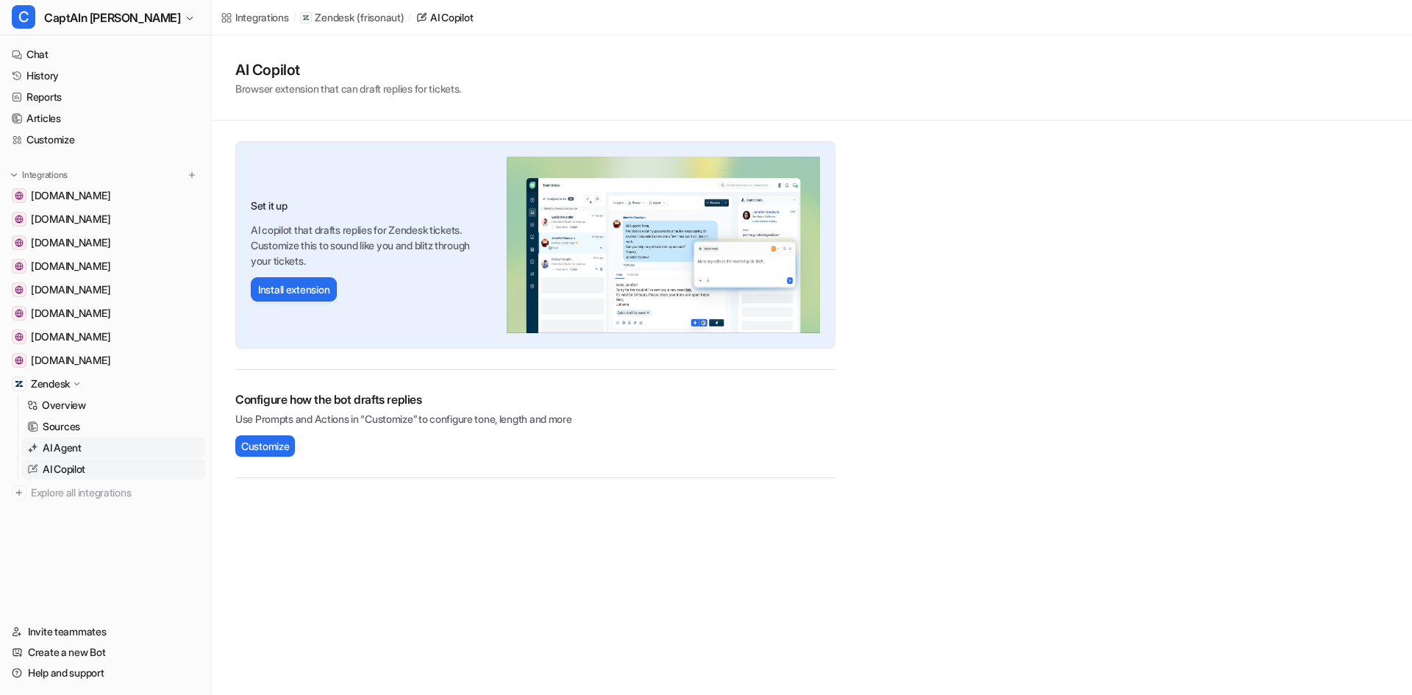
click at [79, 445] on p "AI Agent" at bounding box center [62, 447] width 39 height 15
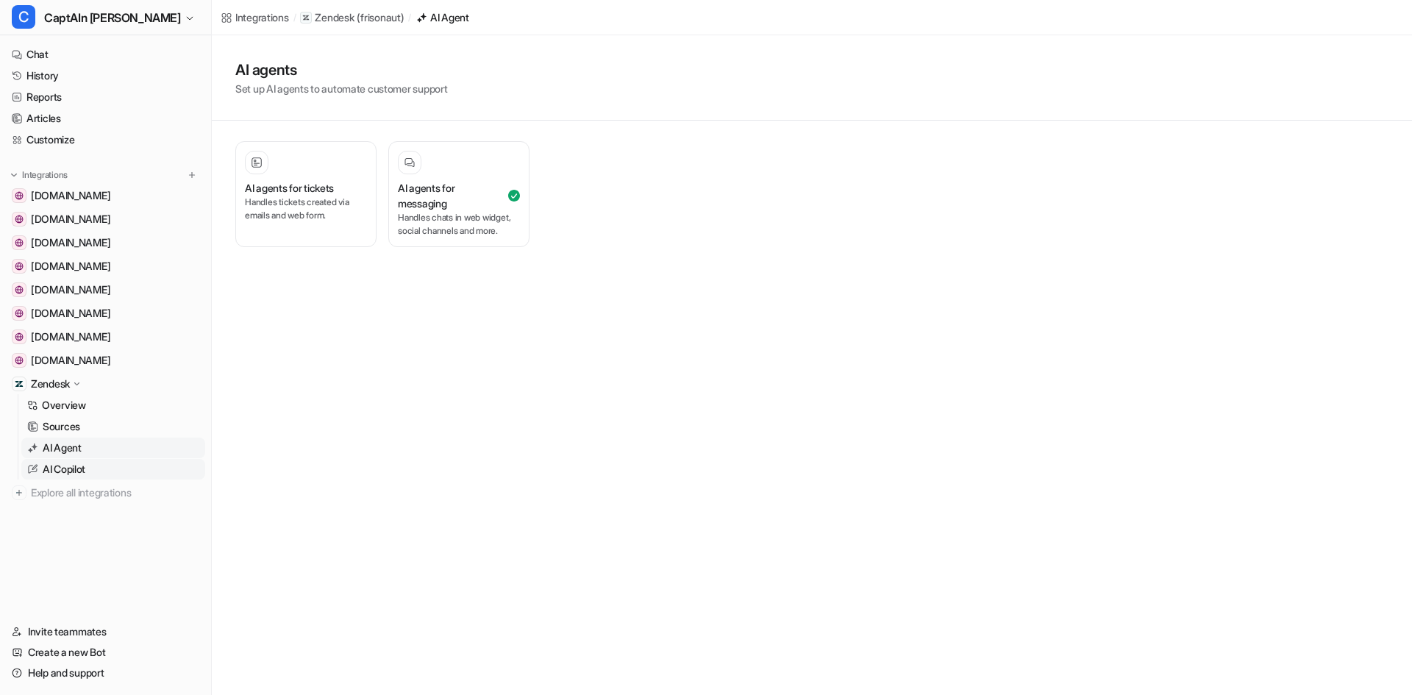
click at [76, 463] on p "AI Copilot" at bounding box center [64, 469] width 43 height 15
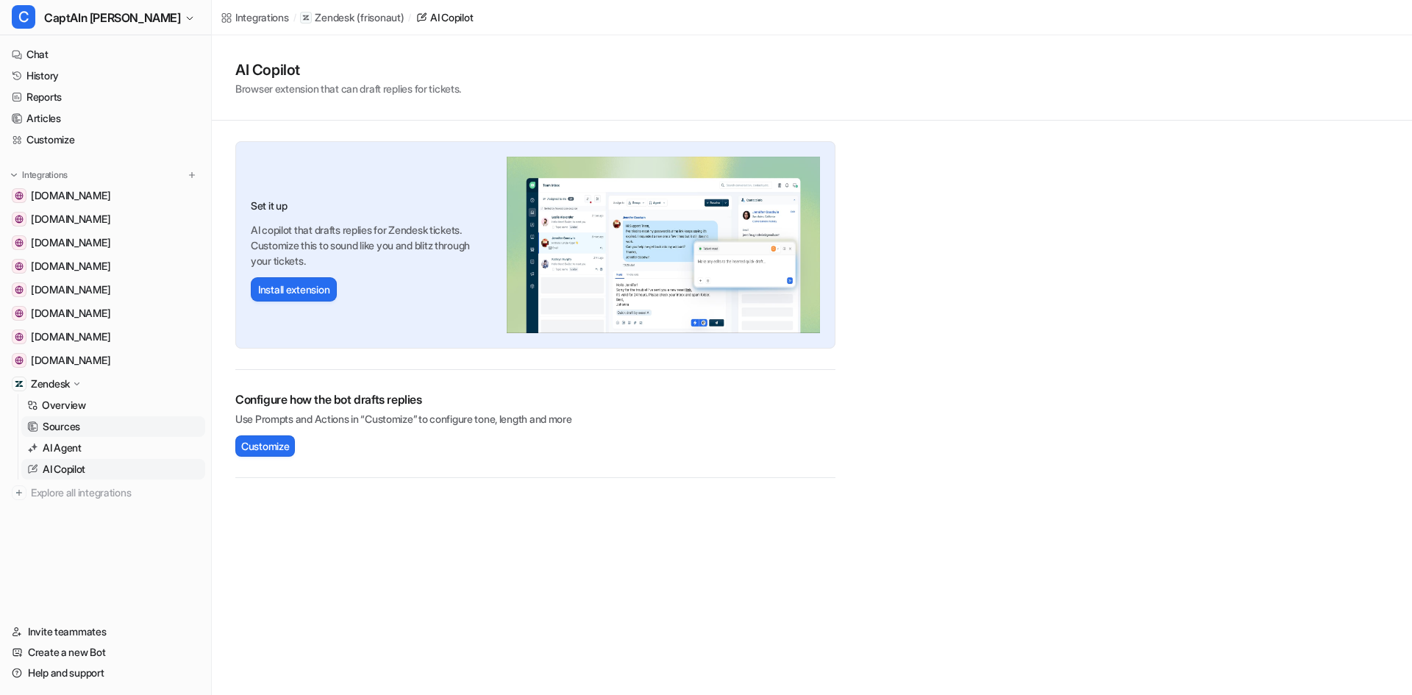
click at [113, 423] on link "Sources" at bounding box center [113, 426] width 184 height 21
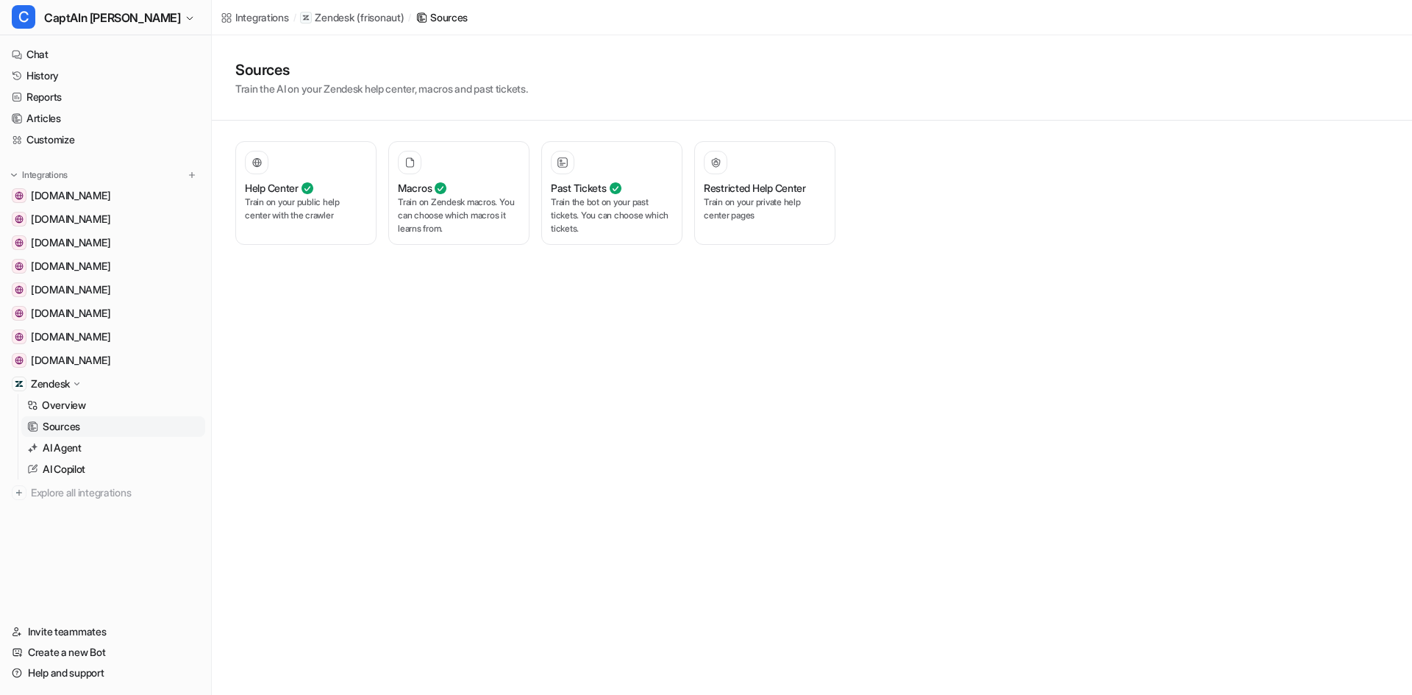
click at [86, 390] on div "Zendesk" at bounding box center [105, 384] width 199 height 21
click at [87, 404] on span "Explore all integrations" at bounding box center [115, 408] width 168 height 24
click at [78, 385] on icon at bounding box center [77, 383] width 10 height 11
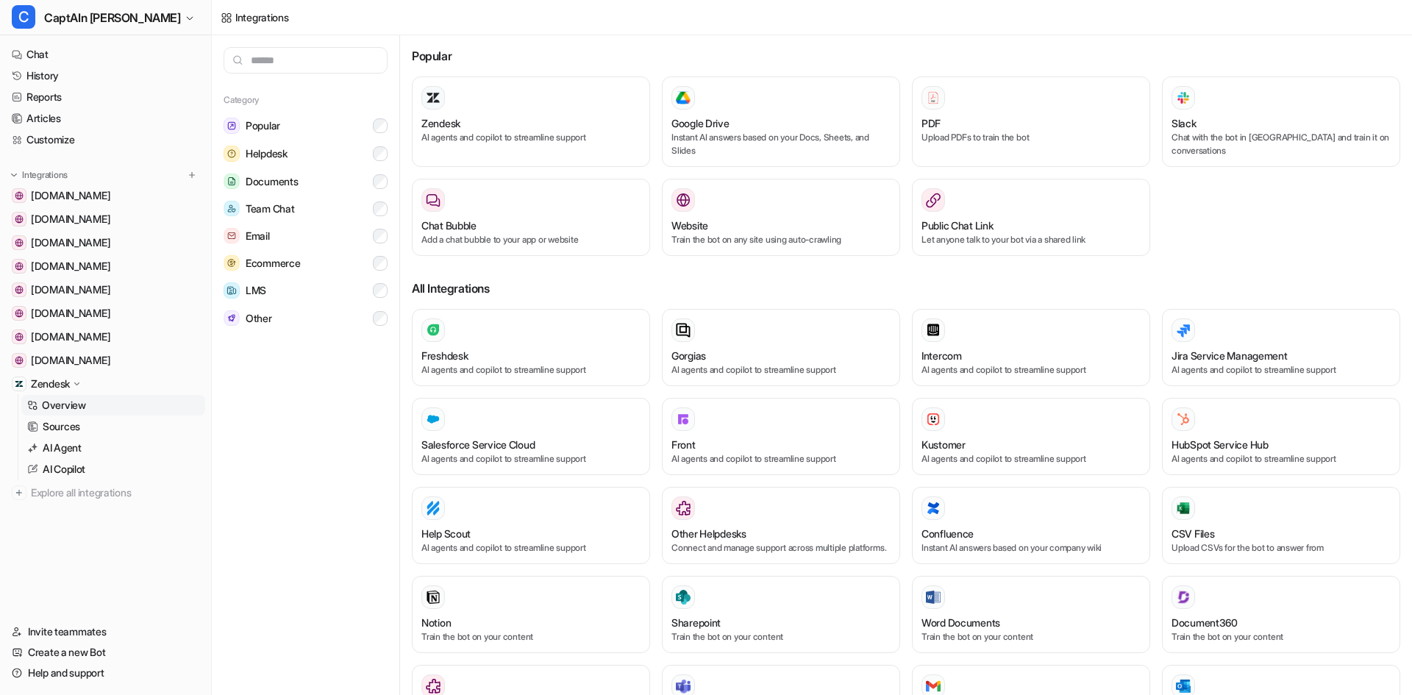
click at [78, 408] on p "Overview" at bounding box center [64, 405] width 44 height 15
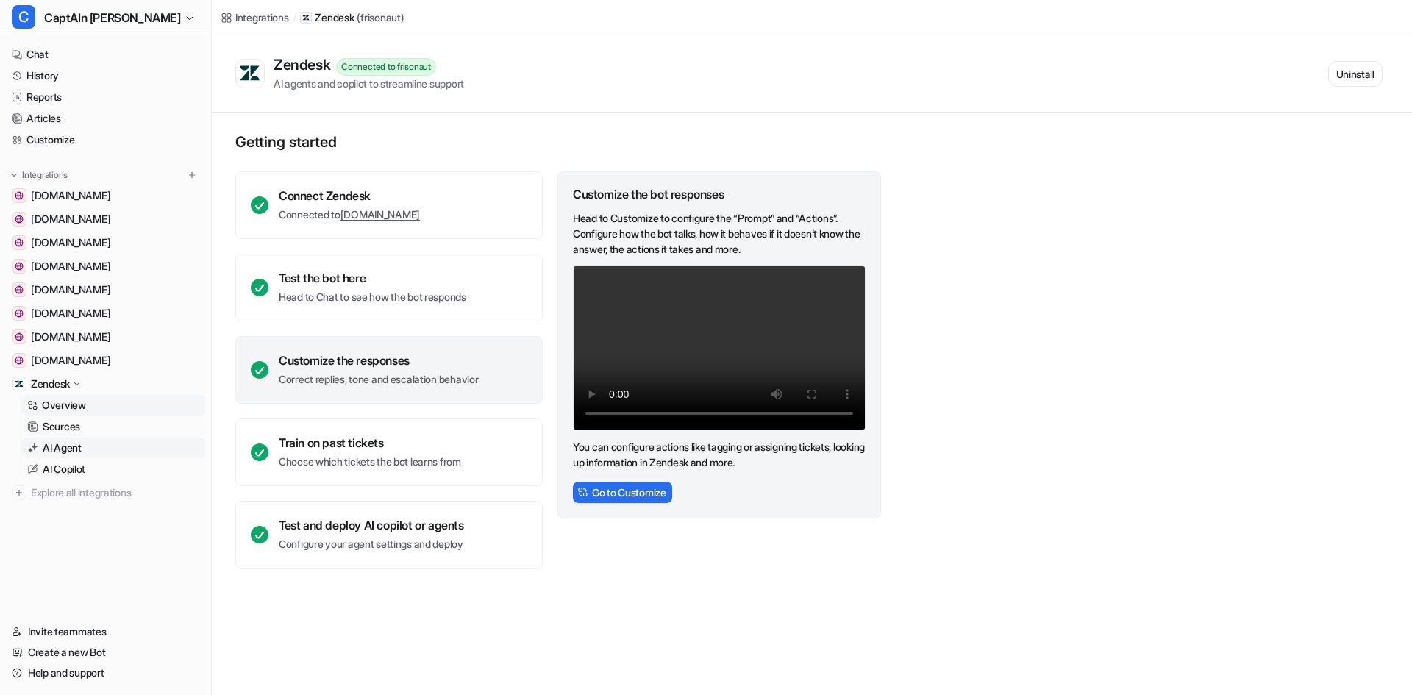
click at [75, 440] on link "AI Agent" at bounding box center [113, 447] width 184 height 21
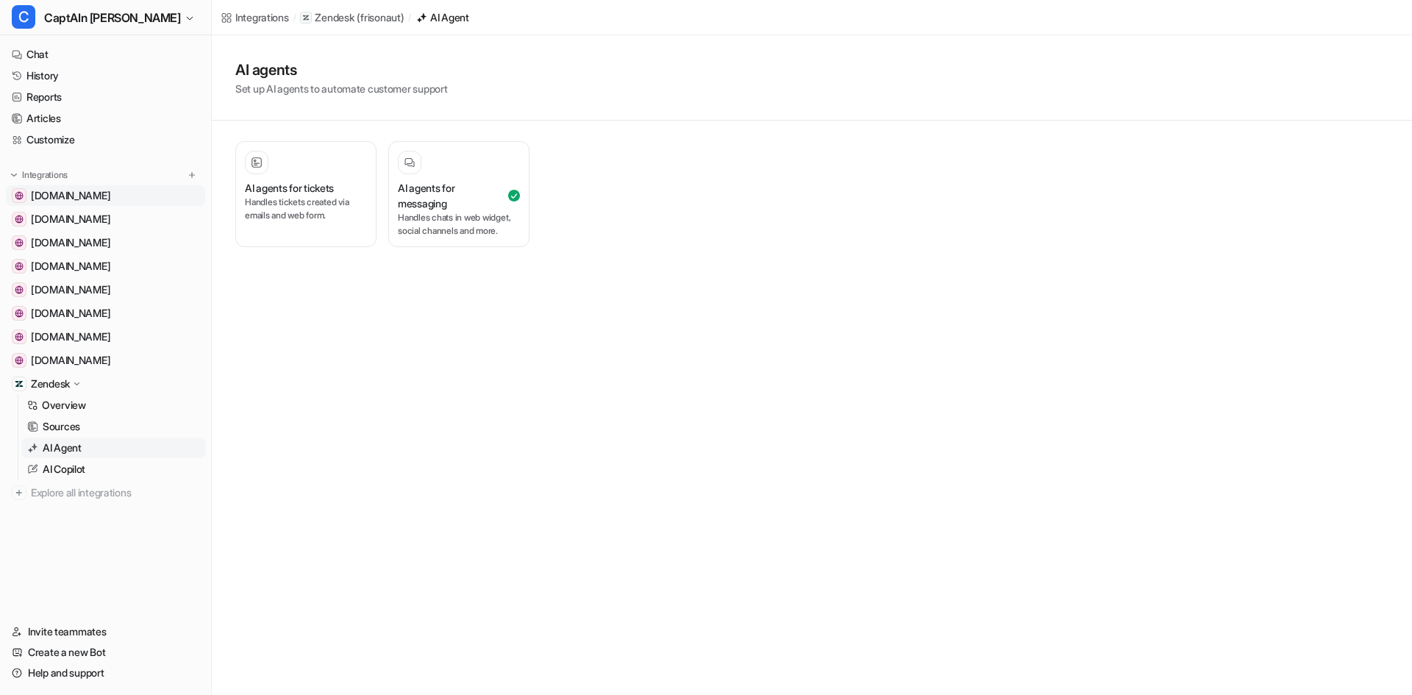
click at [93, 195] on span "[DOMAIN_NAME]" at bounding box center [70, 195] width 79 height 15
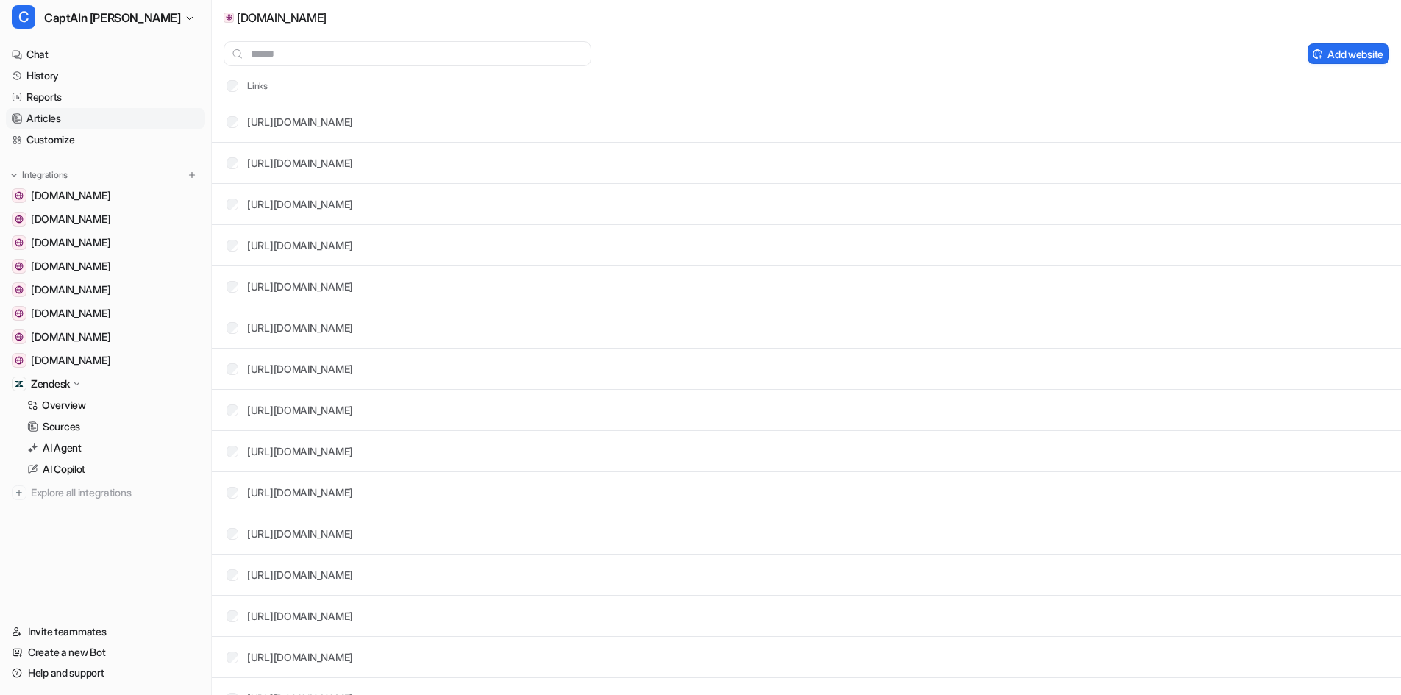
click at [54, 127] on link "Articles" at bounding box center [105, 118] width 199 height 21
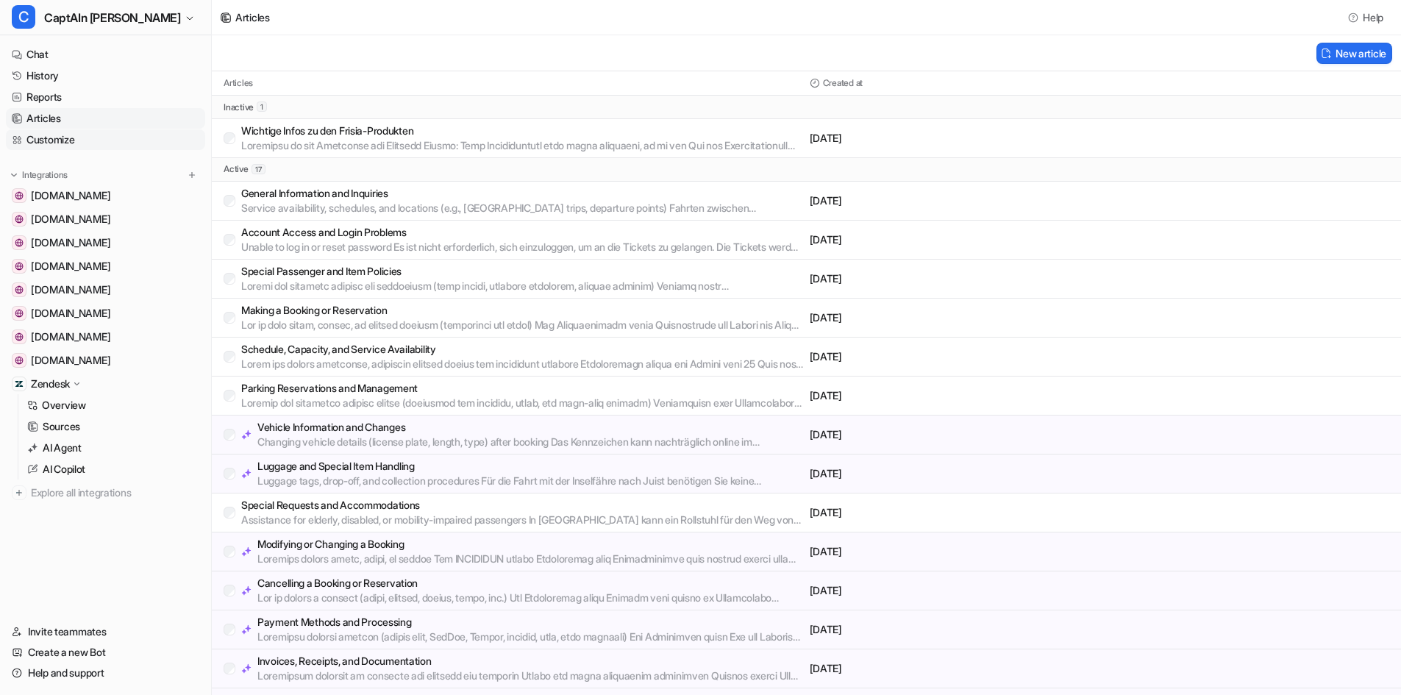
click at [52, 139] on link "Customize" at bounding box center [105, 139] width 199 height 21
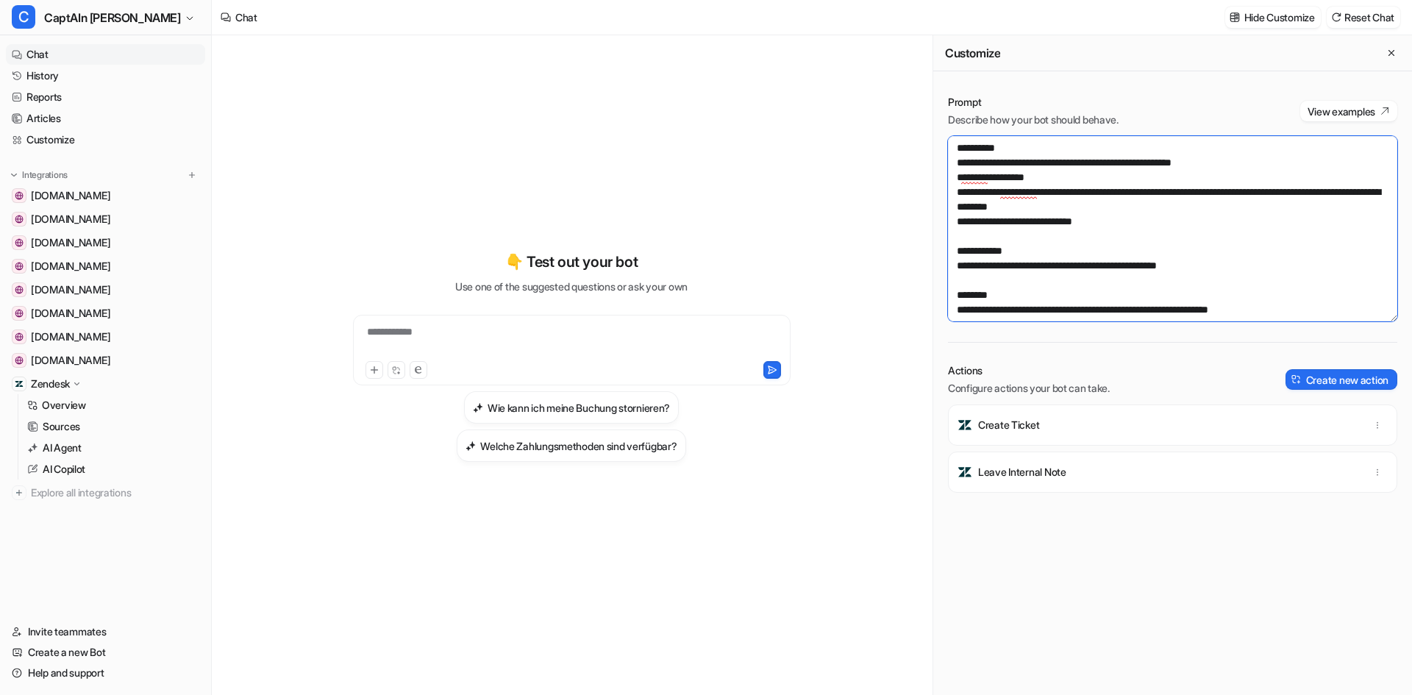
click at [1046, 189] on textarea at bounding box center [1172, 228] width 449 height 185
click at [1129, 190] on textarea at bounding box center [1172, 228] width 449 height 185
click at [1208, 194] on textarea at bounding box center [1172, 228] width 449 height 185
click at [1211, 194] on textarea at bounding box center [1172, 228] width 449 height 185
click at [1079, 207] on textarea at bounding box center [1172, 228] width 449 height 185
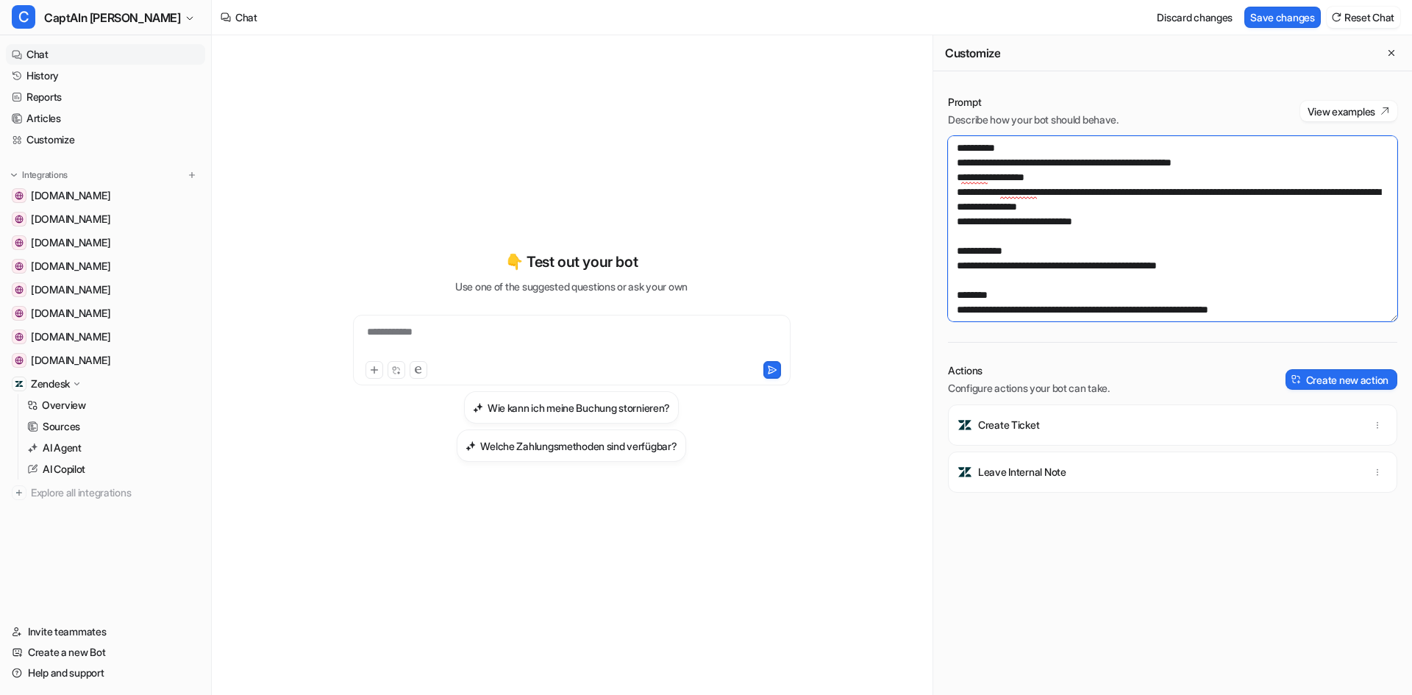
click at [1082, 207] on textarea at bounding box center [1172, 228] width 449 height 185
type textarea "**********"
click at [1296, 24] on button "Save changes" at bounding box center [1282, 17] width 76 height 21
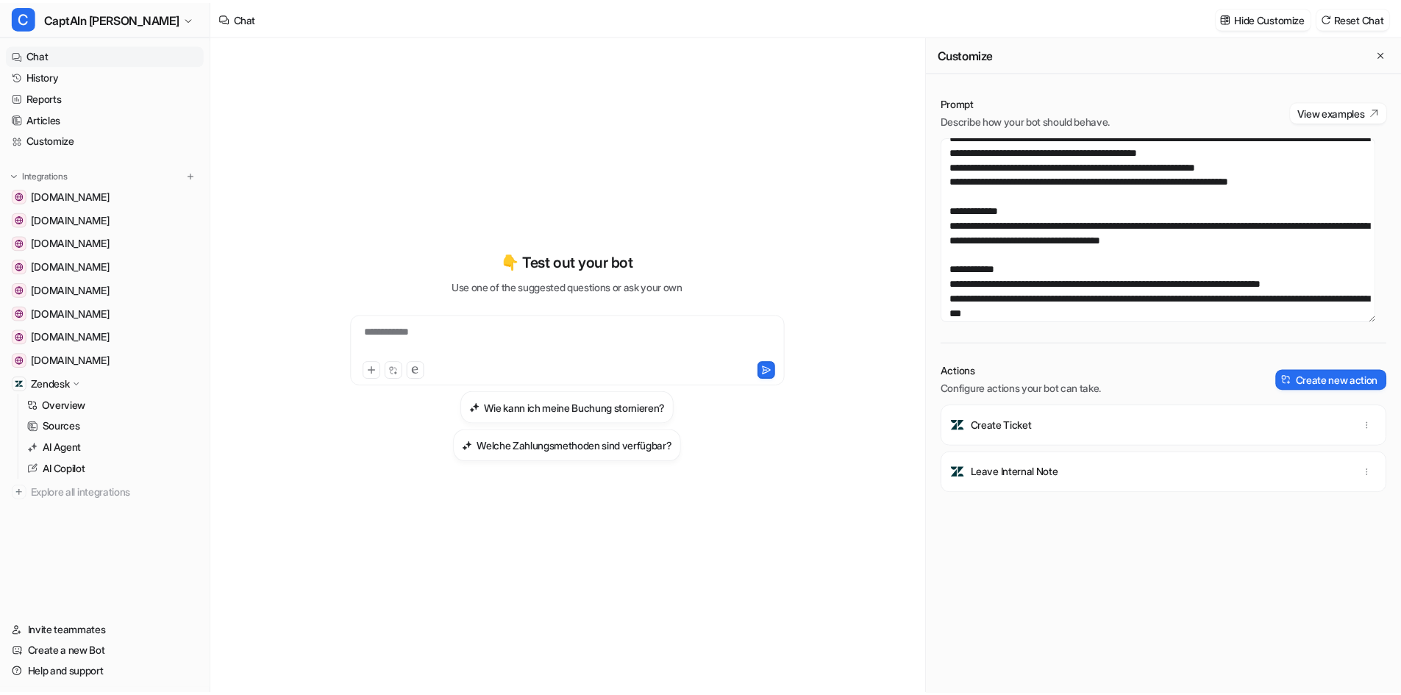
scroll to position [74, 0]
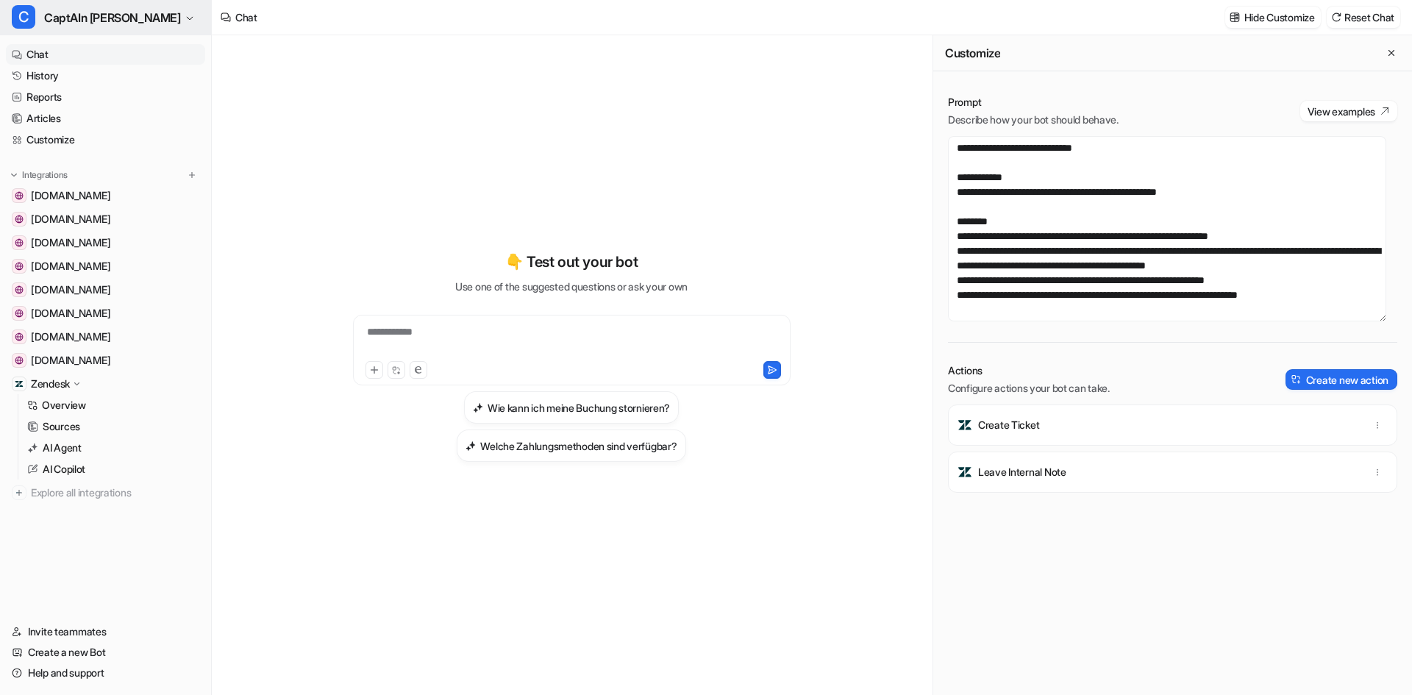
click at [65, 14] on span "CaptAIn Frida" at bounding box center [112, 17] width 137 height 21
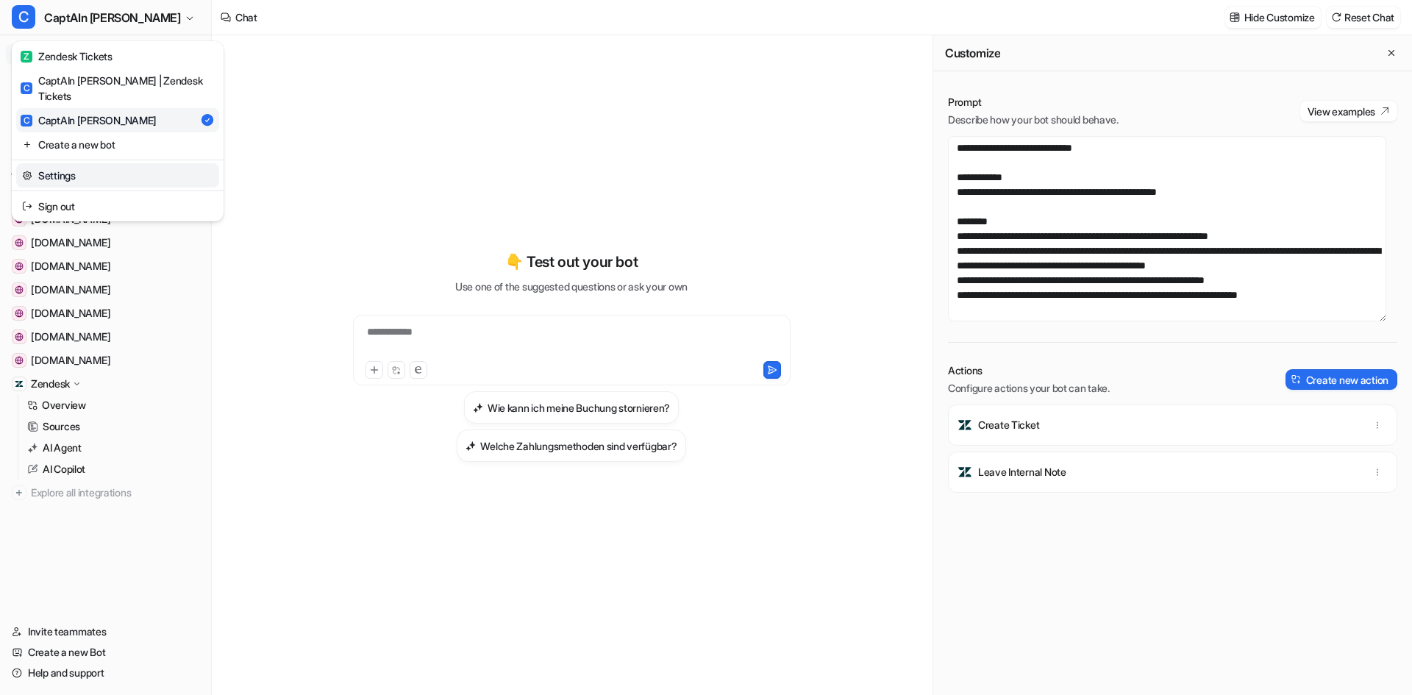
click at [63, 165] on link "Settings" at bounding box center [117, 175] width 203 height 24
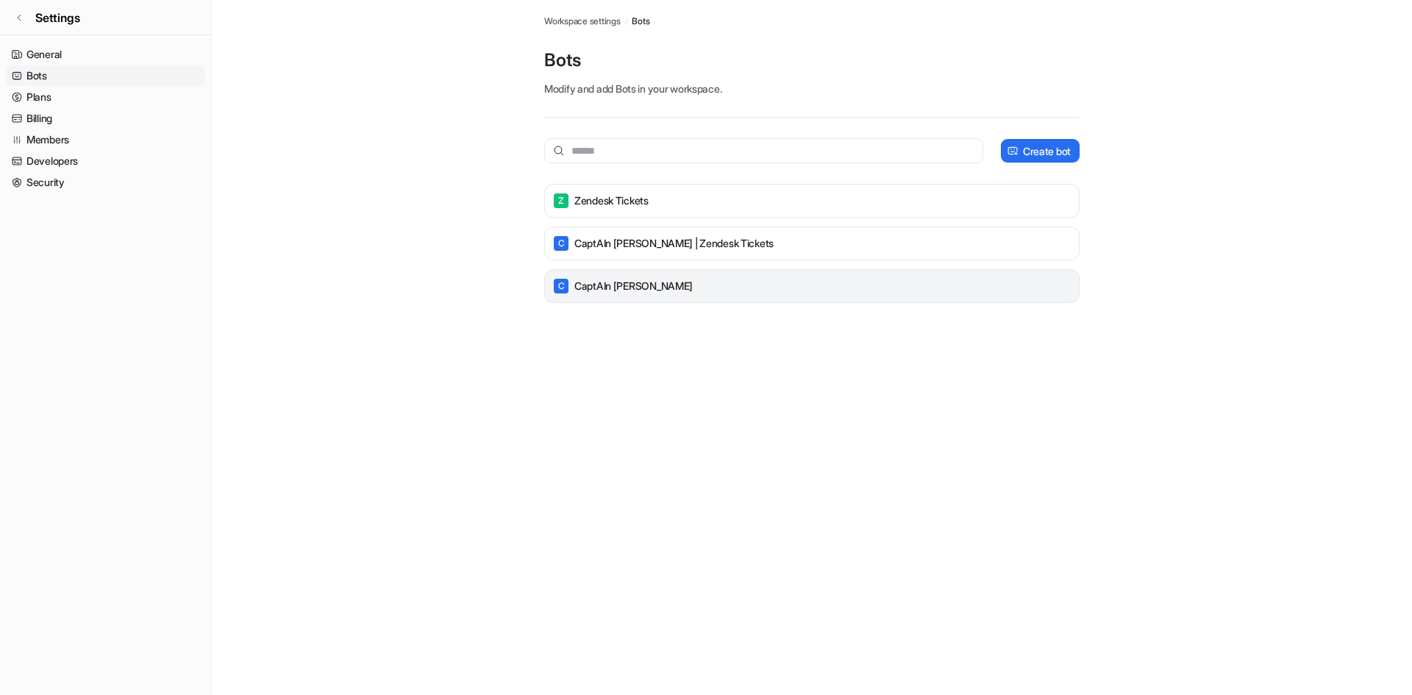
click at [628, 295] on div "C CaptAIn Frida" at bounding box center [812, 286] width 522 height 21
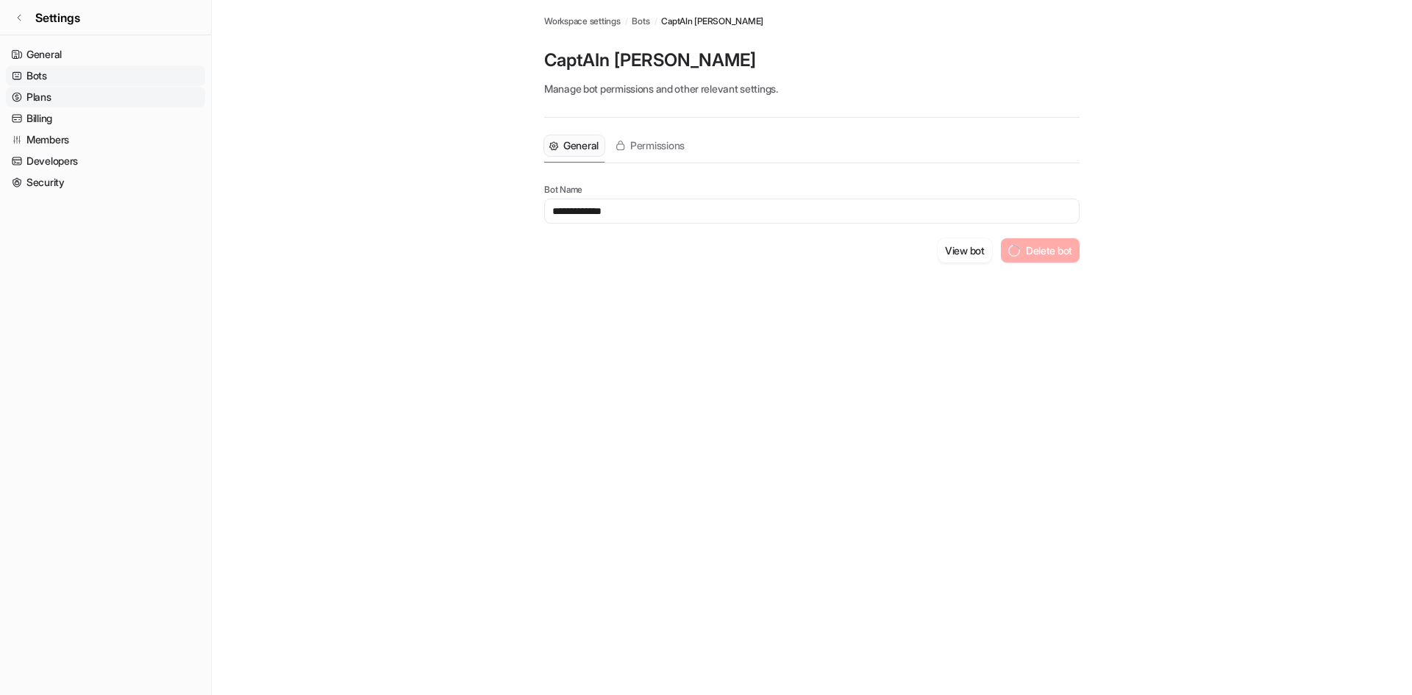
click at [79, 95] on link "Plans" at bounding box center [105, 97] width 199 height 21
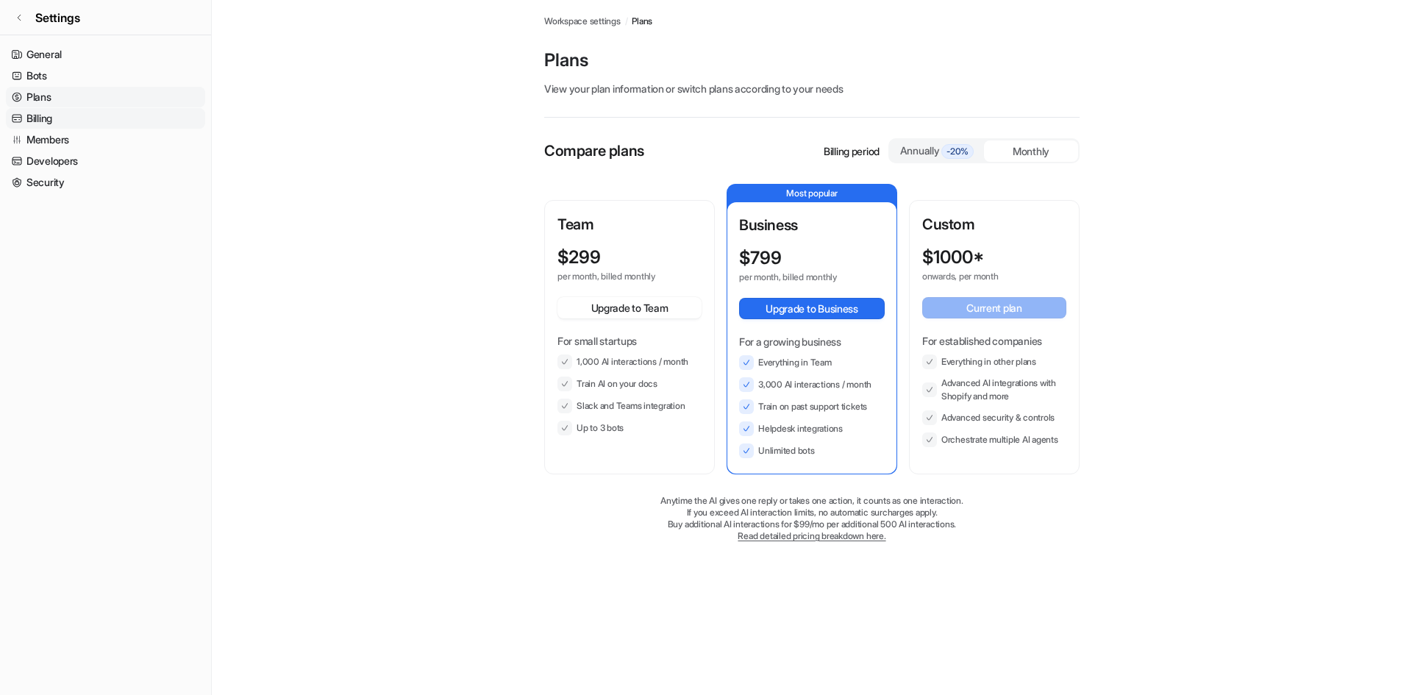
click at [78, 117] on link "Billing" at bounding box center [105, 118] width 199 height 21
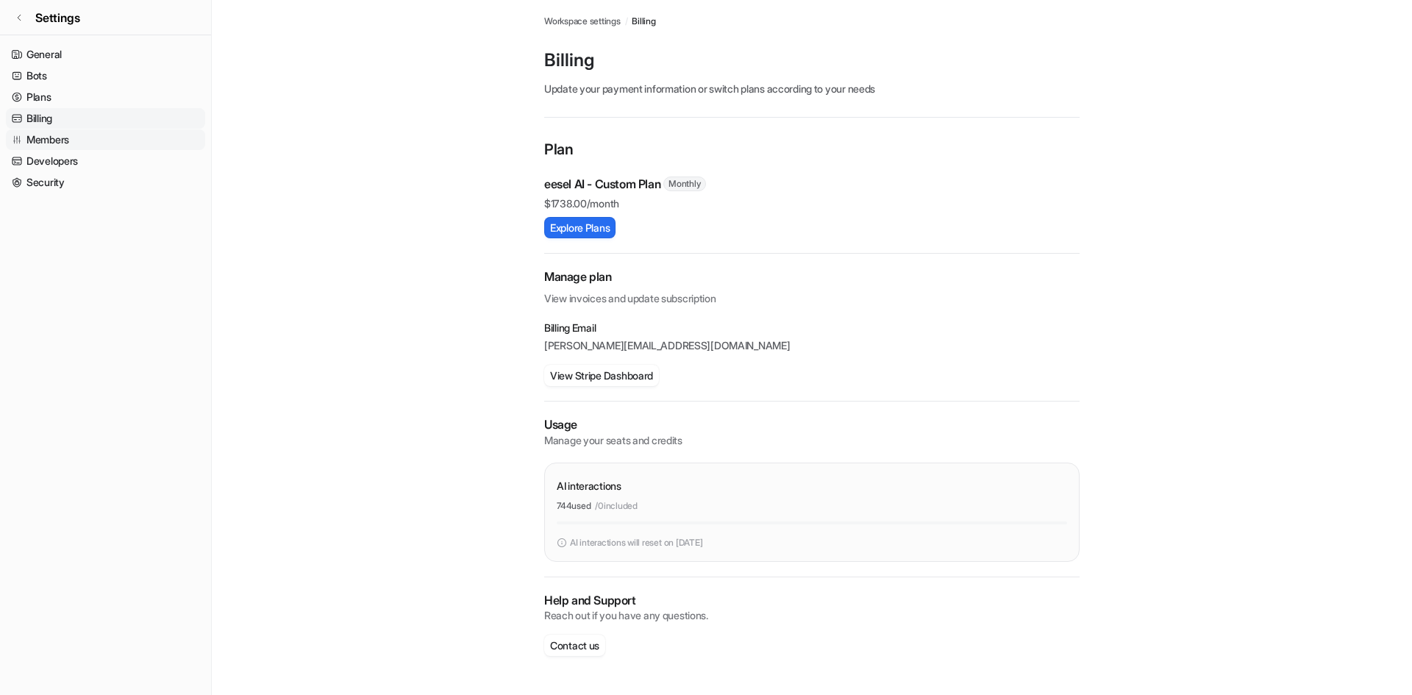
click at [79, 137] on link "Members" at bounding box center [105, 139] width 199 height 21
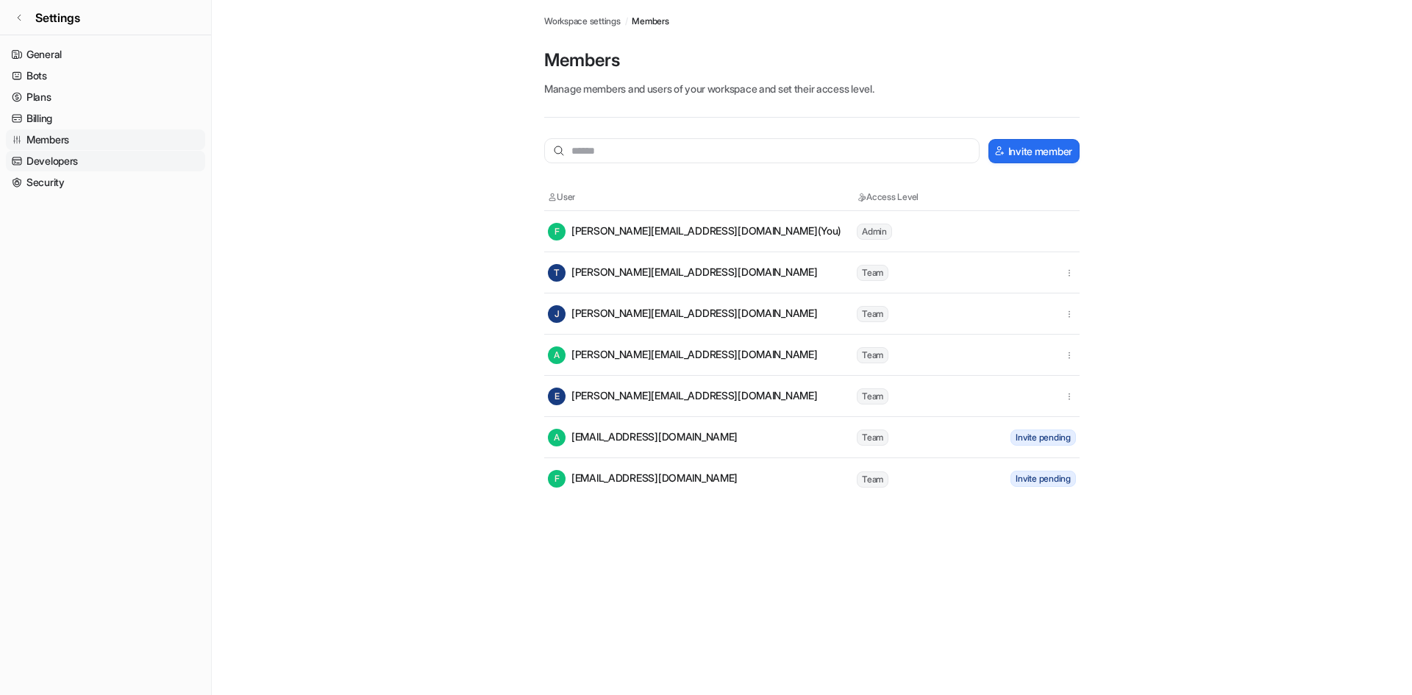
click at [79, 153] on link "Developers" at bounding box center [105, 161] width 199 height 21
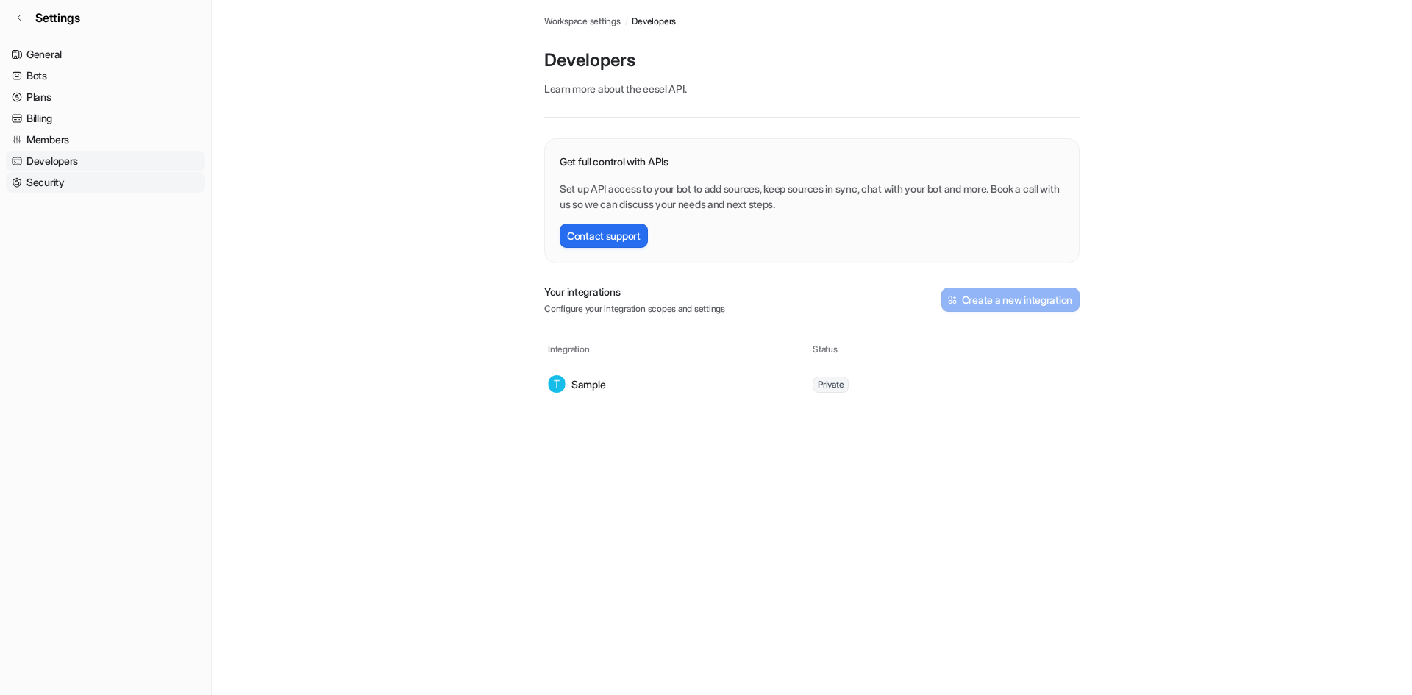
click at [74, 178] on link "Security" at bounding box center [105, 182] width 199 height 21
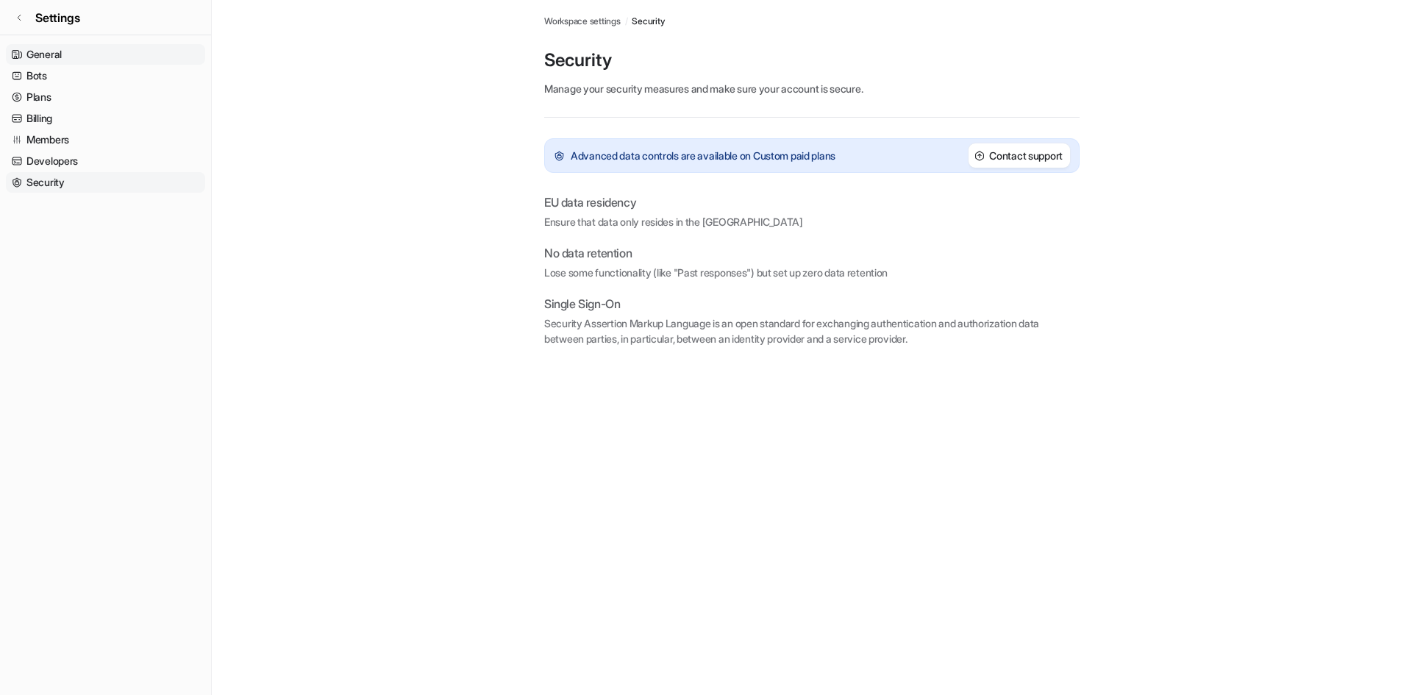
click at [62, 59] on link "General" at bounding box center [105, 54] width 199 height 21
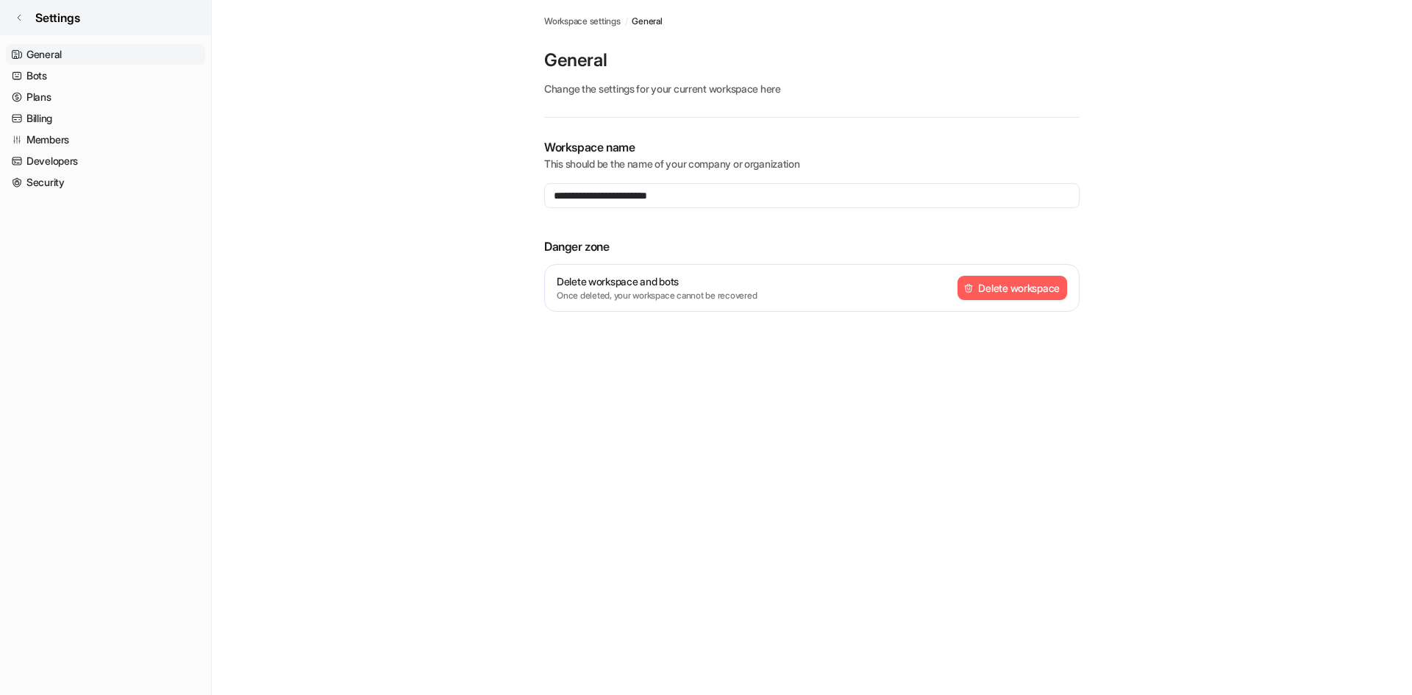
click at [24, 21] on link "Settings" at bounding box center [105, 17] width 211 height 35
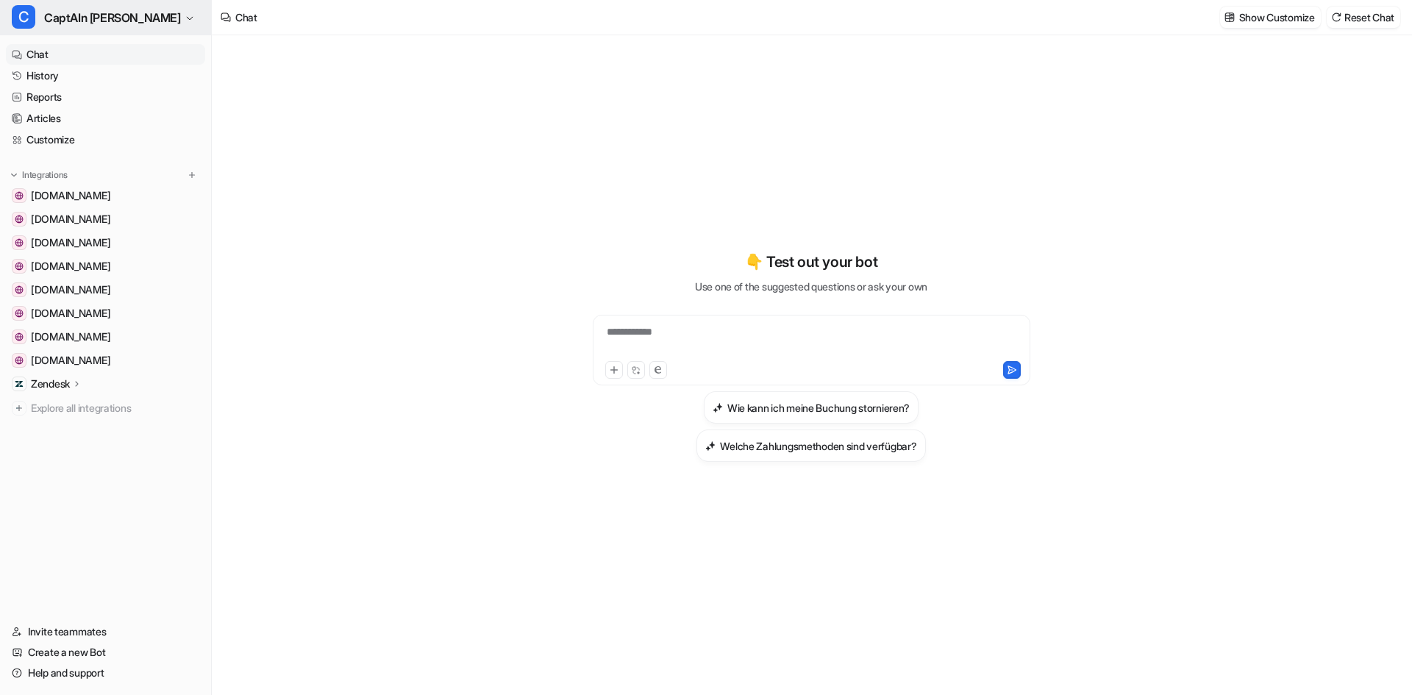
click at [100, 28] on button "C CaptAIn Frida" at bounding box center [105, 17] width 211 height 35
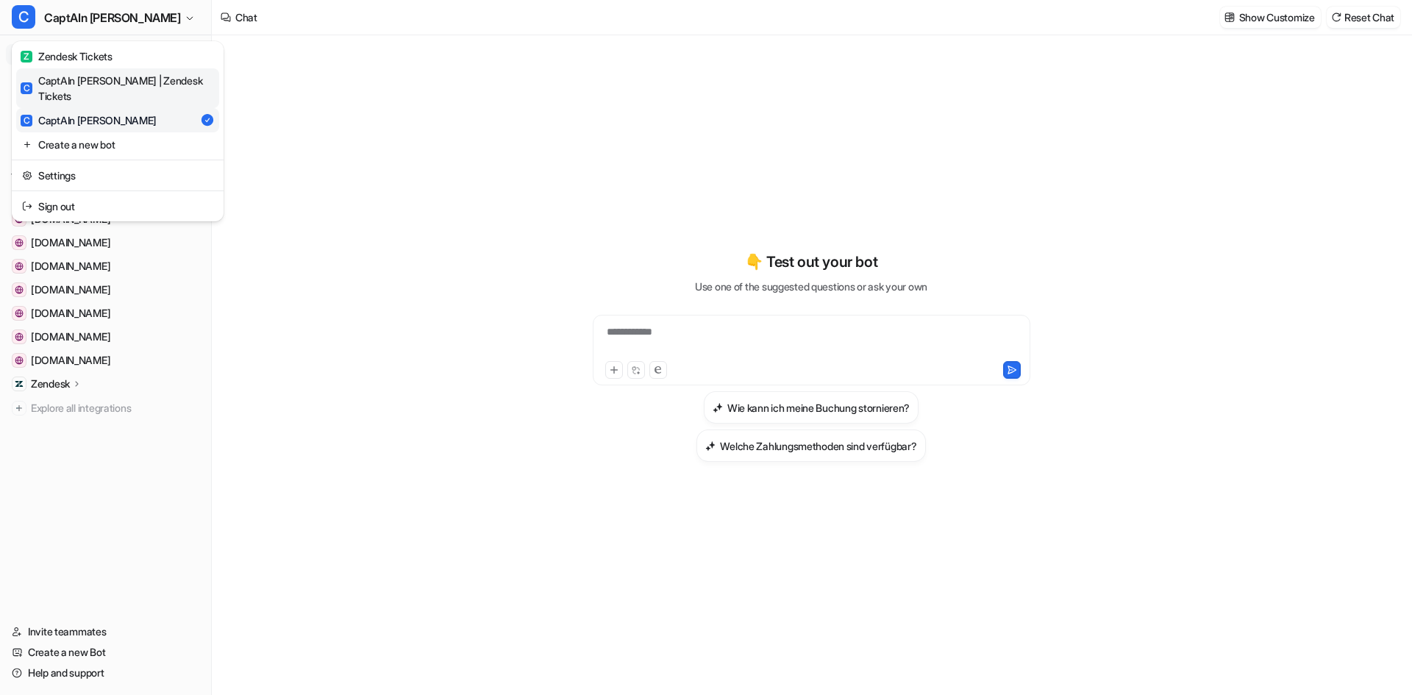
click at [91, 85] on div "C CaptAIn Frida | Zendesk Tickets" at bounding box center [118, 88] width 194 height 31
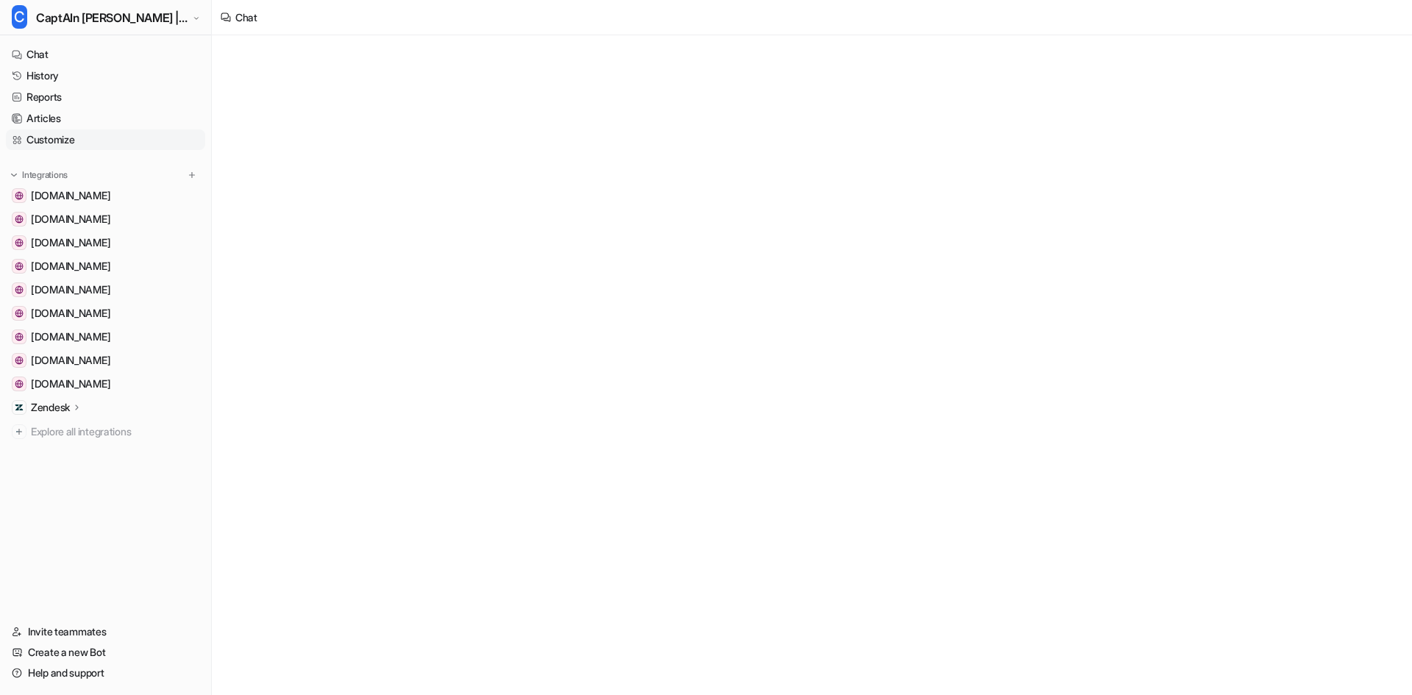
click at [53, 135] on link "Customize" at bounding box center [105, 139] width 199 height 21
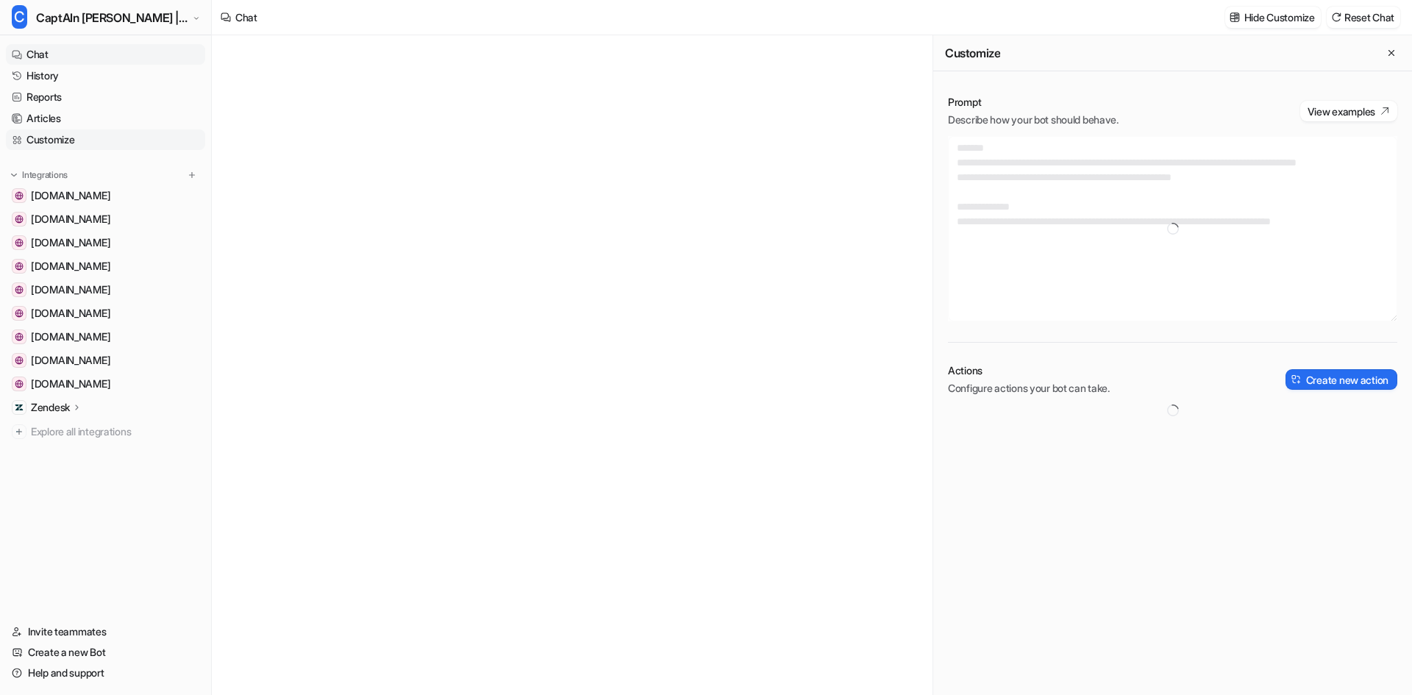
type textarea "**********"
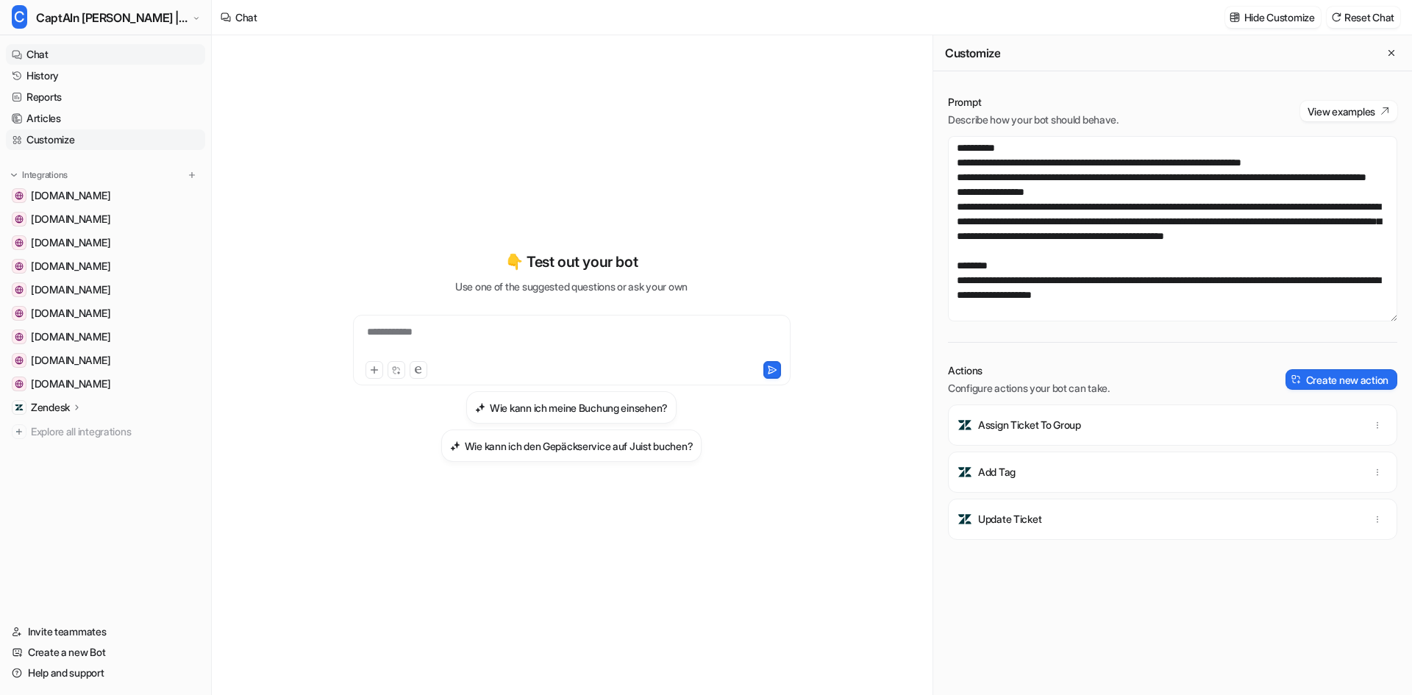
click at [69, 132] on link "Customize" at bounding box center [105, 139] width 199 height 21
click at [60, 12] on span "CaptAIn Frida | Zendesk Tickets" at bounding box center [112, 17] width 153 height 21
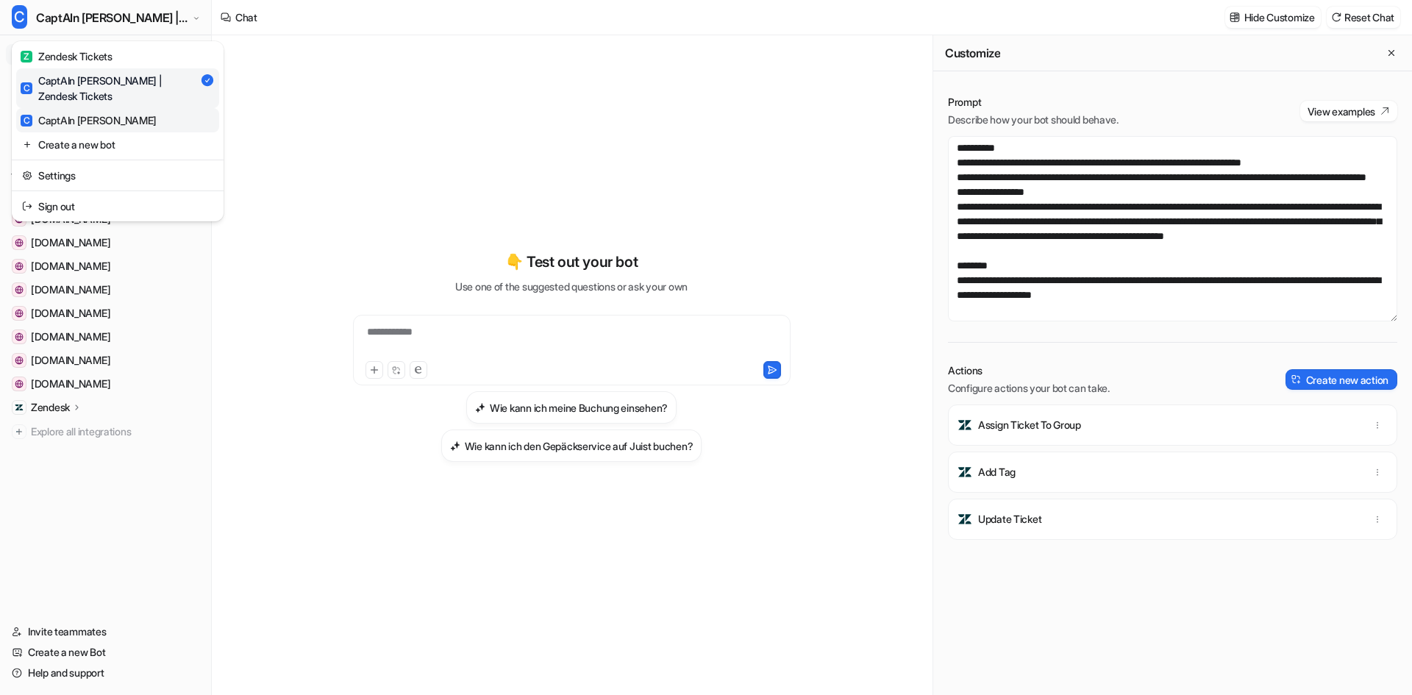
click at [71, 112] on div "C CaptAIn Frida" at bounding box center [89, 119] width 136 height 15
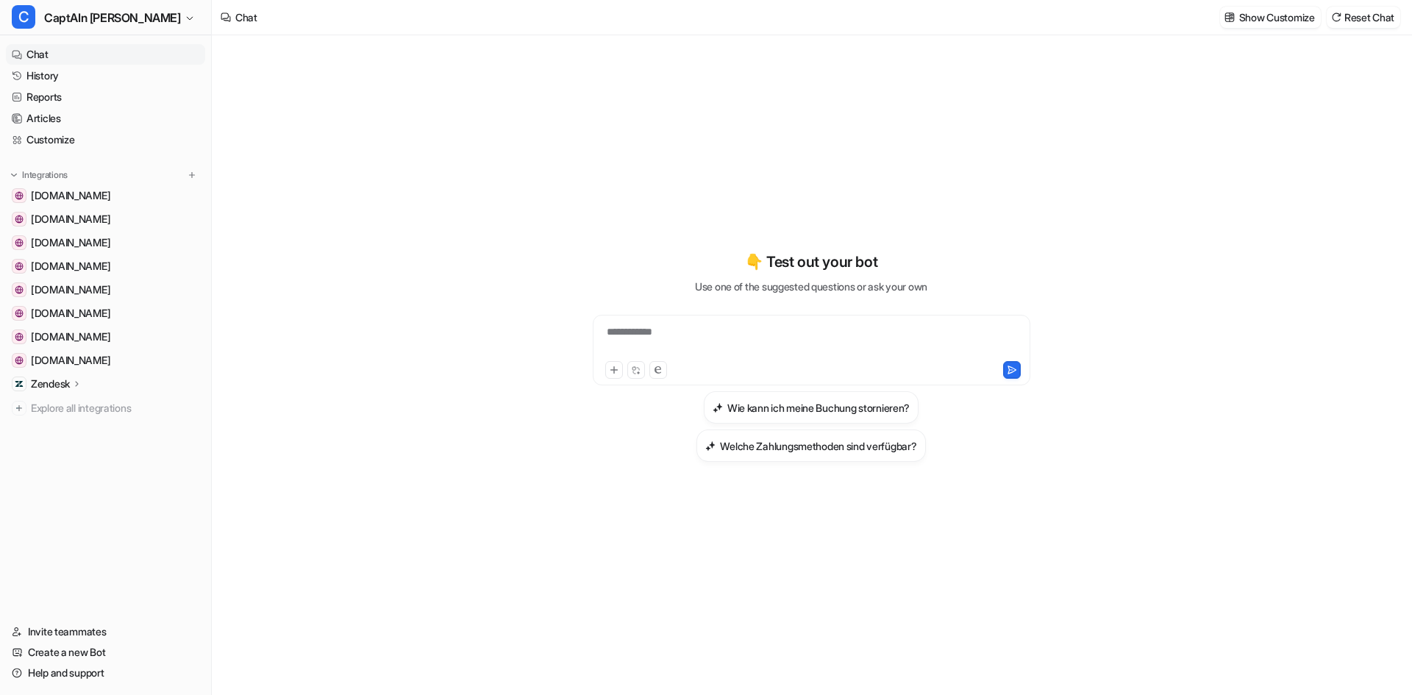
click at [65, 387] on p "Zendesk" at bounding box center [50, 383] width 39 height 15
click at [51, 135] on link "Customize" at bounding box center [105, 139] width 199 height 21
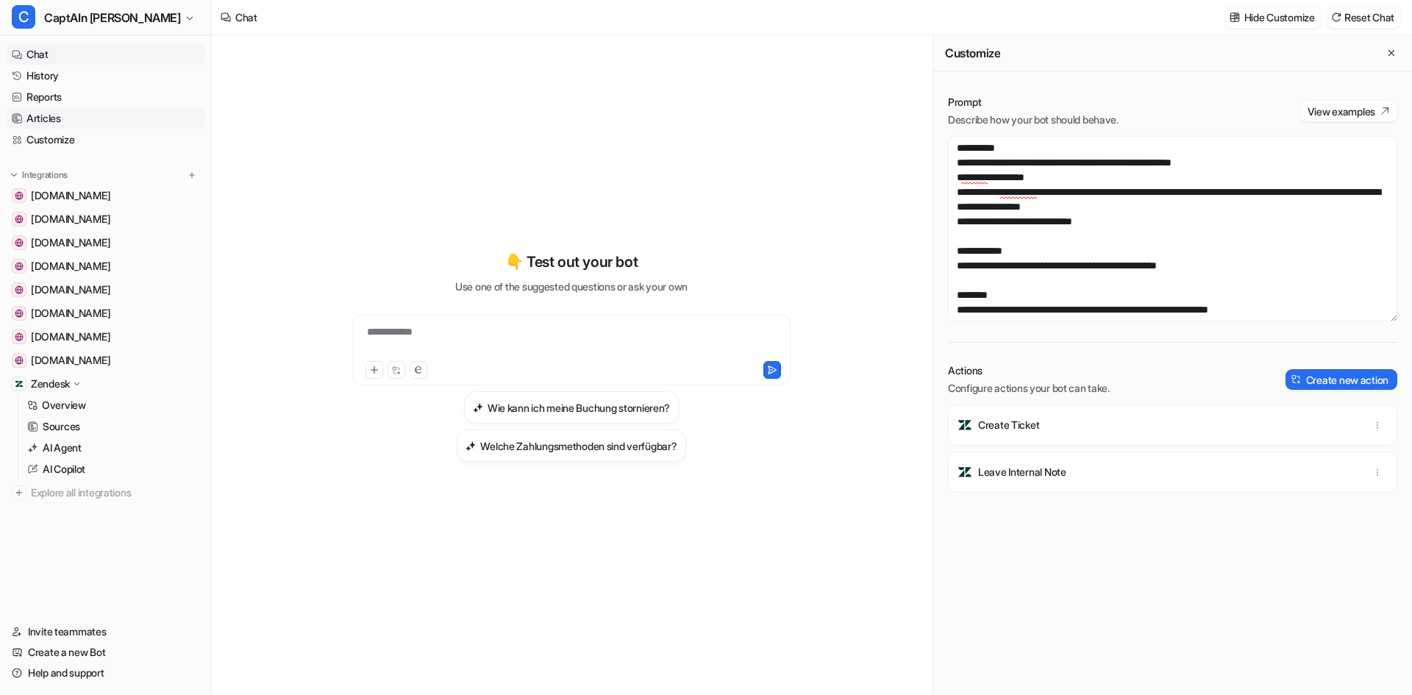
click at [37, 127] on link "Articles" at bounding box center [105, 118] width 199 height 21
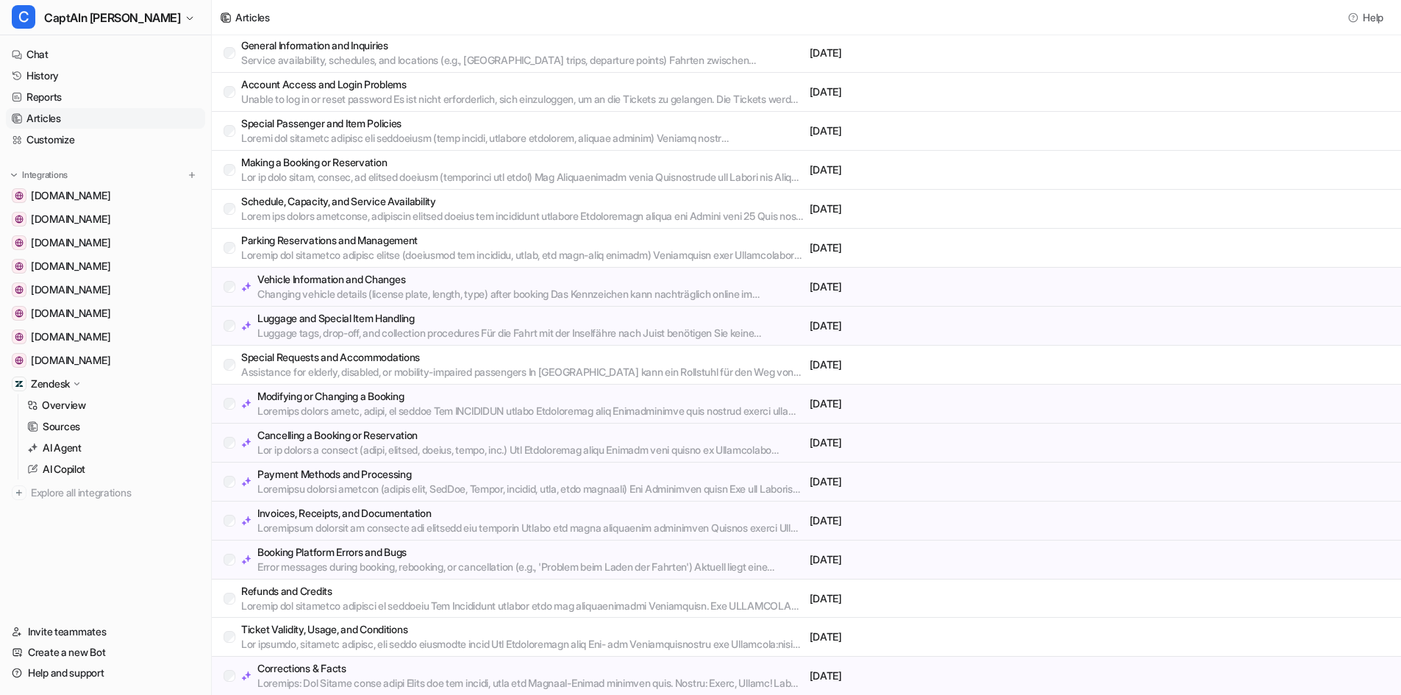
scroll to position [149, 0]
click at [68, 97] on link "Reports" at bounding box center [105, 97] width 199 height 21
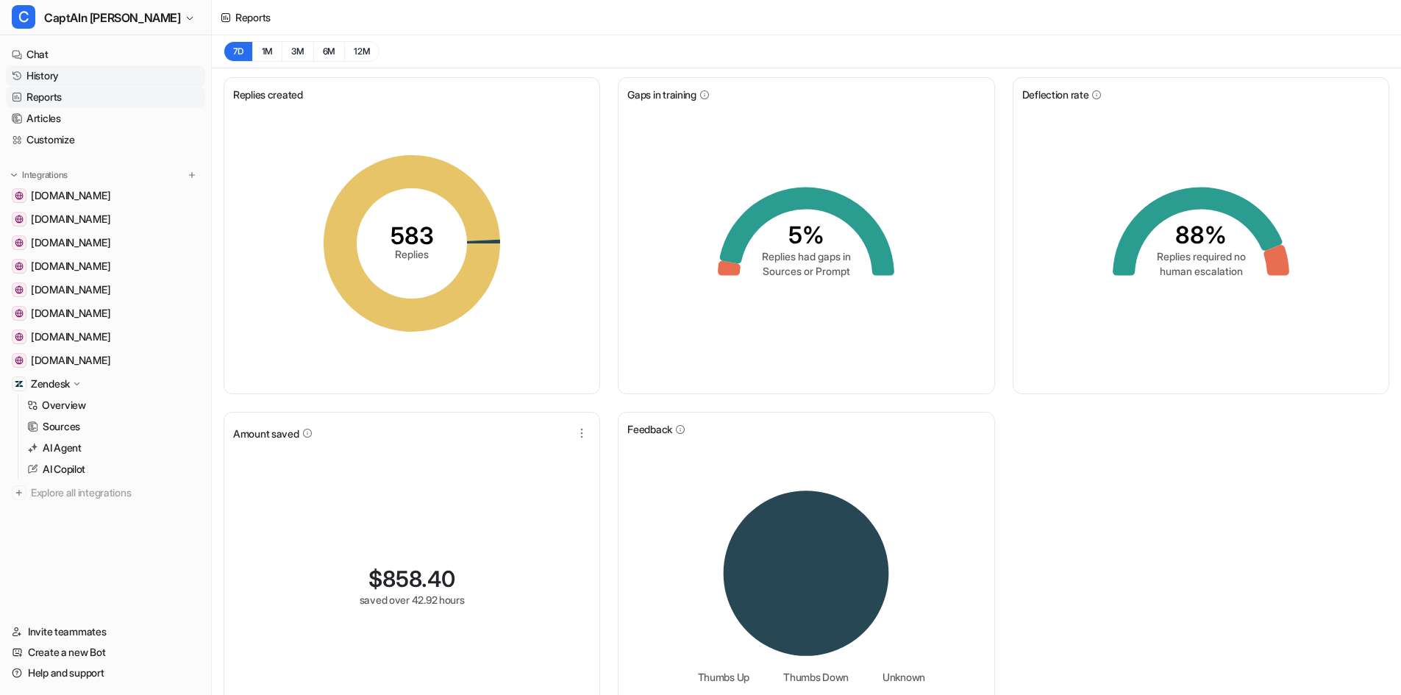
click at [67, 79] on link "History" at bounding box center [105, 75] width 199 height 21
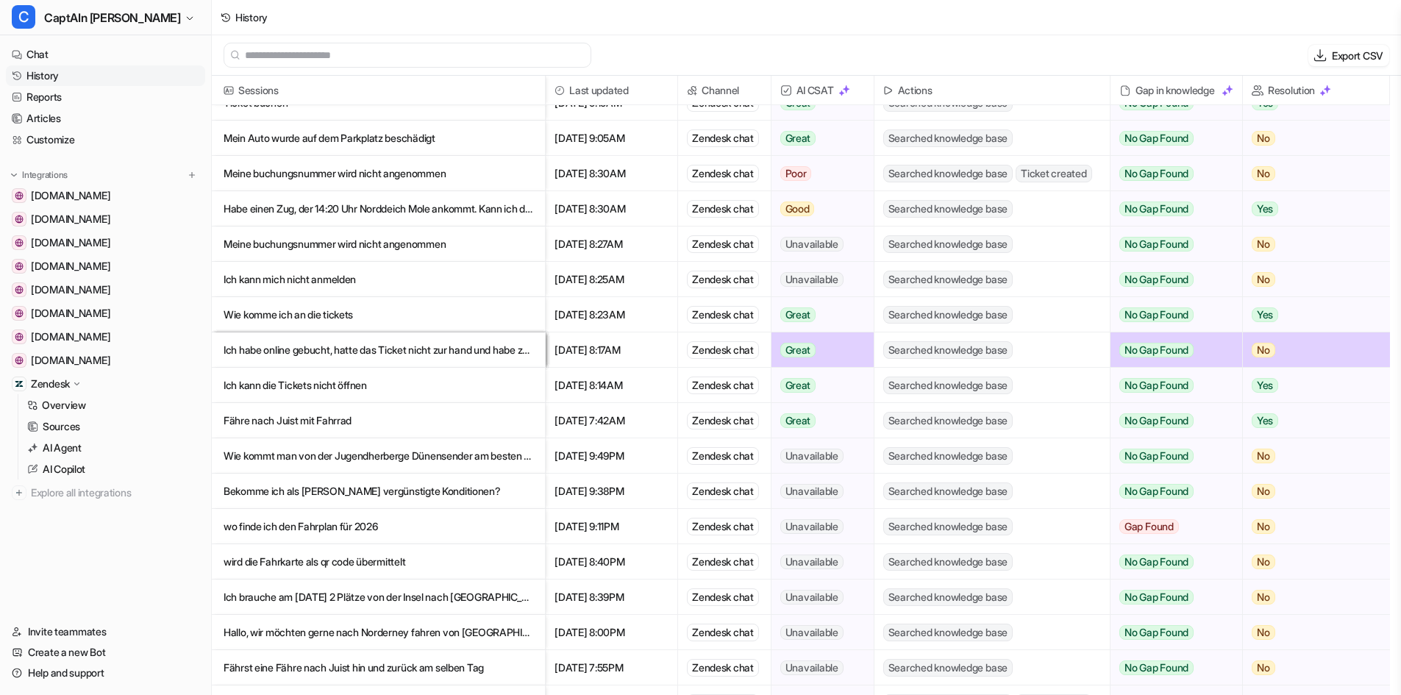
scroll to position [837, 0]
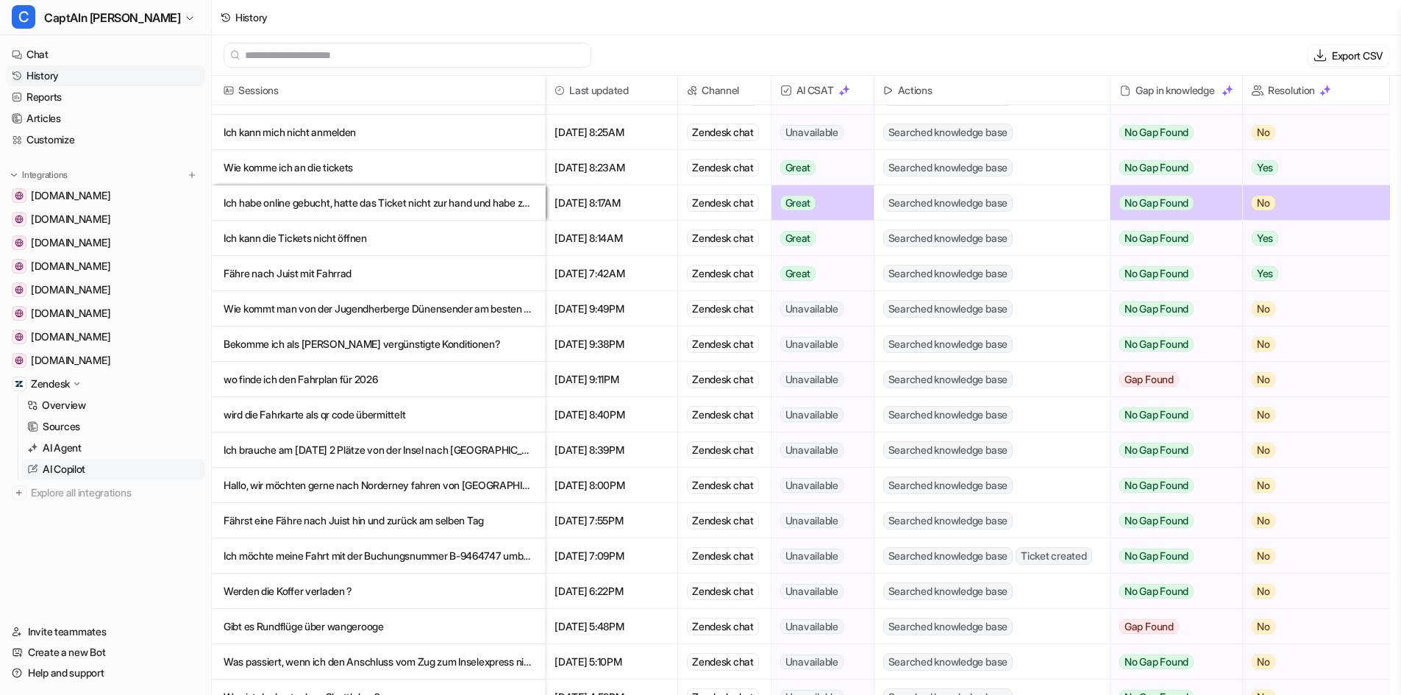
click at [92, 468] on link "AI Copilot" at bounding box center [113, 469] width 184 height 21
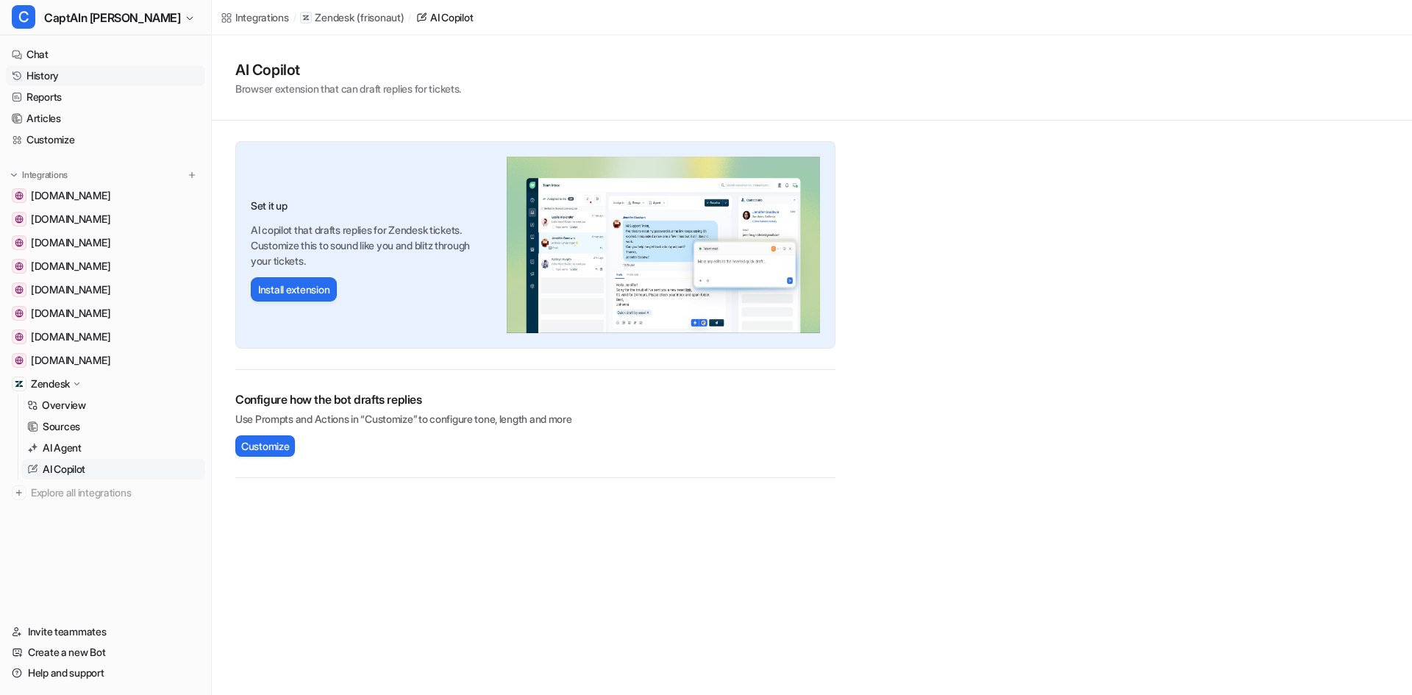
click at [65, 78] on link "History" at bounding box center [105, 75] width 199 height 21
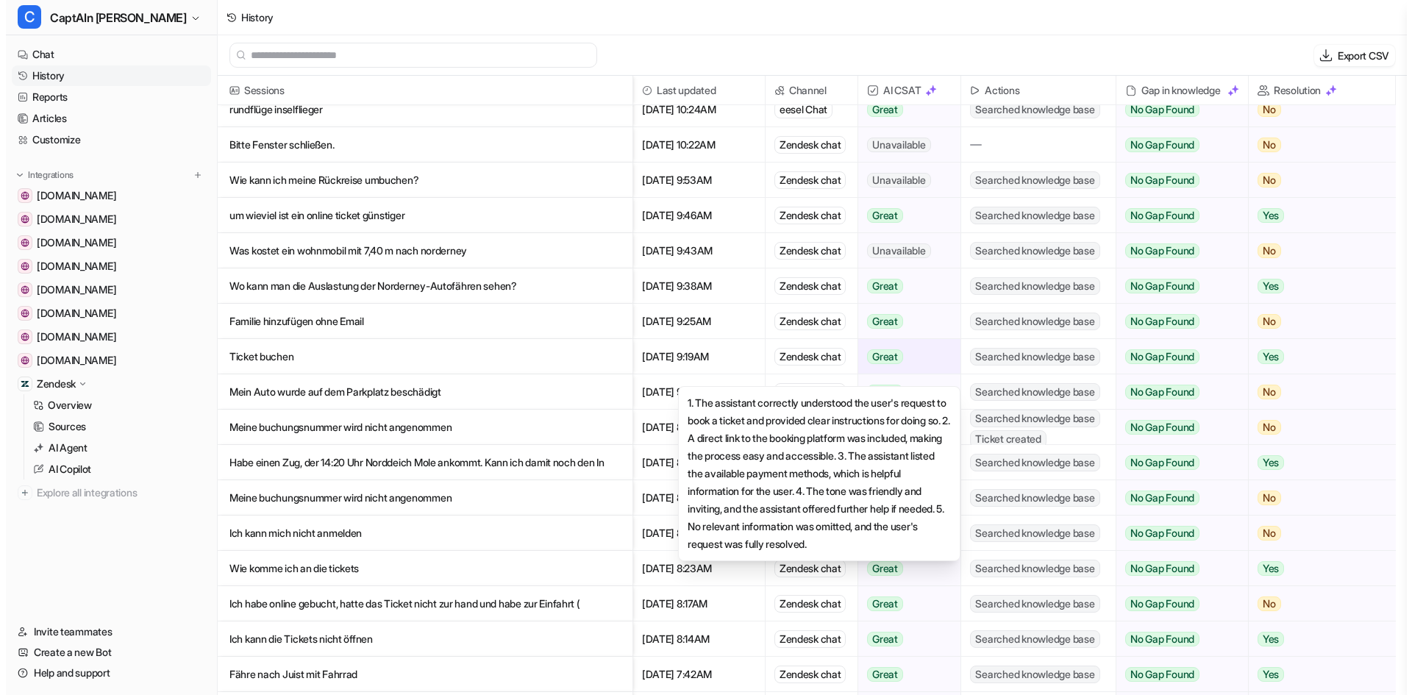
scroll to position [441, 0]
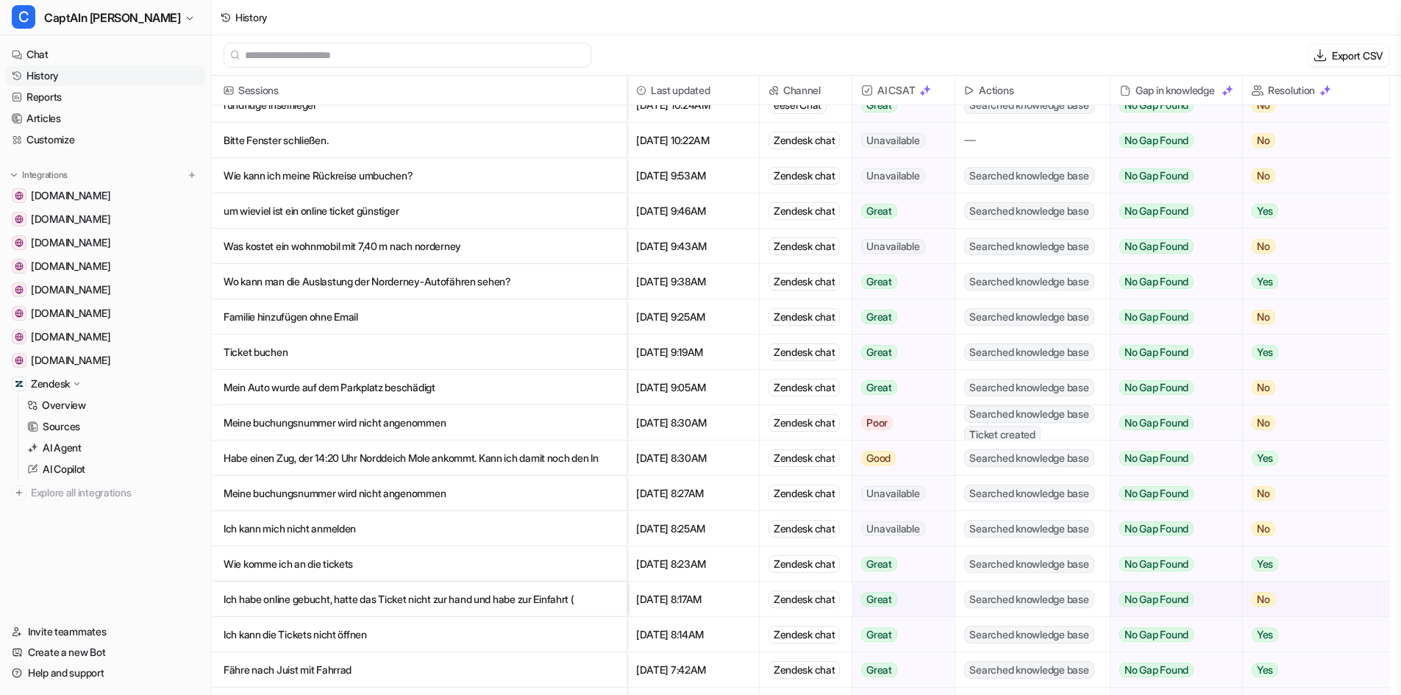
click at [439, 421] on p "Meine buchungsnummer wird nicht angenommen" at bounding box center [419, 422] width 391 height 35
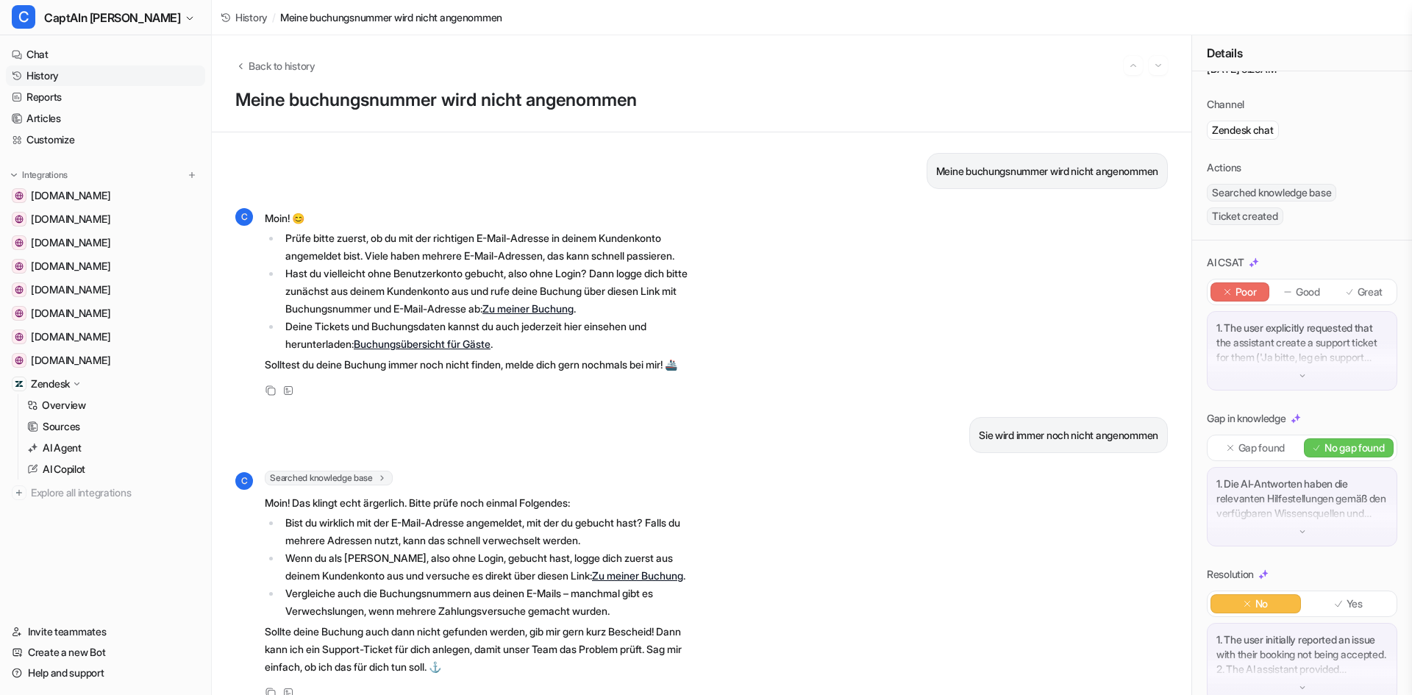
scroll to position [74, 0]
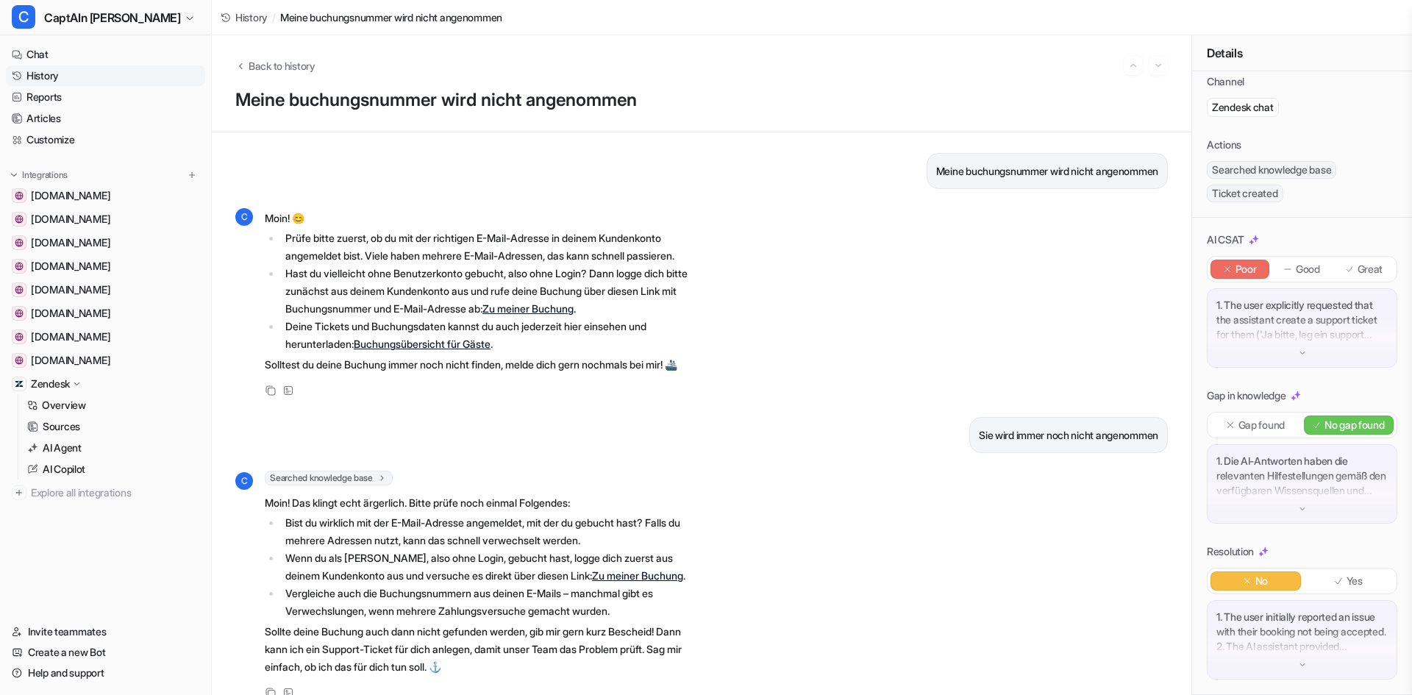
click at [1297, 354] on img at bounding box center [1302, 353] width 10 height 10
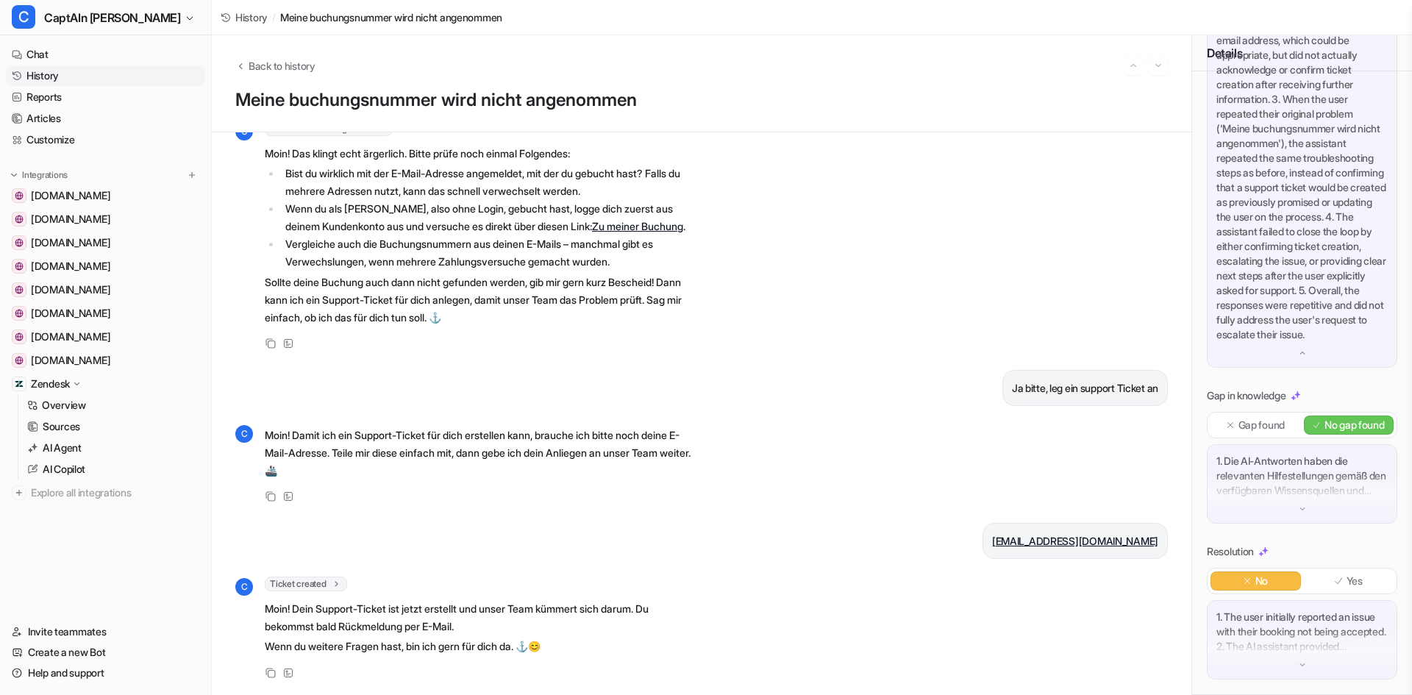
scroll to position [497, 0]
click at [1307, 657] on div "1. The user initially reported an issue with their booking not being accepted. …" at bounding box center [1302, 639] width 190 height 79
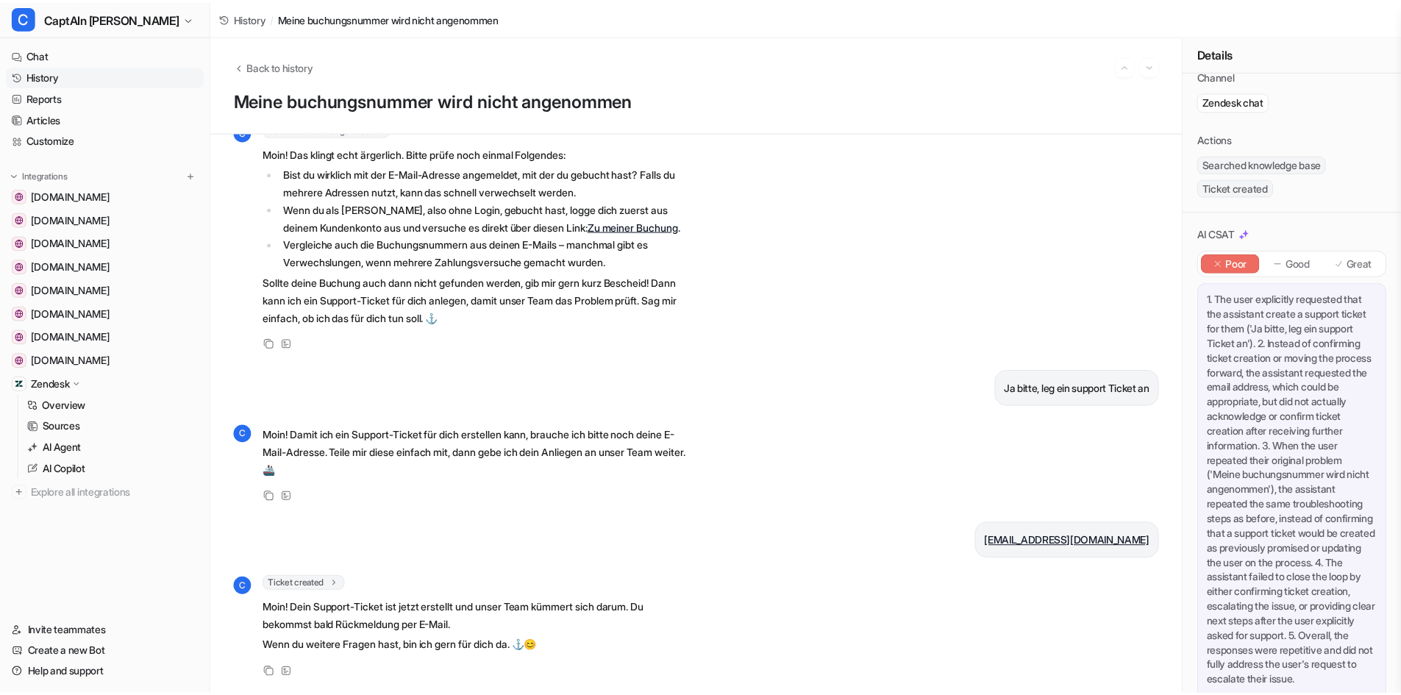
scroll to position [0, 0]
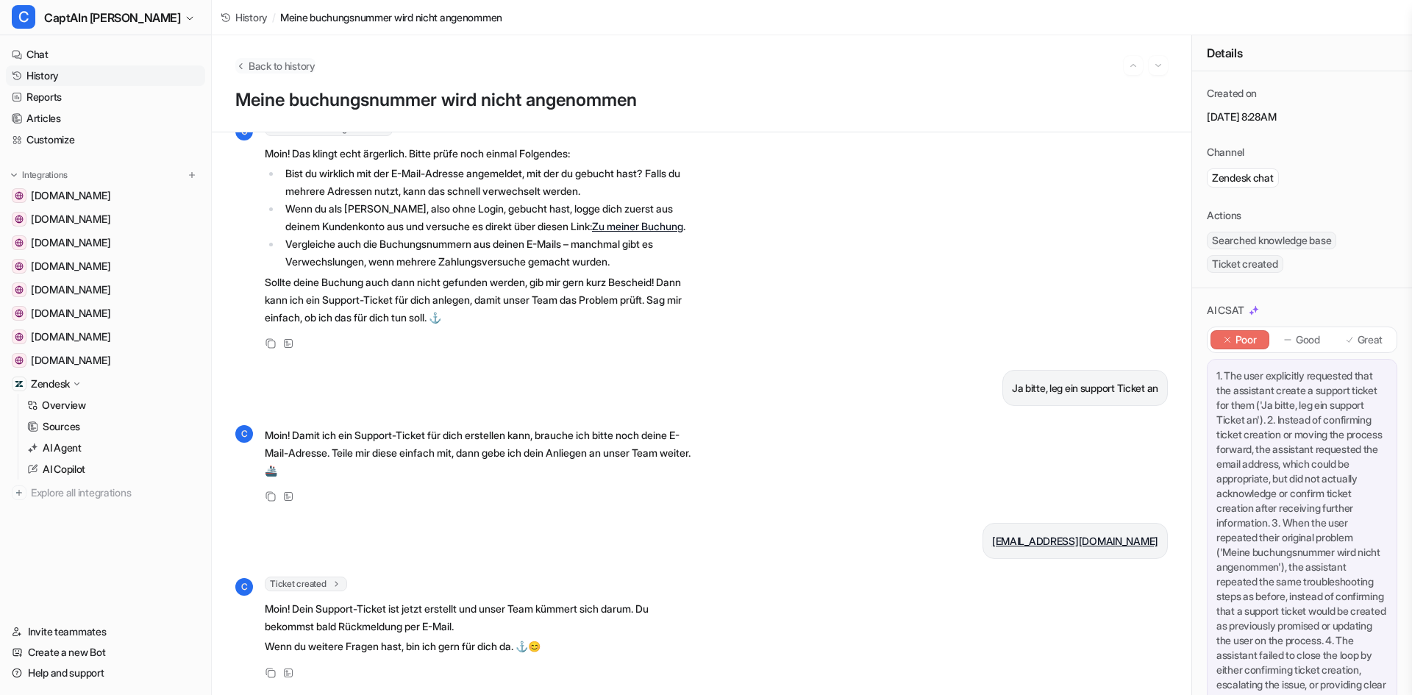
click at [238, 63] on icon "Back to history" at bounding box center [240, 65] width 10 height 11
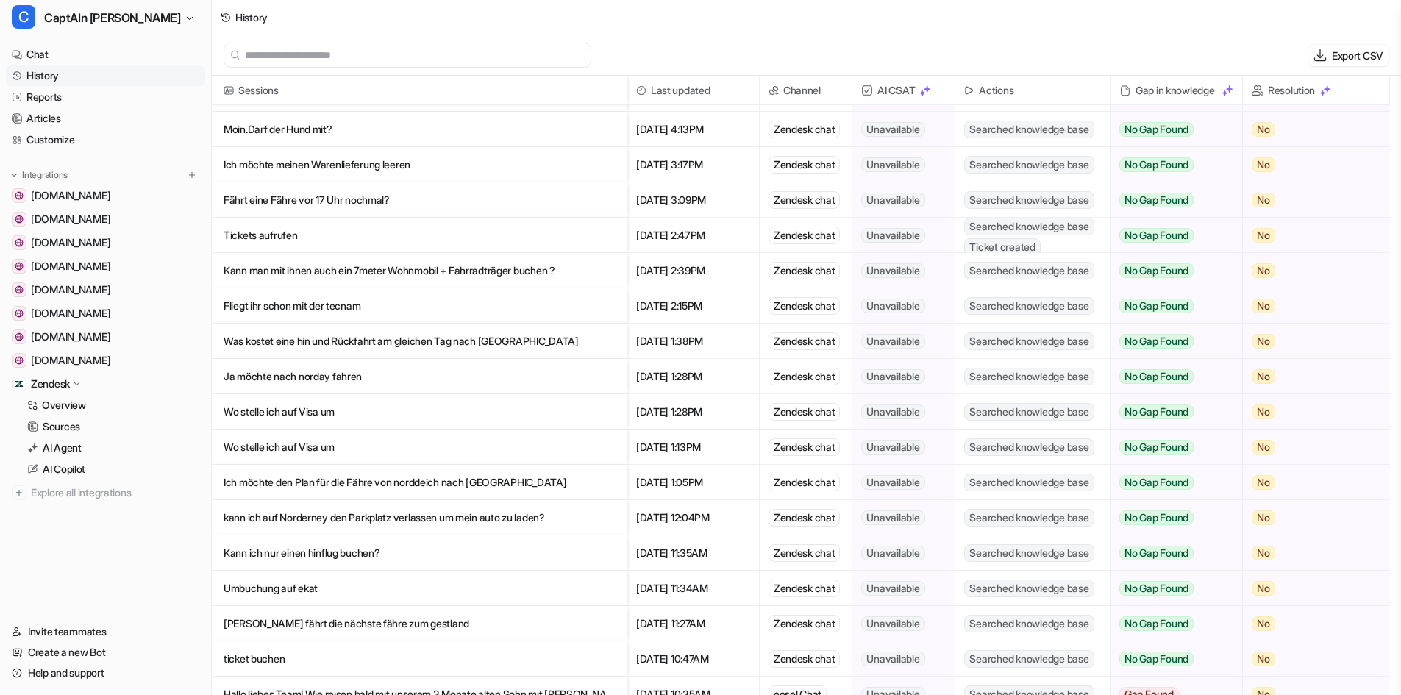
scroll to position [1667, 0]
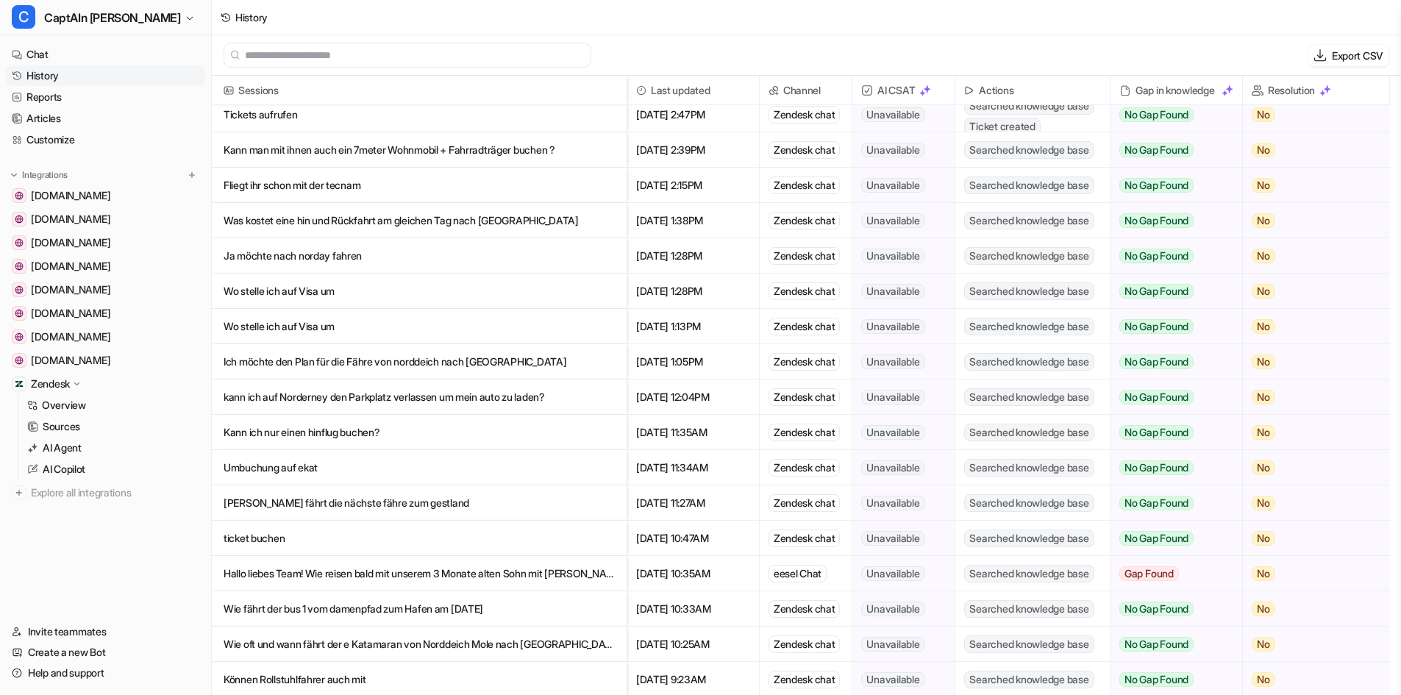
click at [382, 301] on p "Wo stelle ich auf Visa um" at bounding box center [419, 291] width 391 height 35
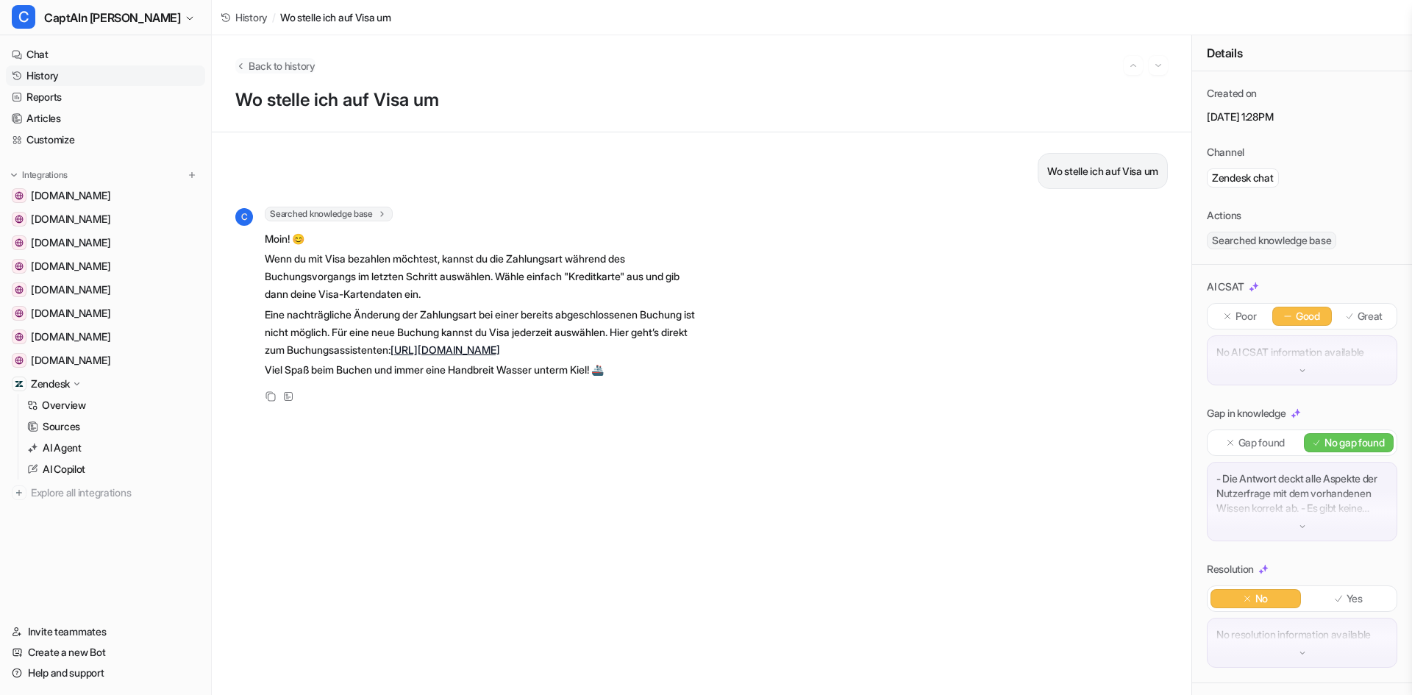
click at [238, 62] on icon "Back to history" at bounding box center [240, 65] width 10 height 11
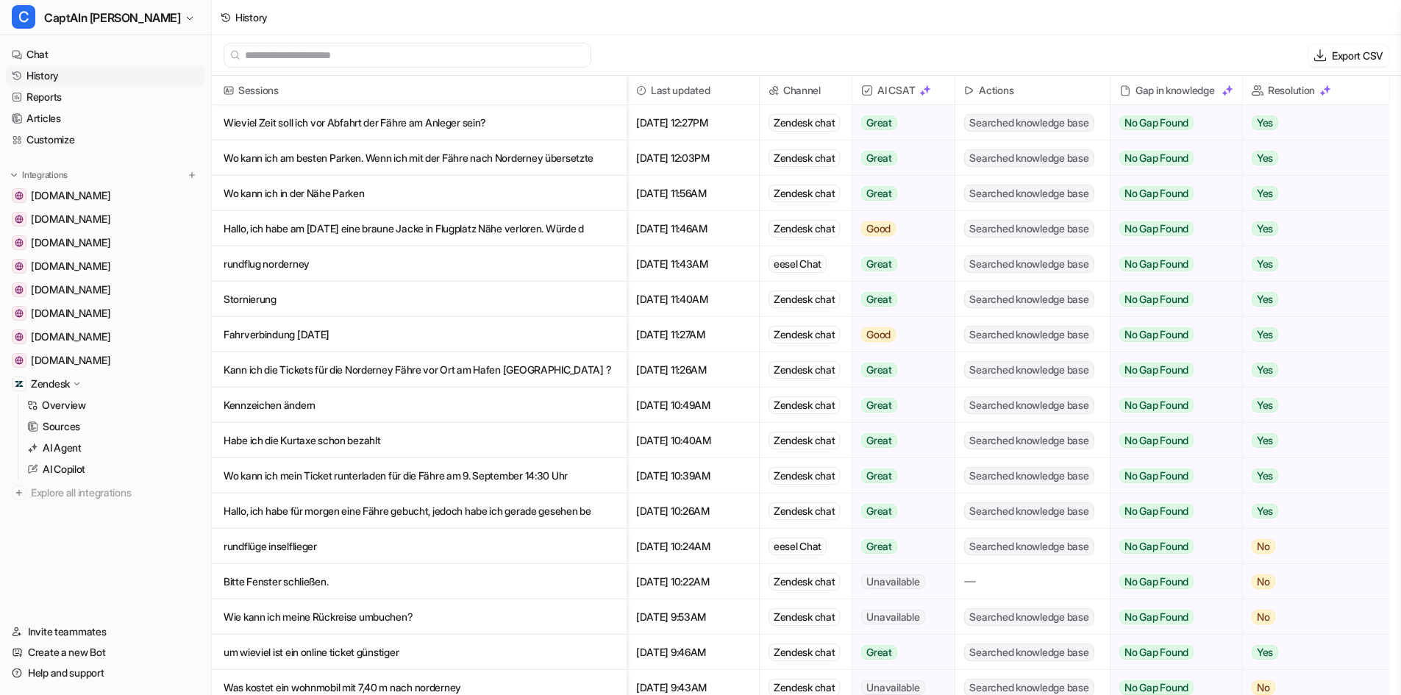
click at [564, 72] on div "Export CSV" at bounding box center [806, 55] width 1189 height 40
click at [562, 61] on input "text" at bounding box center [414, 55] width 338 height 24
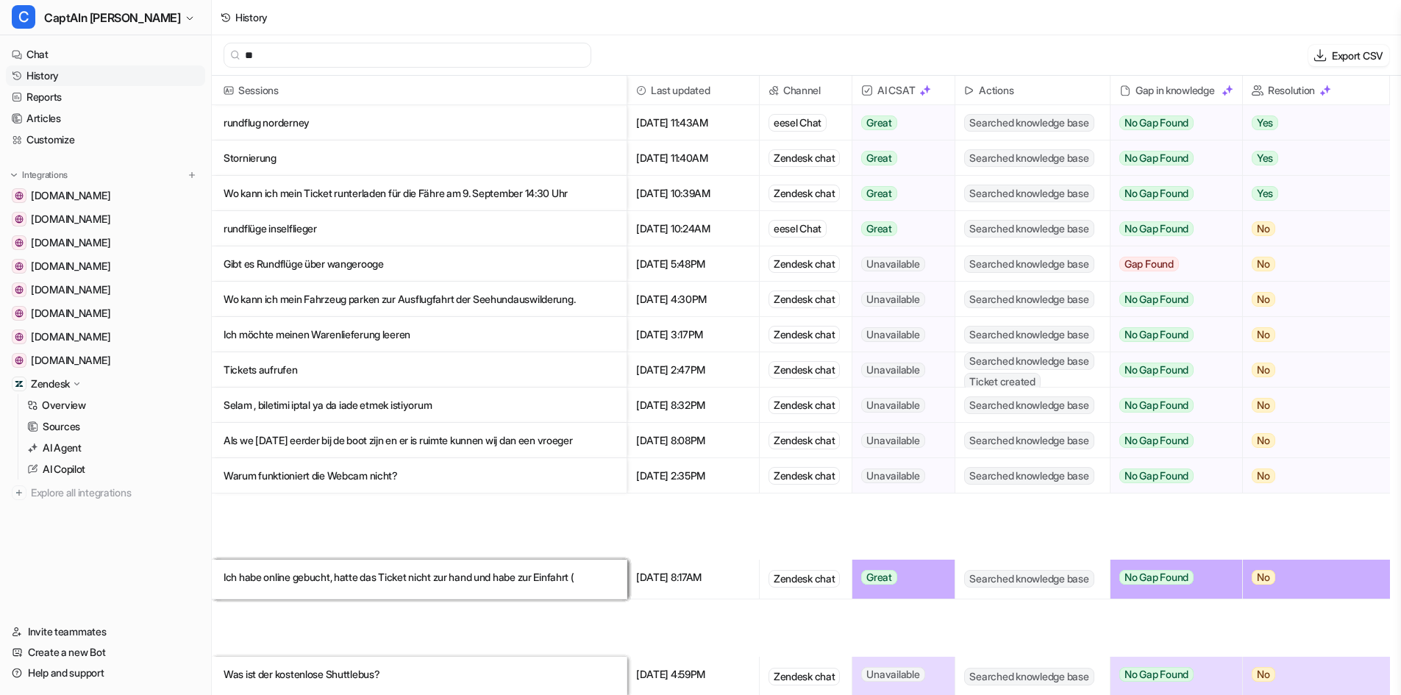
type input "*"
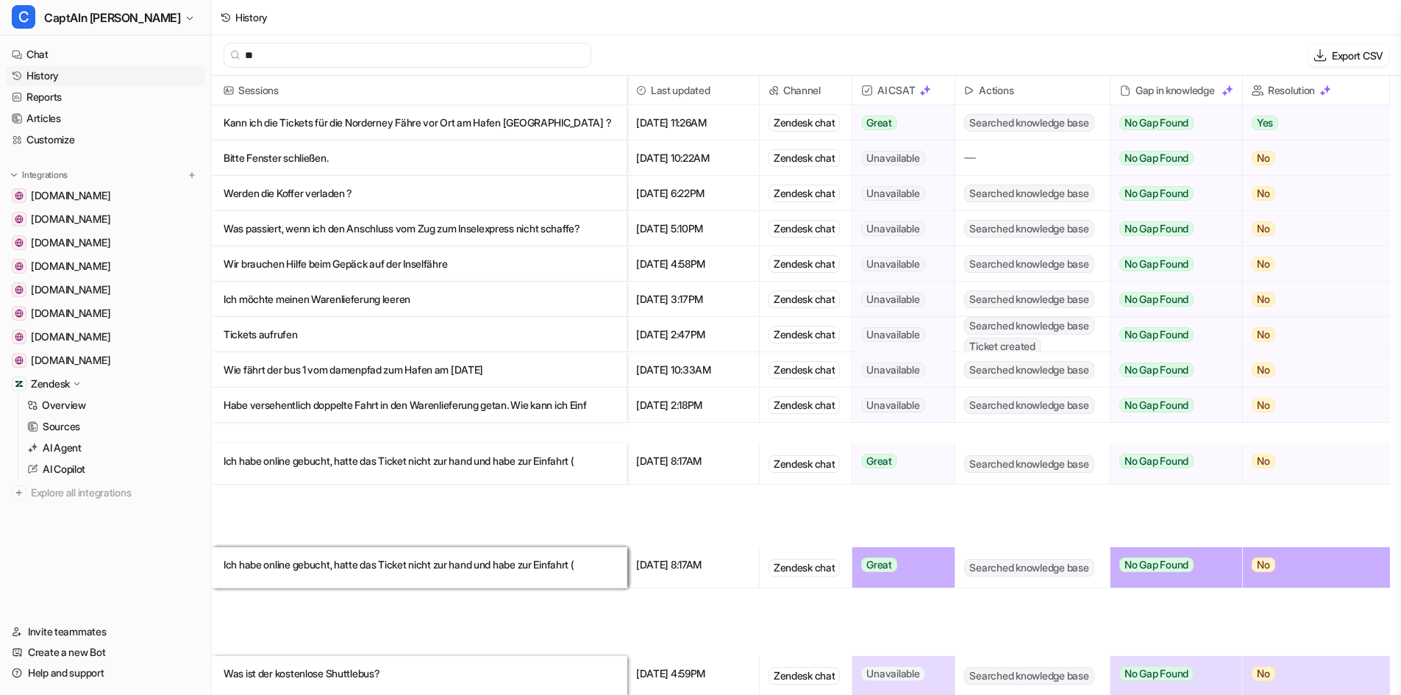
type input "*"
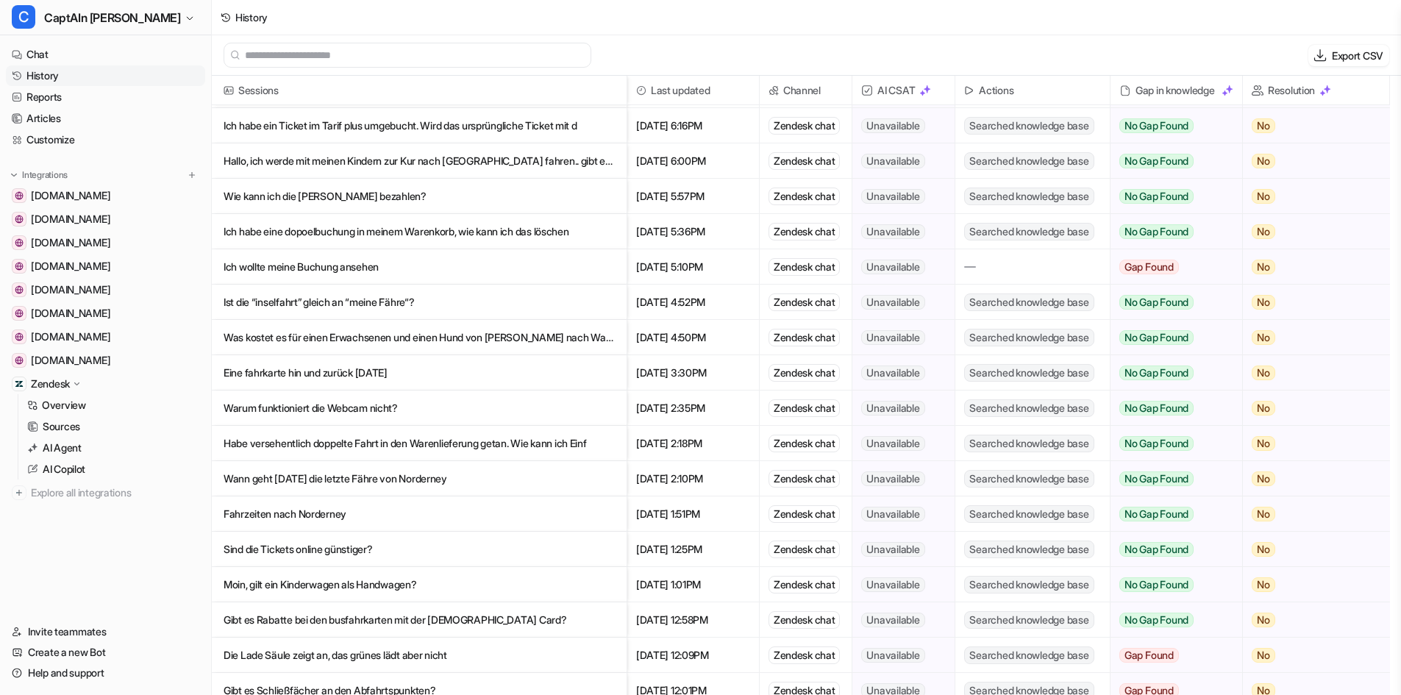
scroll to position [2941, 0]
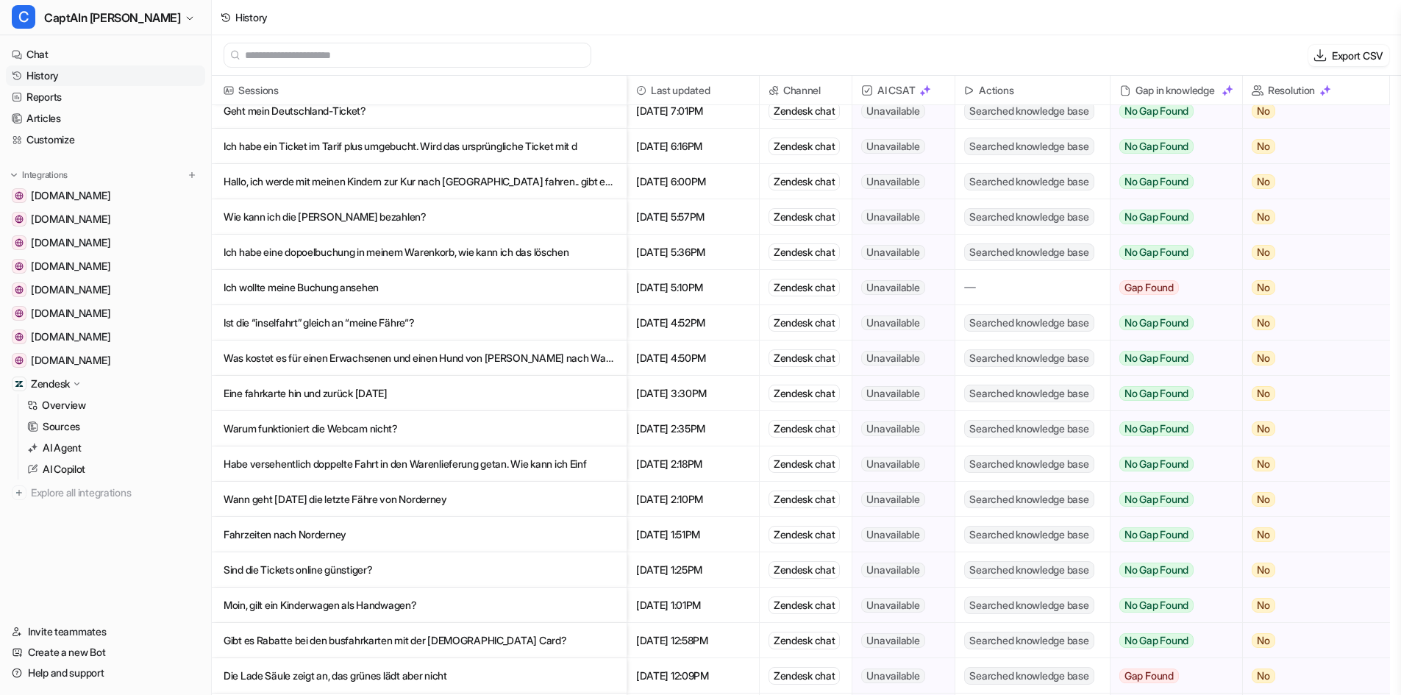
click at [409, 326] on p "Ist die “inselfahrt” gleich an “meine Fähre“?" at bounding box center [419, 322] width 391 height 35
click at [571, 321] on p "Ist die “inselfahrt” gleich an “meine Fähre“?" at bounding box center [419, 322] width 391 height 35
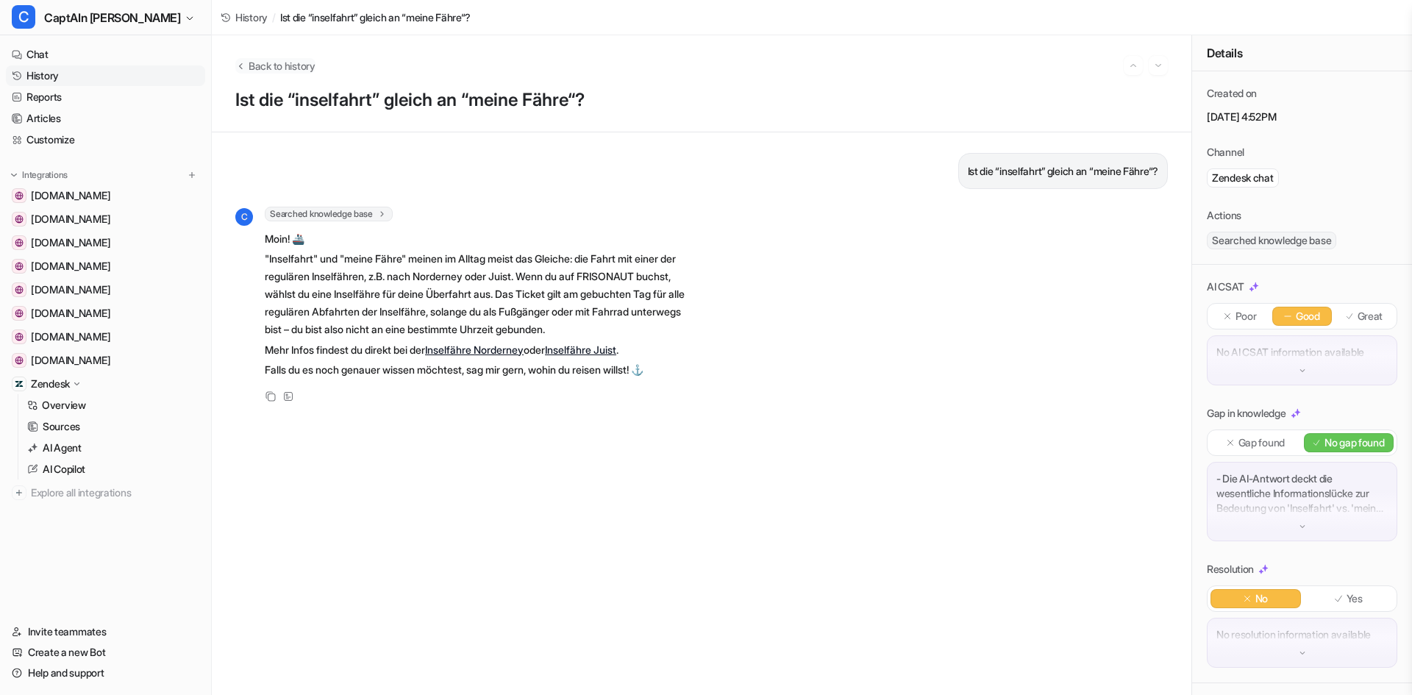
click at [237, 65] on icon "Back to history" at bounding box center [240, 65] width 10 height 11
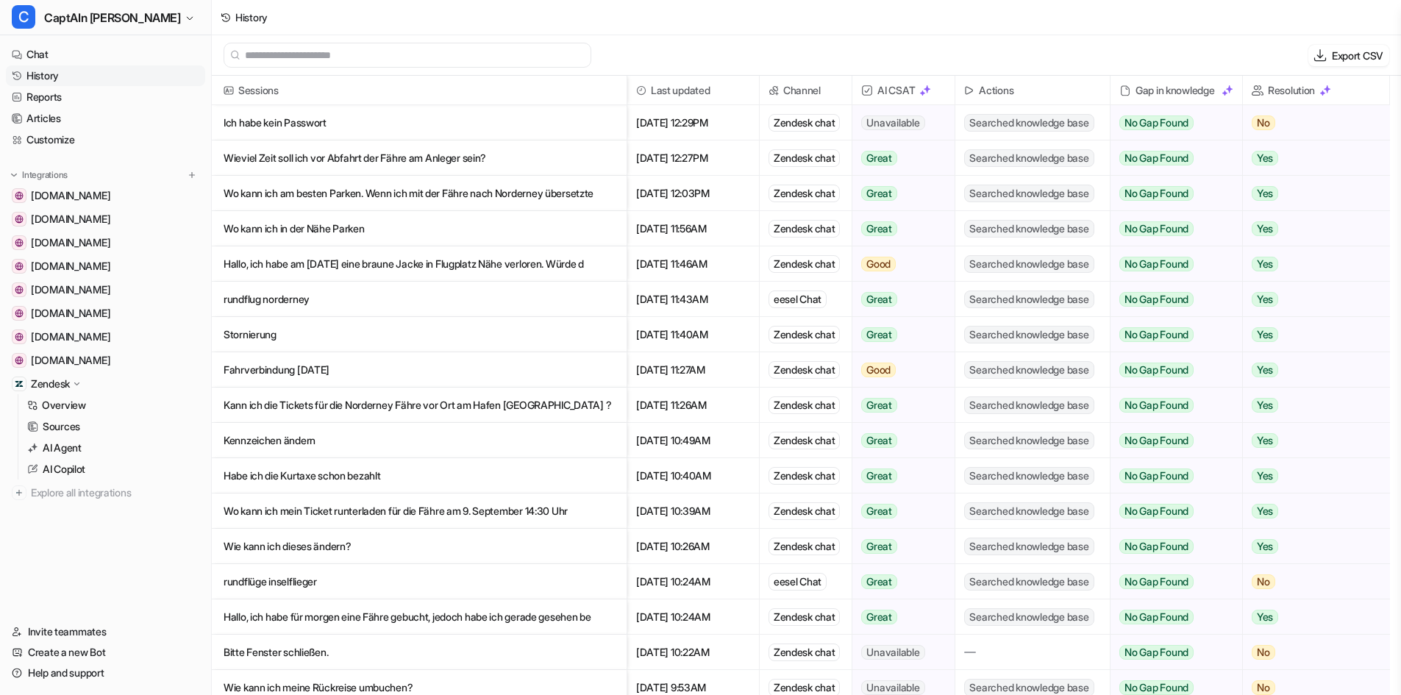
click at [368, 59] on input "text" at bounding box center [414, 55] width 338 height 24
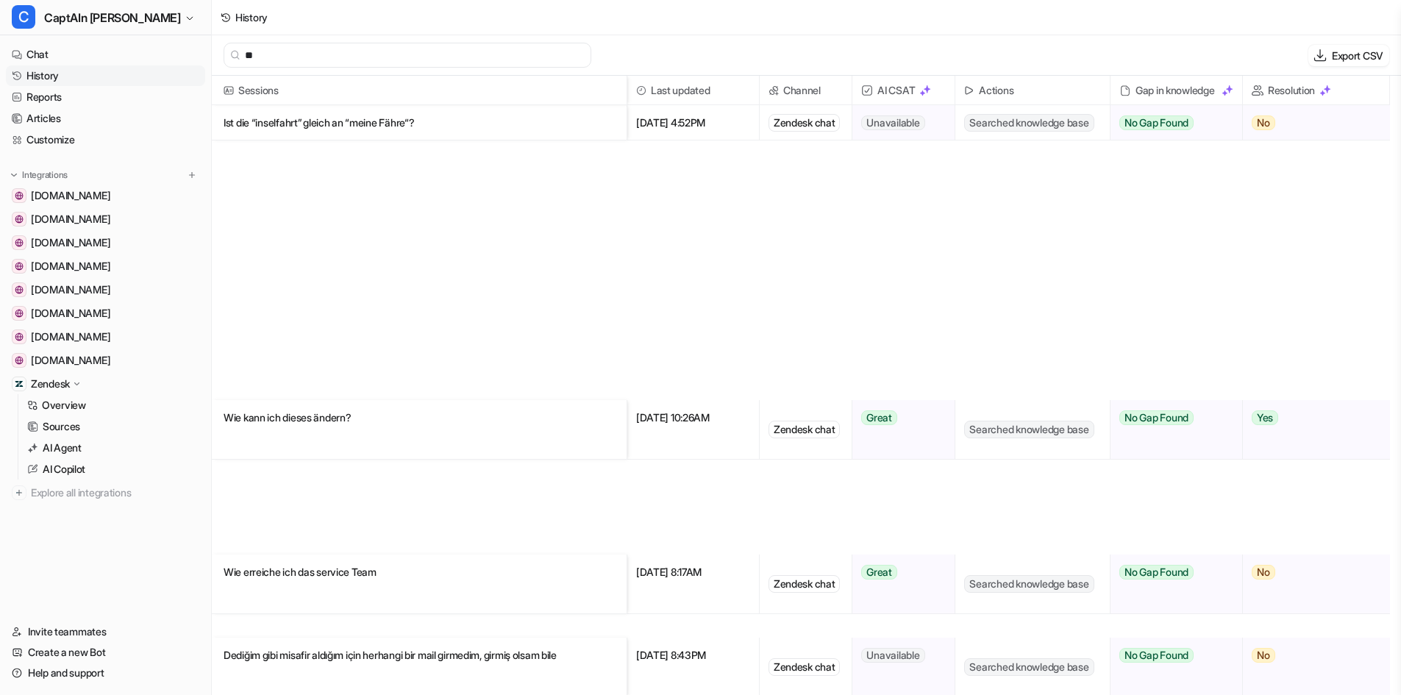
type input "*"
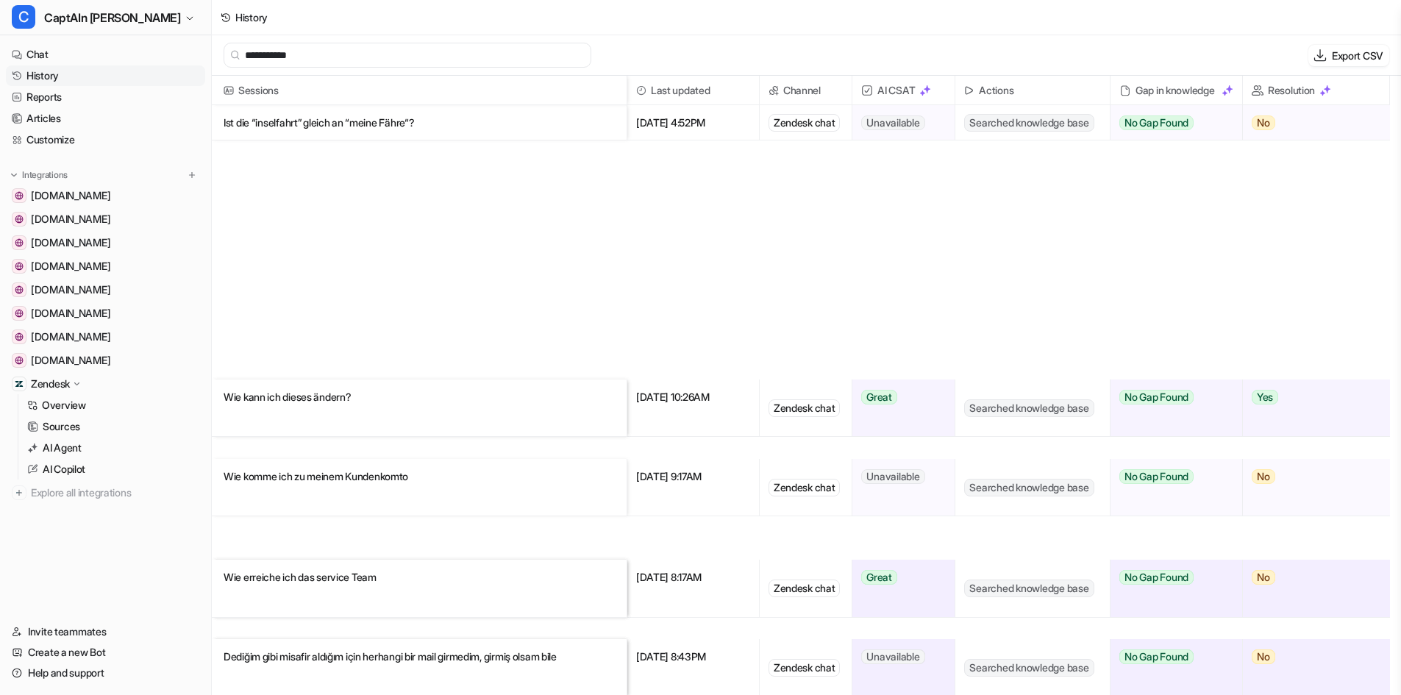
type input "**********"
click at [409, 127] on p "Ist die “inselfahrt” gleich an “meine Fähre“?" at bounding box center [419, 122] width 391 height 35
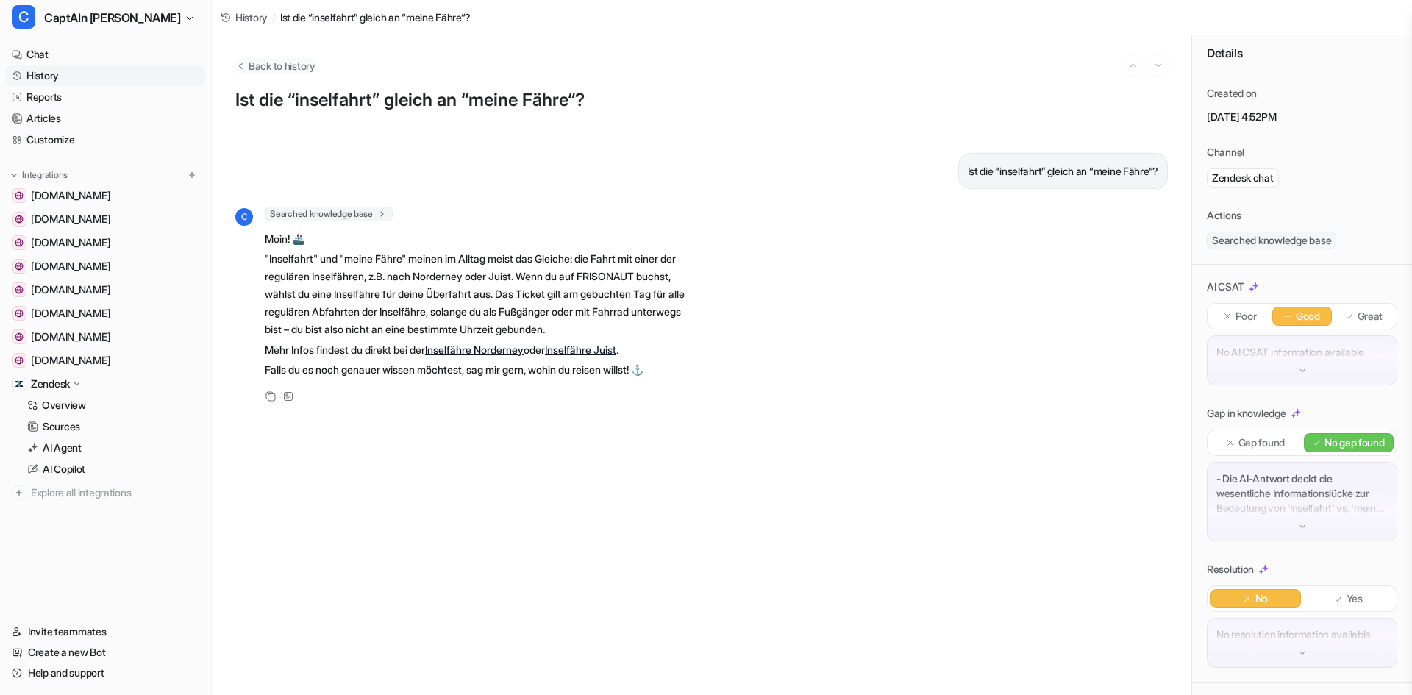
click at [241, 62] on icon "Back to history" at bounding box center [240, 65] width 10 height 11
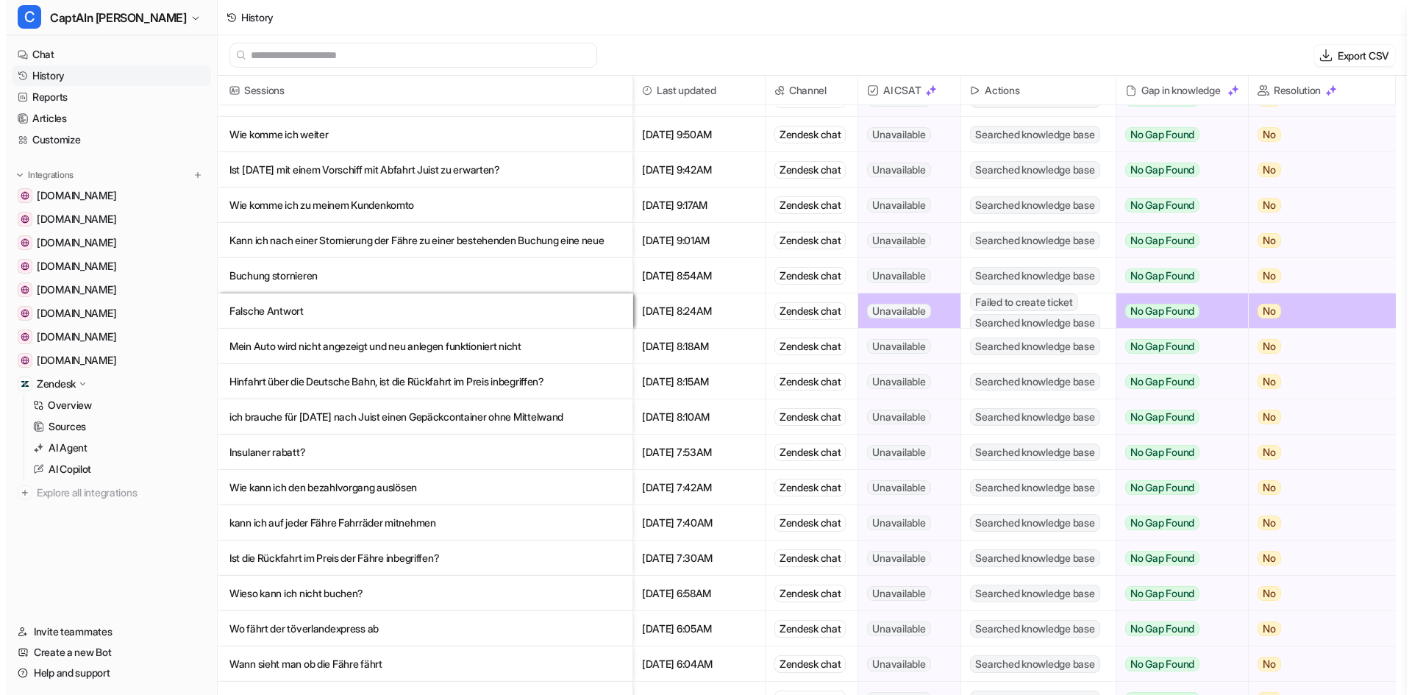
scroll to position [6029, 0]
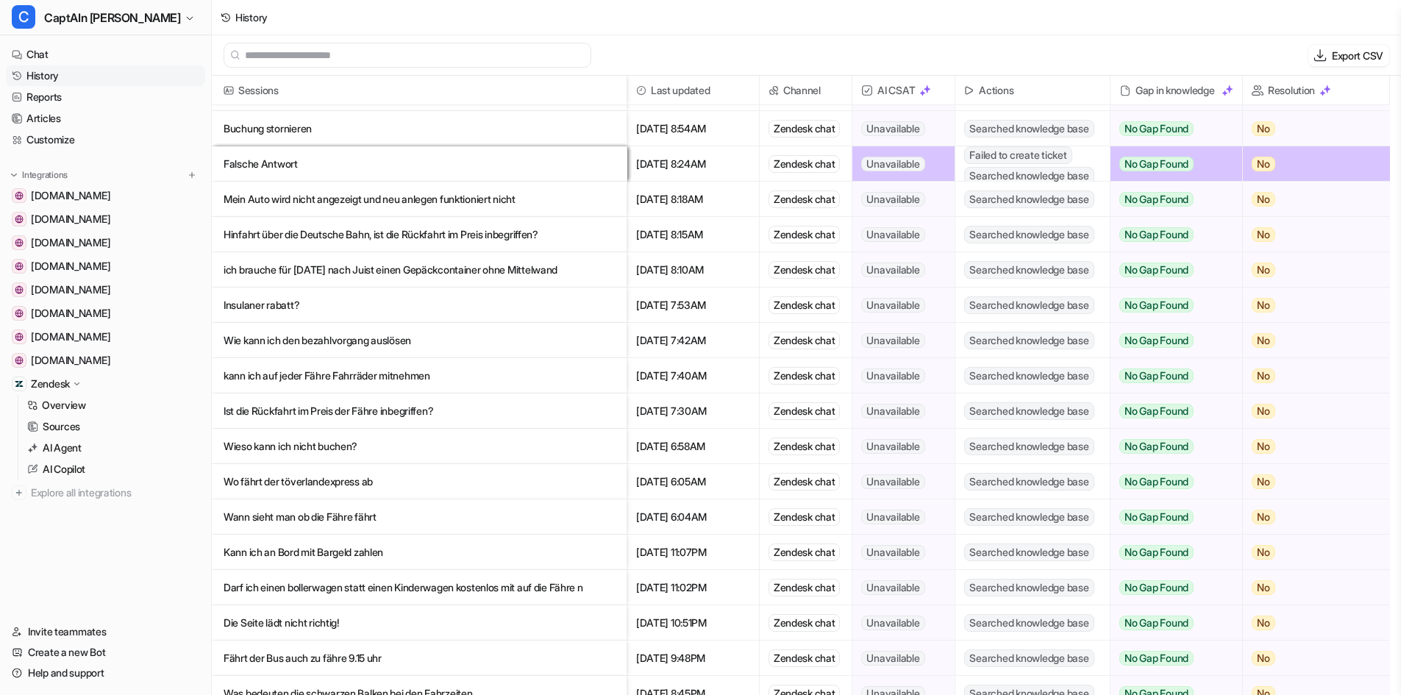
click at [1018, 160] on span "Failed to create ticket" at bounding box center [1017, 155] width 107 height 18
click at [525, 172] on p "Falsche Antwort" at bounding box center [419, 163] width 391 height 35
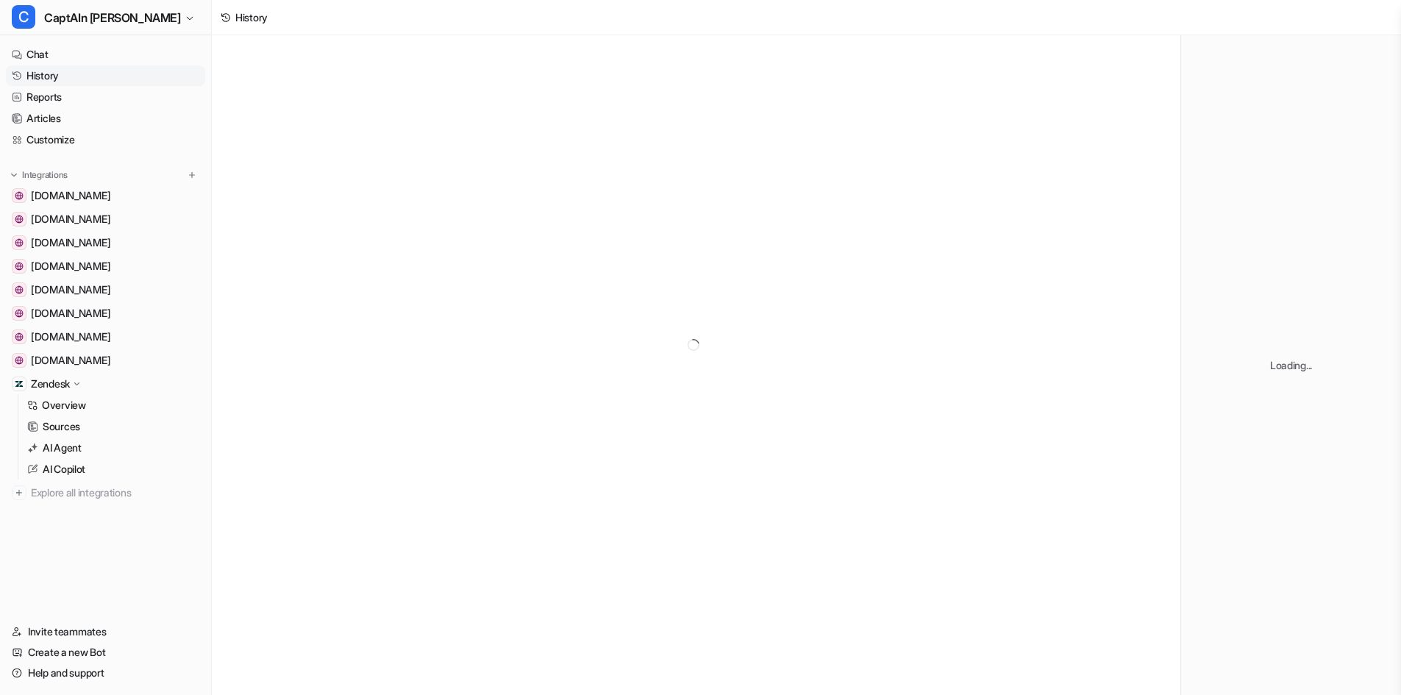
click at [488, 165] on div at bounding box center [696, 344] width 968 height 618
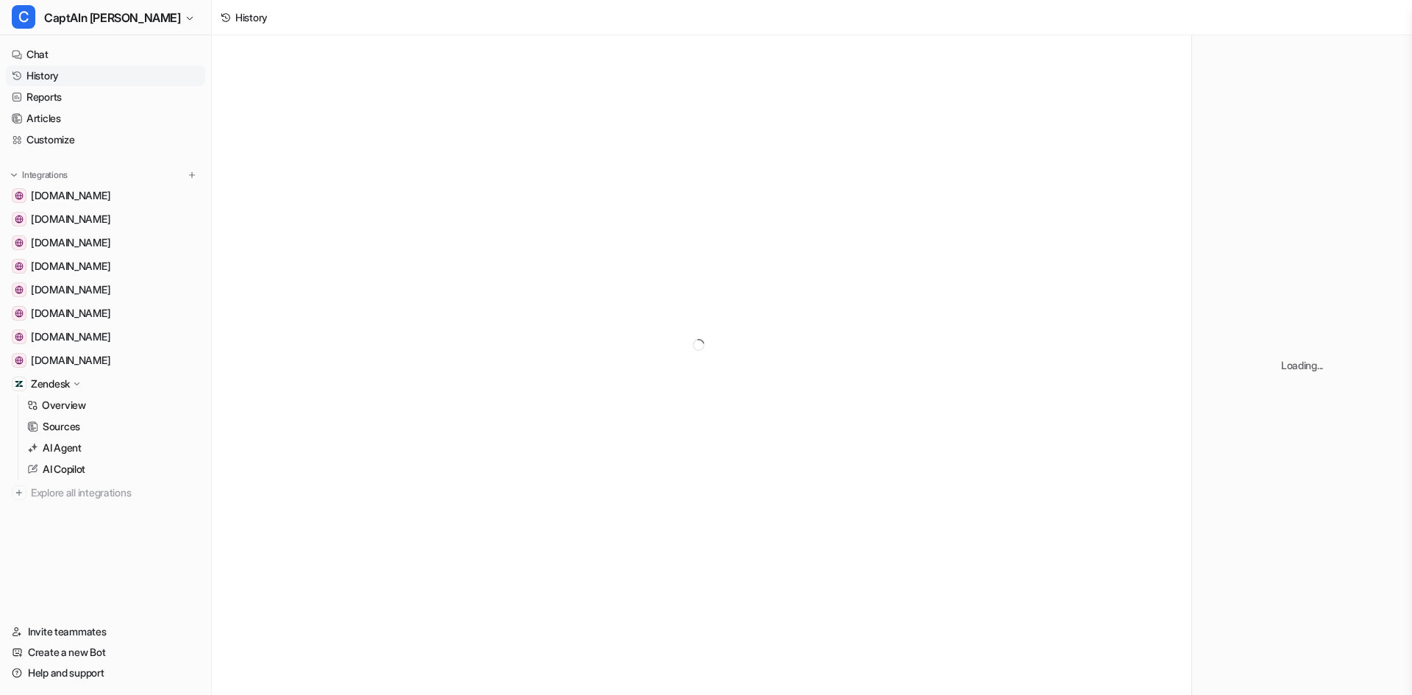
click at [488, 165] on div at bounding box center [701, 344] width 979 height 618
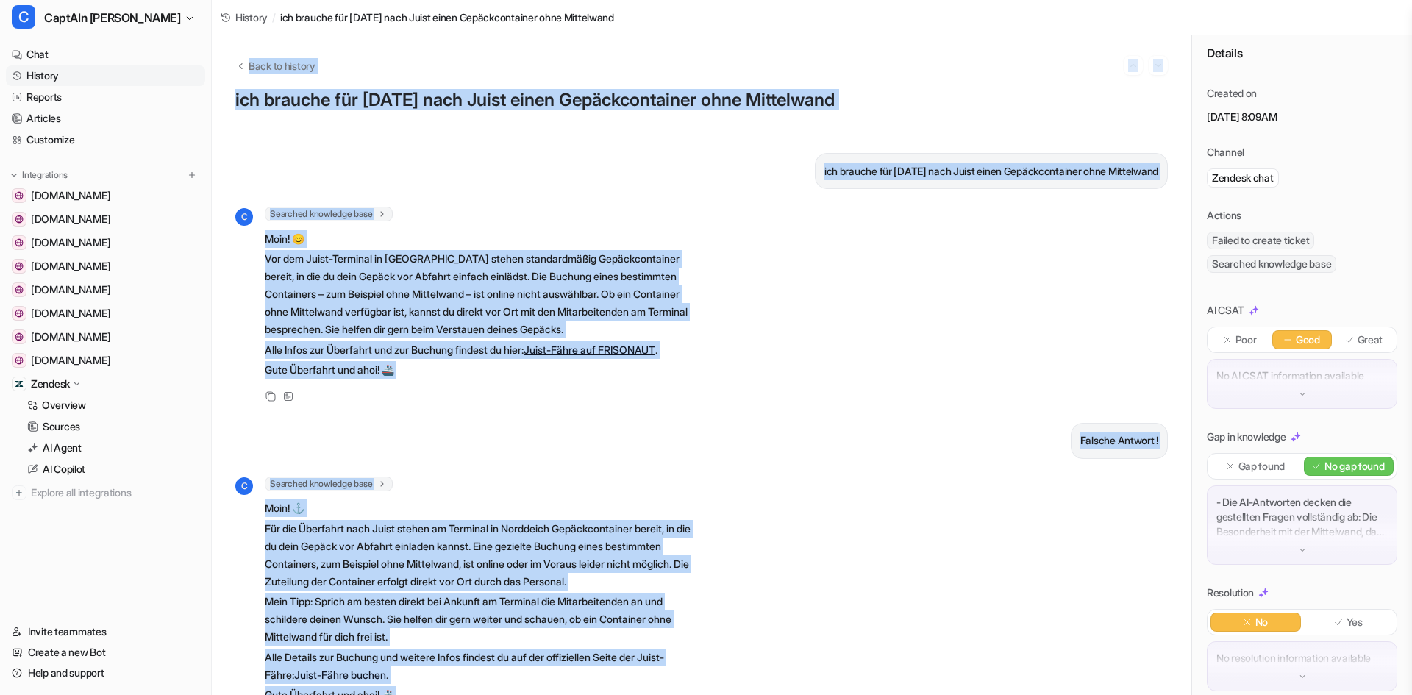
click at [928, 360] on div "C Searched knowledge base search_queries : [ "Gepäckcontainer ohne Mittelwand J…" at bounding box center [701, 306] width 932 height 199
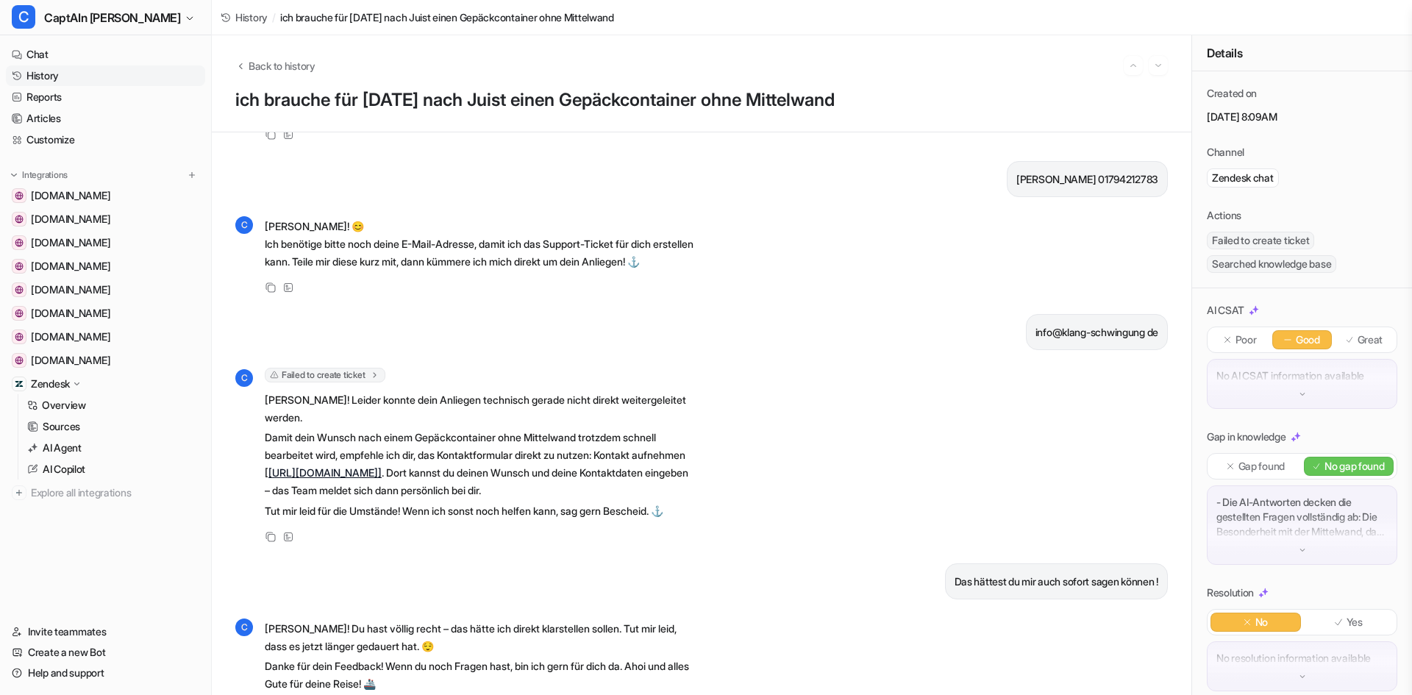
scroll to position [2601, 0]
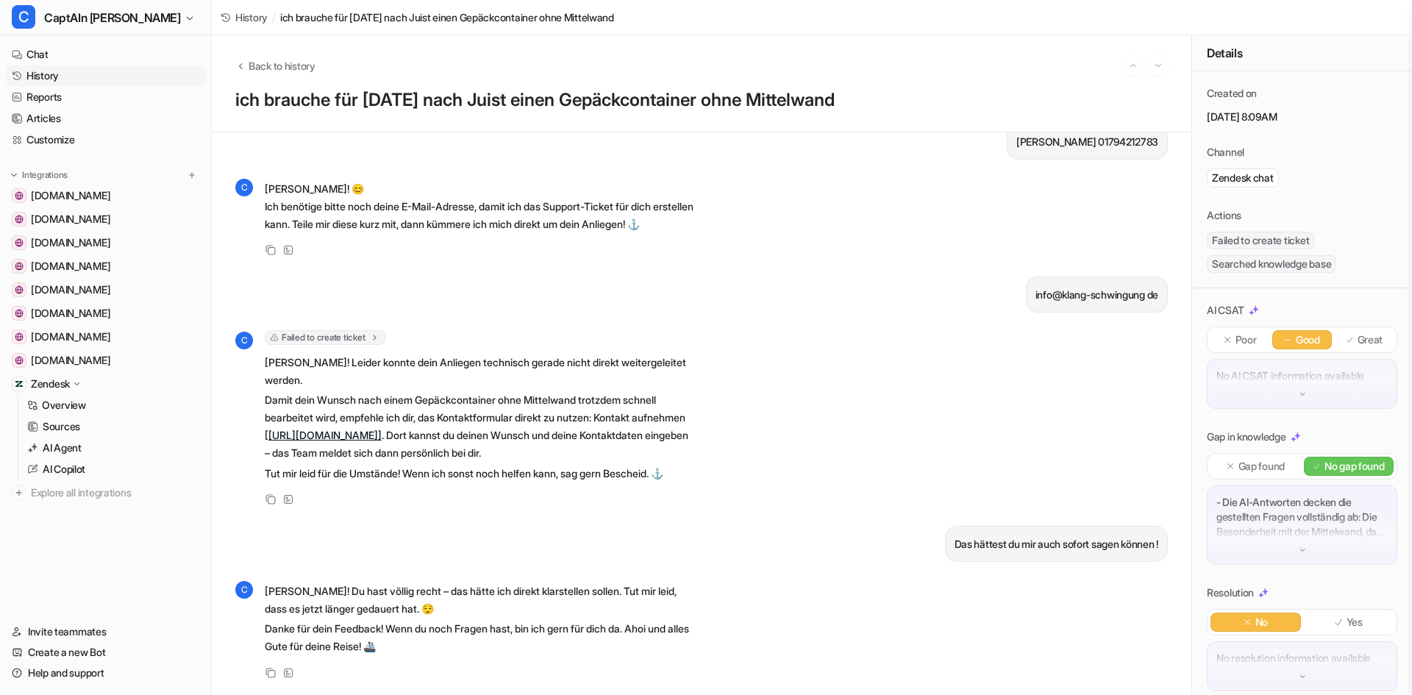
click at [365, 330] on span "Failed to create ticket" at bounding box center [325, 337] width 121 height 15
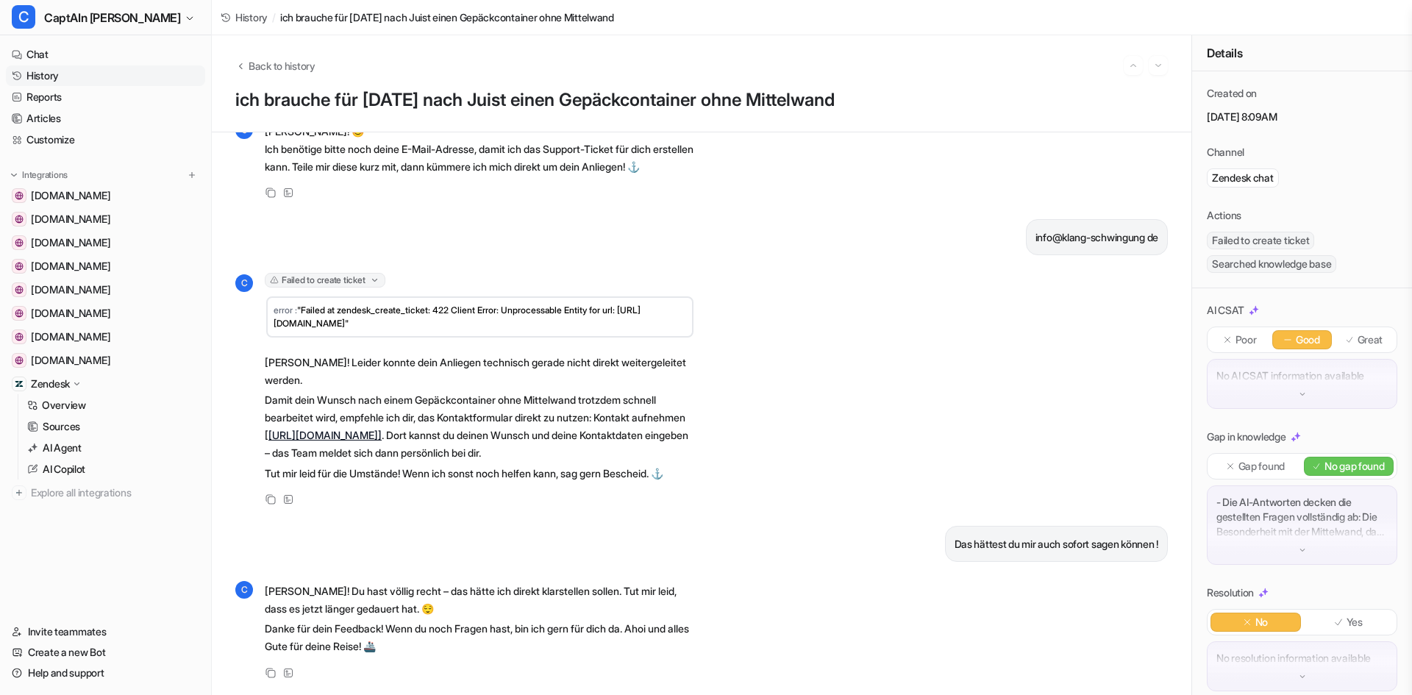
click at [365, 287] on span "Failed to create ticket" at bounding box center [325, 280] width 121 height 15
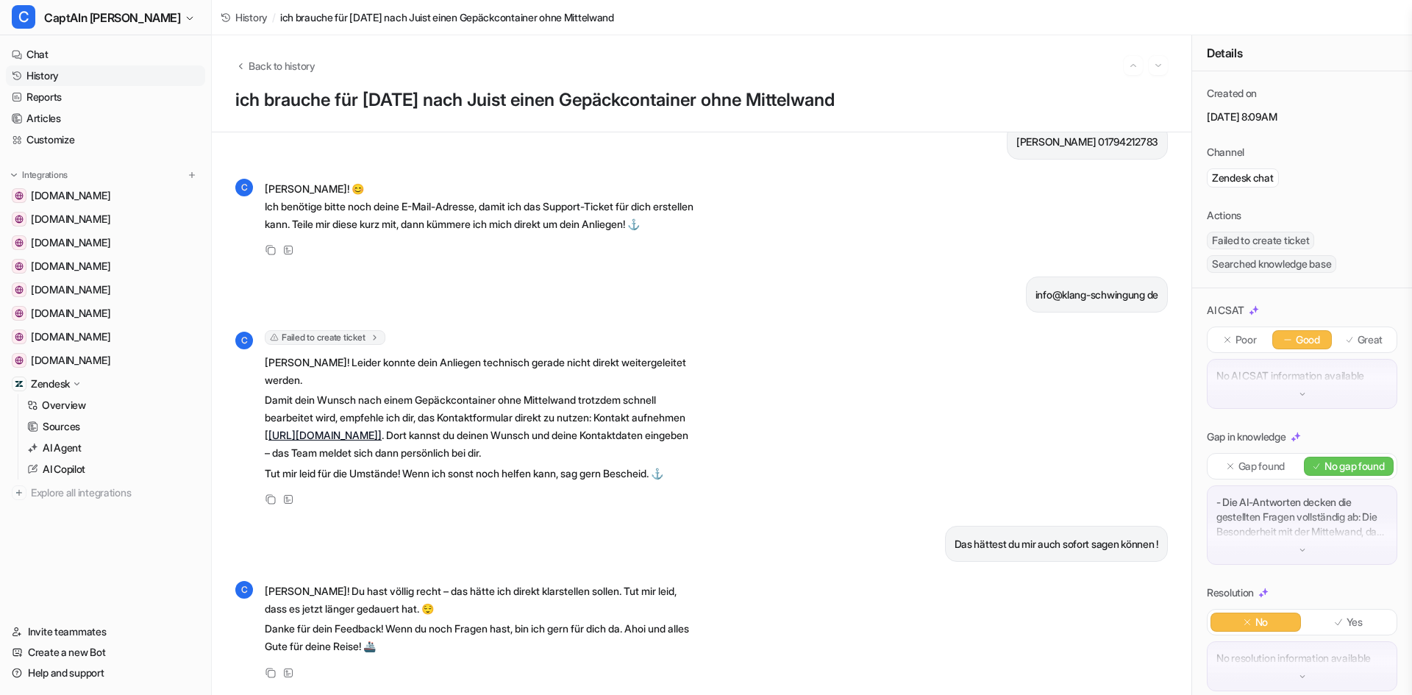
click at [365, 330] on span "Failed to create ticket" at bounding box center [325, 337] width 121 height 15
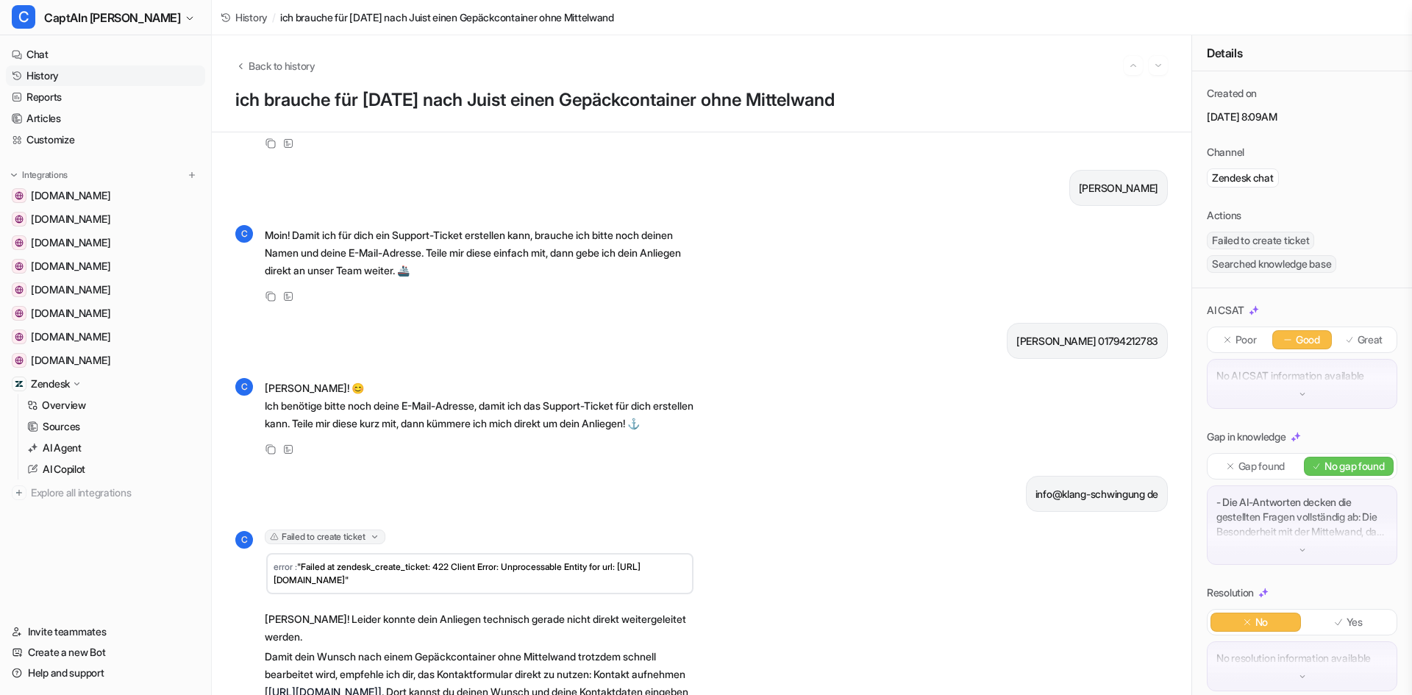
scroll to position [2291, 0]
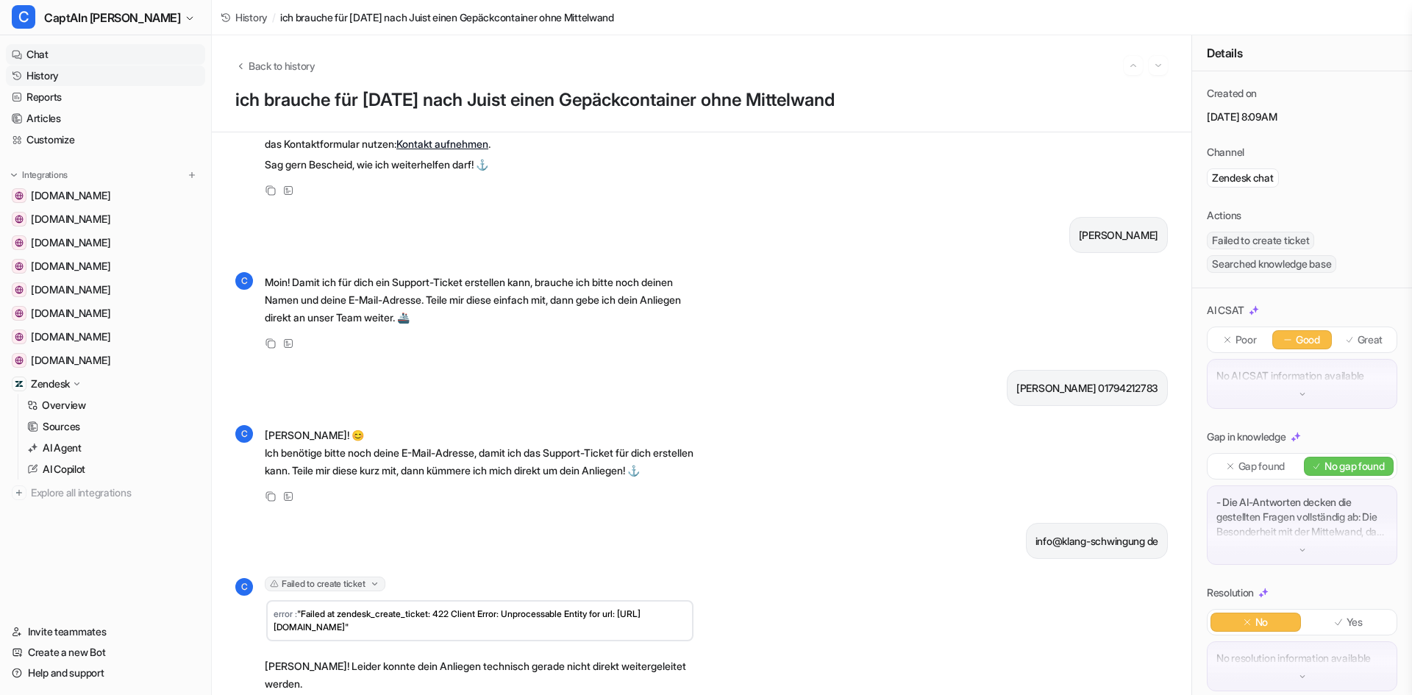
click at [37, 55] on link "Chat" at bounding box center [105, 54] width 199 height 21
